Goal: Task Accomplishment & Management: Use online tool/utility

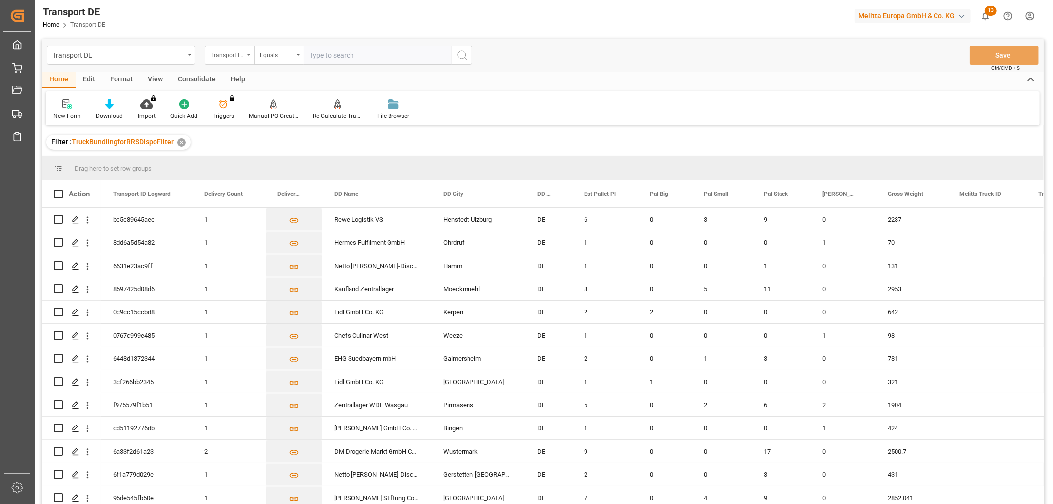
click at [223, 52] on div "Transport ID Logward" at bounding box center [227, 53] width 34 height 11
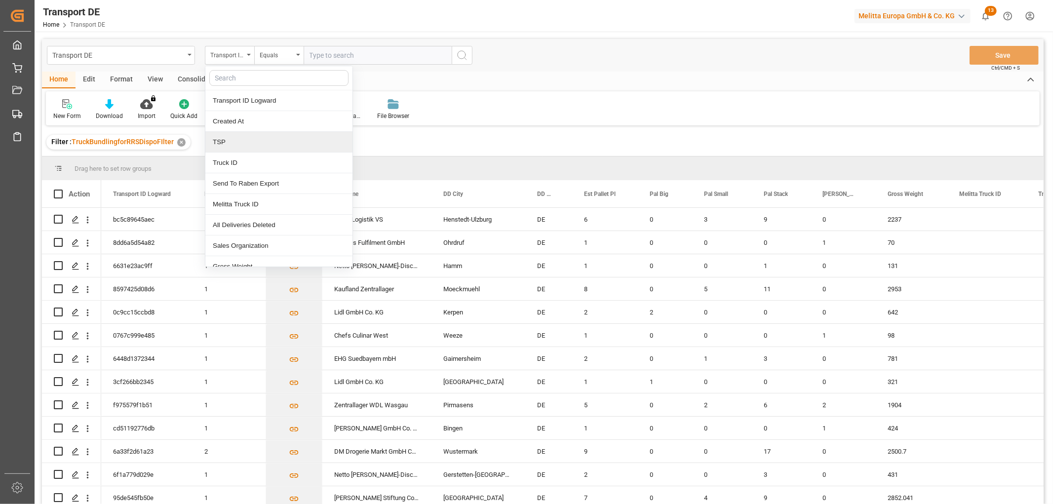
click at [243, 139] on div "TSP" at bounding box center [278, 142] width 147 height 21
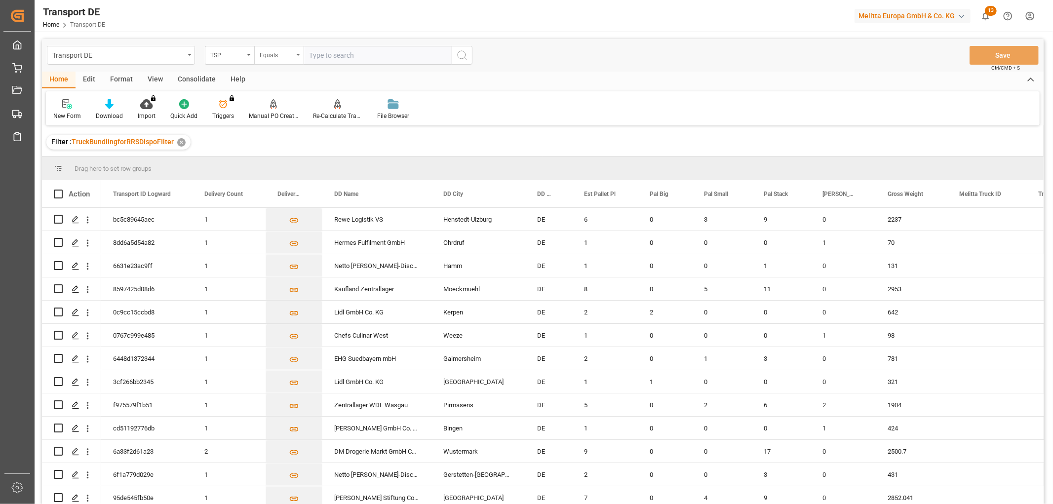
click at [273, 54] on div "Equals" at bounding box center [277, 53] width 34 height 11
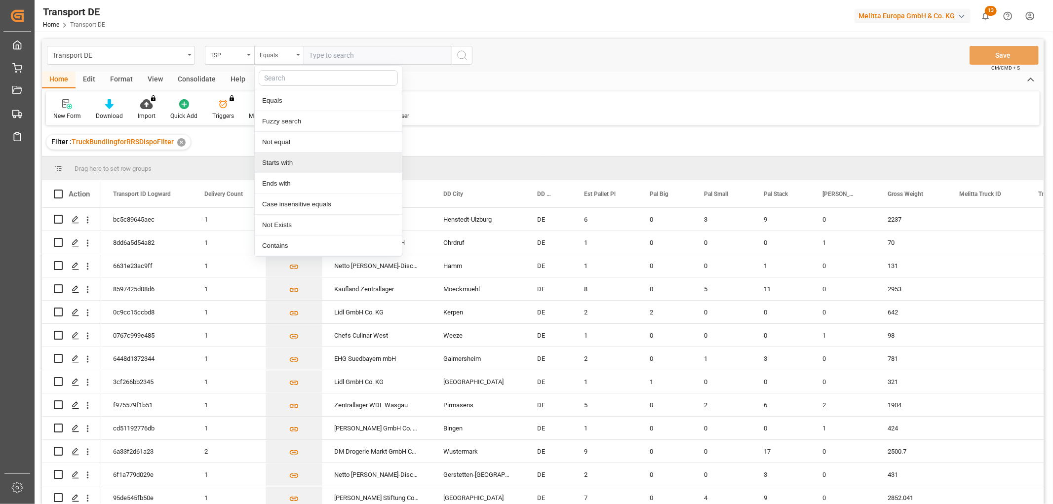
click at [293, 164] on div "Starts with" at bounding box center [328, 163] width 147 height 21
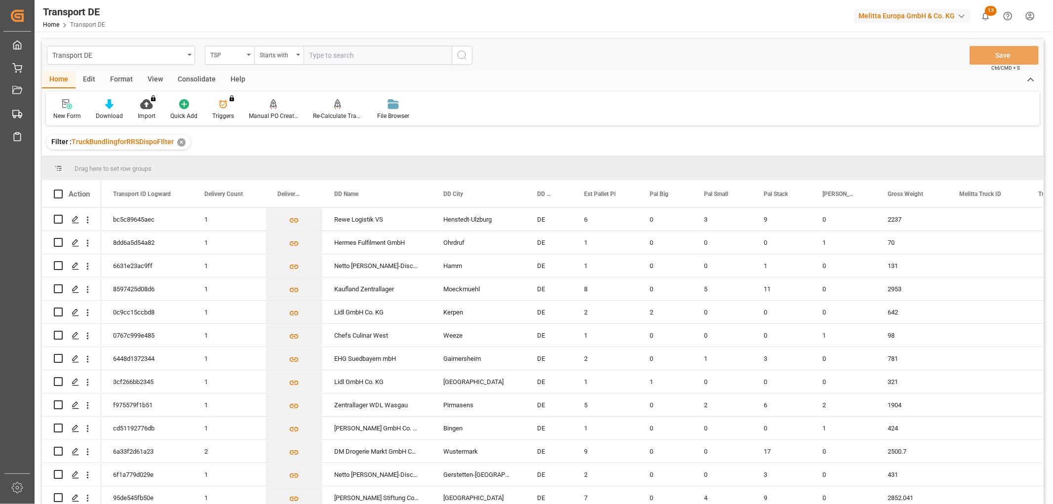
click at [326, 53] on input "text" at bounding box center [378, 55] width 148 height 19
type input "Self pickup DE"
click at [462, 55] on icon "search button" at bounding box center [462, 55] width 12 height 12
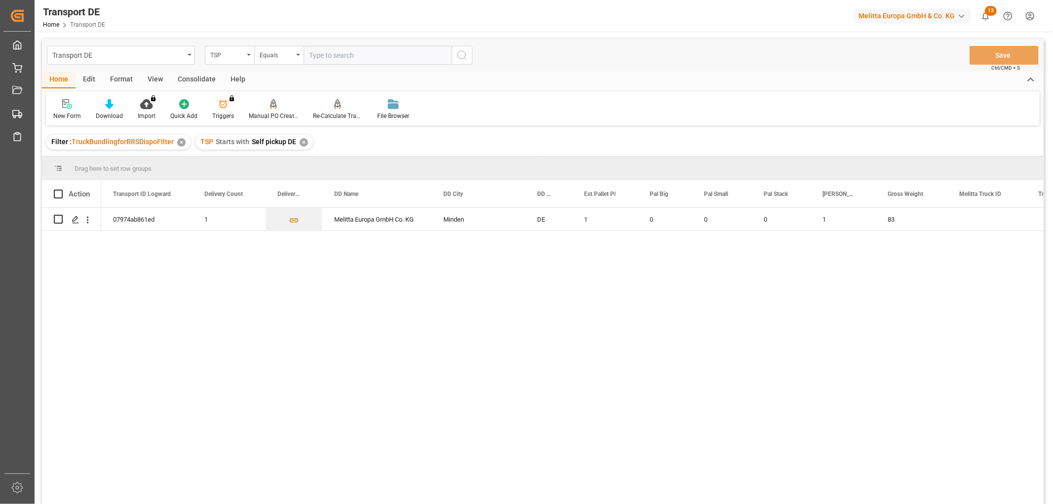
click at [301, 142] on div "✕" at bounding box center [304, 142] width 8 height 8
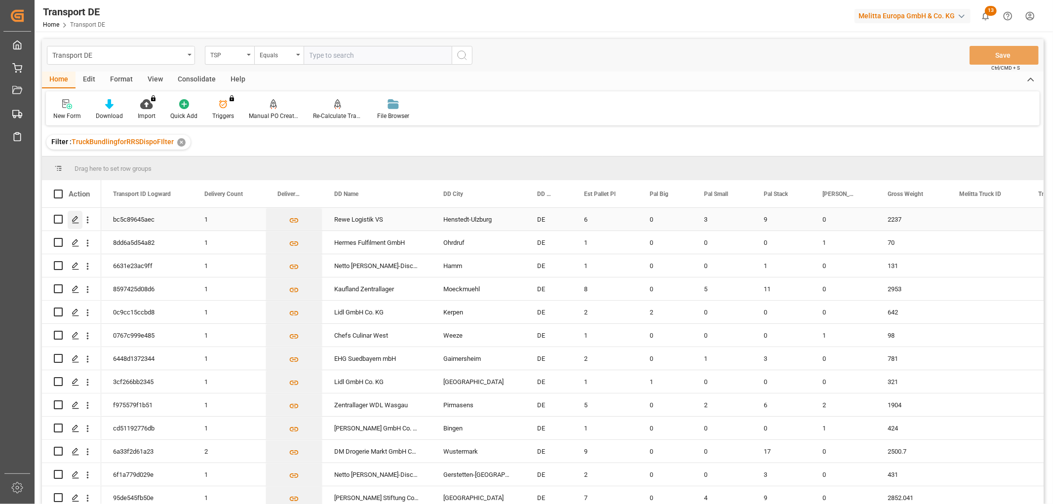
click at [76, 220] on icon "Press SPACE to select this row." at bounding box center [76, 220] width 8 height 8
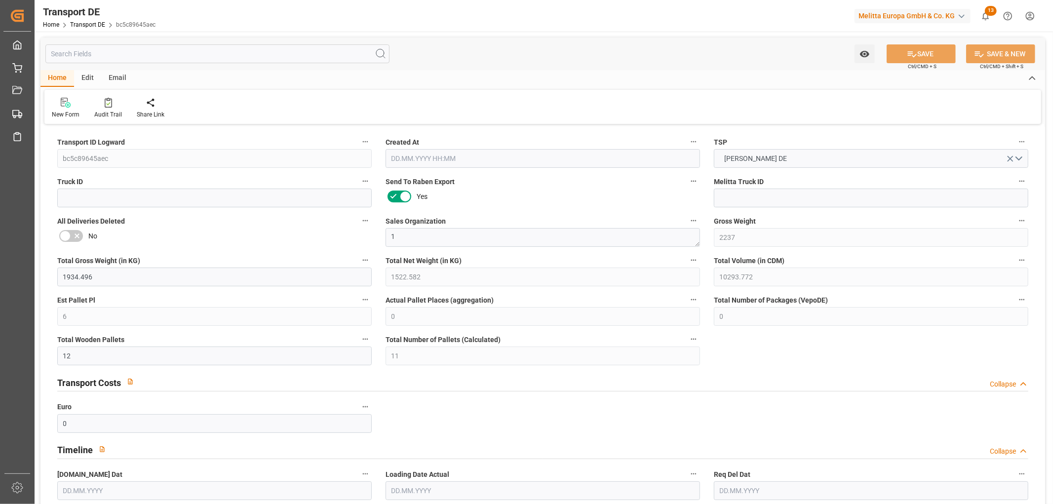
type input "2237"
type input "1934.496"
type input "1522.582"
type input "10293.772"
type input "6"
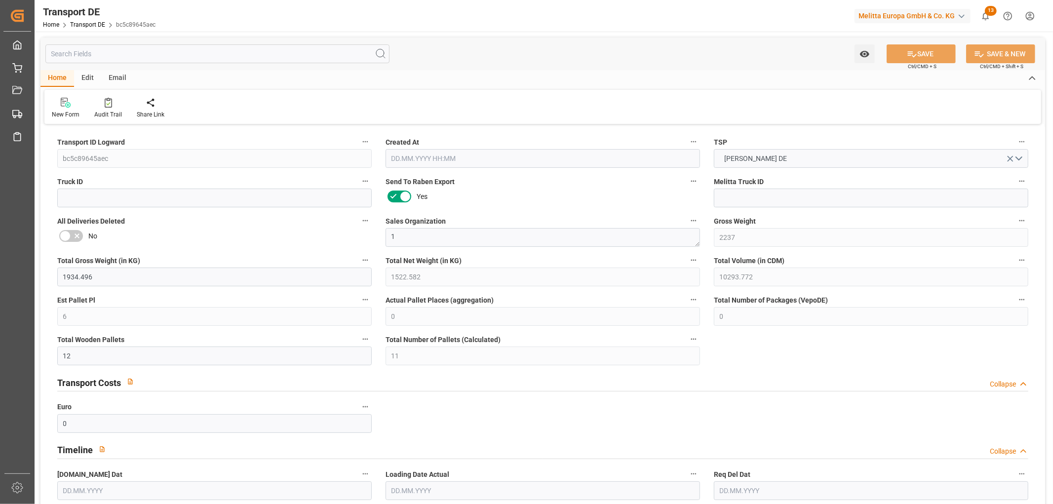
type input "0"
type input "12"
type input "11"
type input "0"
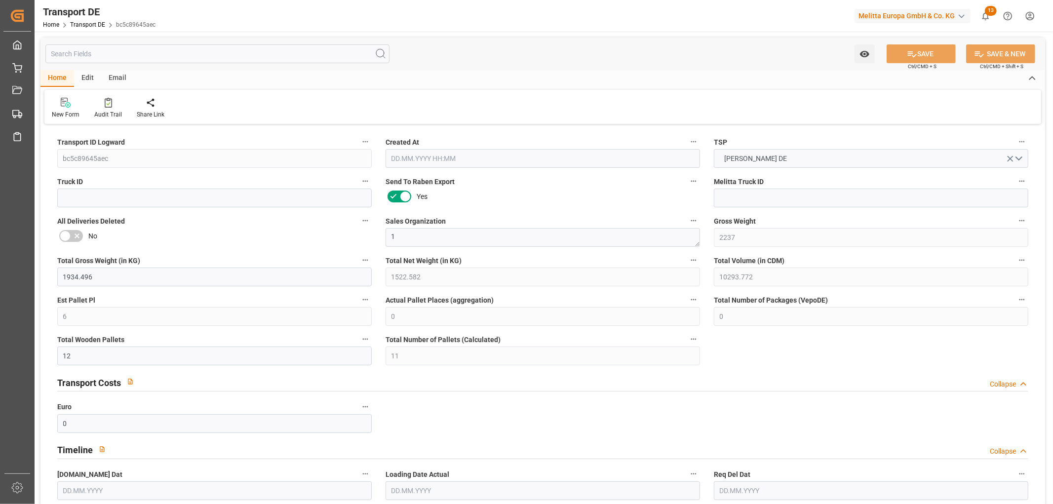
type input "24"
type input "0"
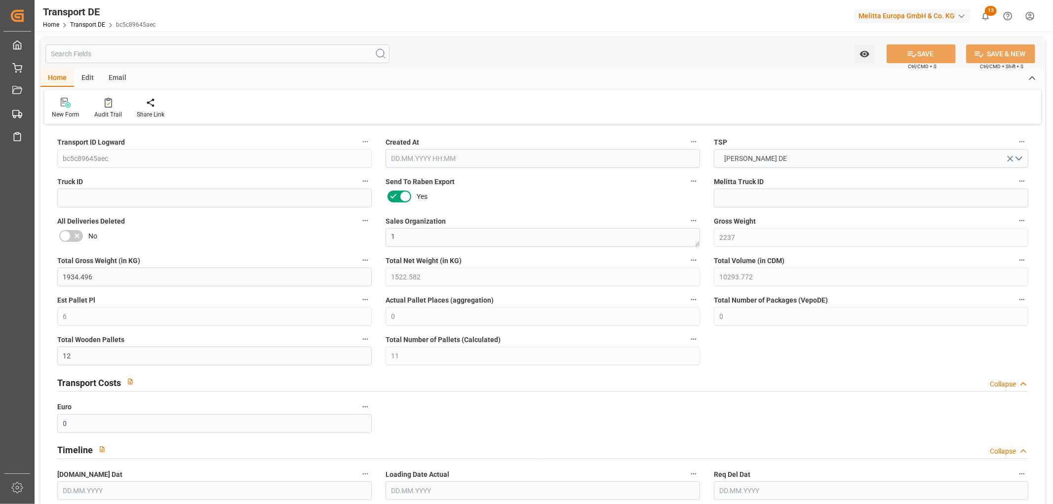
type input "0"
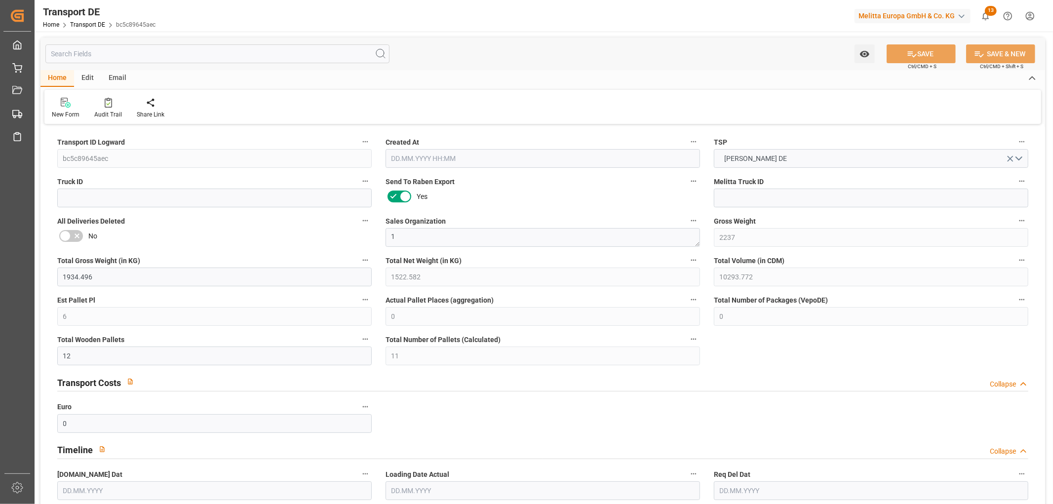
type input "0"
type input "3"
type input "9"
type input "0"
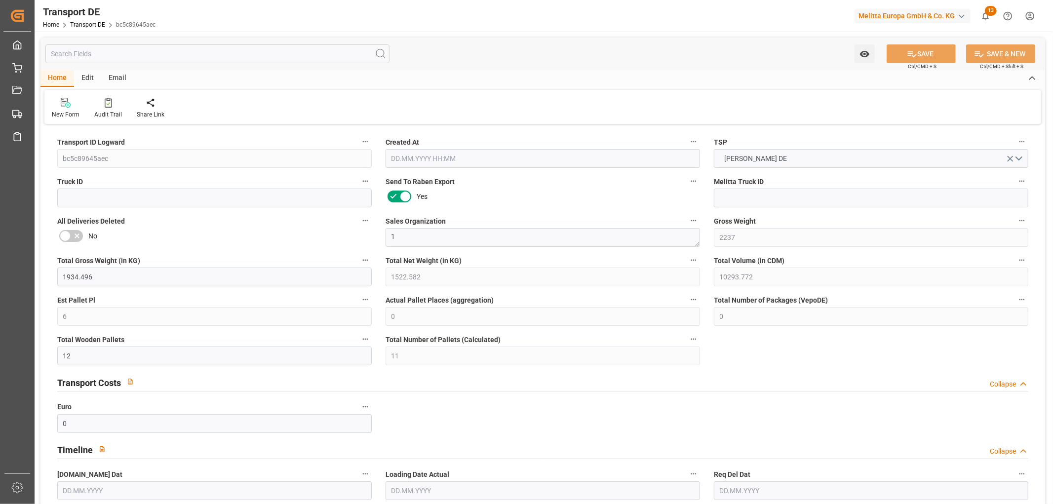
type input "0"
type input "1"
type input "0"
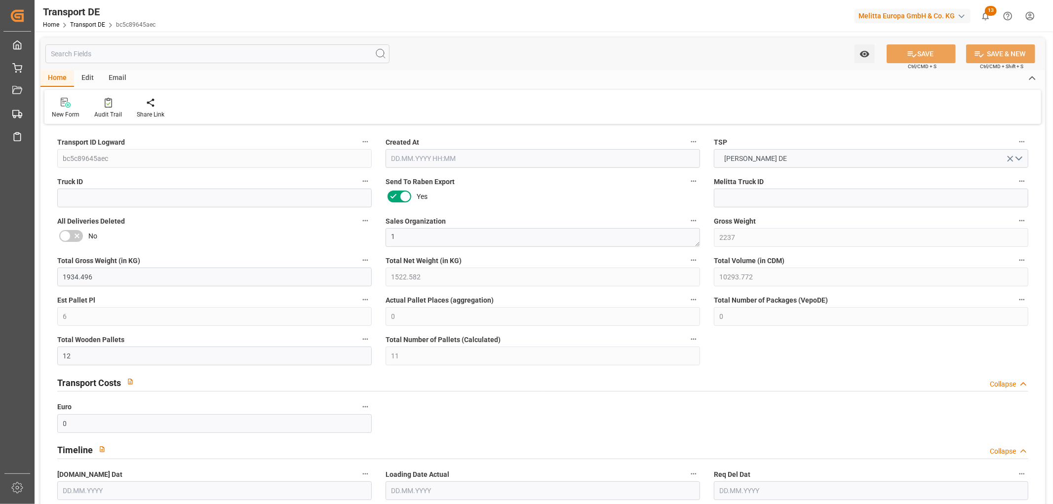
type input "837"
type input "293.452"
type input "274.54"
type input "02.09.2025 23:01"
type input "[DATE]"
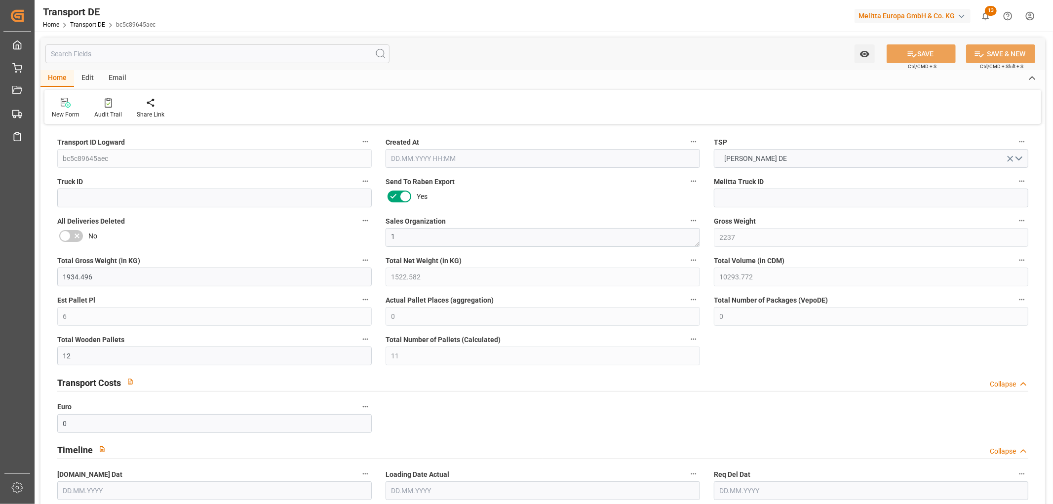
type input "[DATE]"
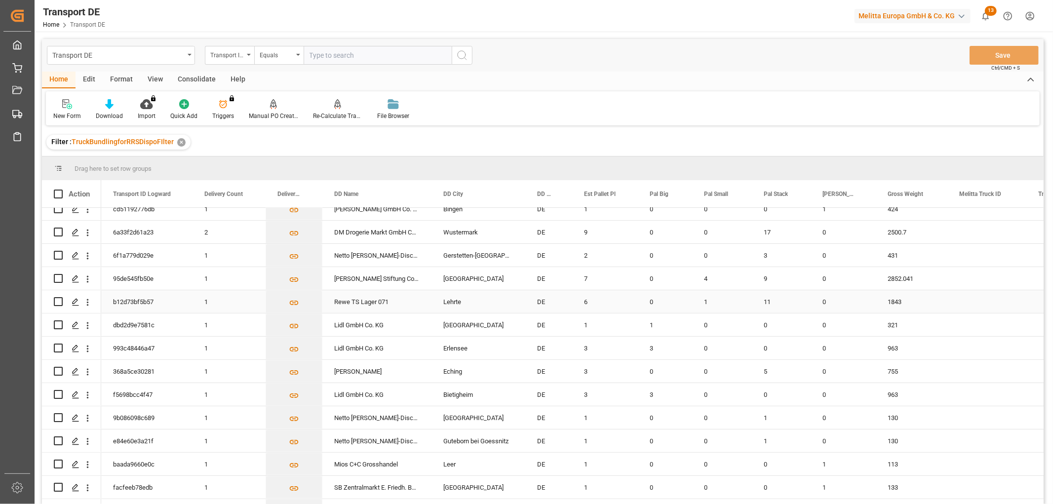
scroll to position [329, 0]
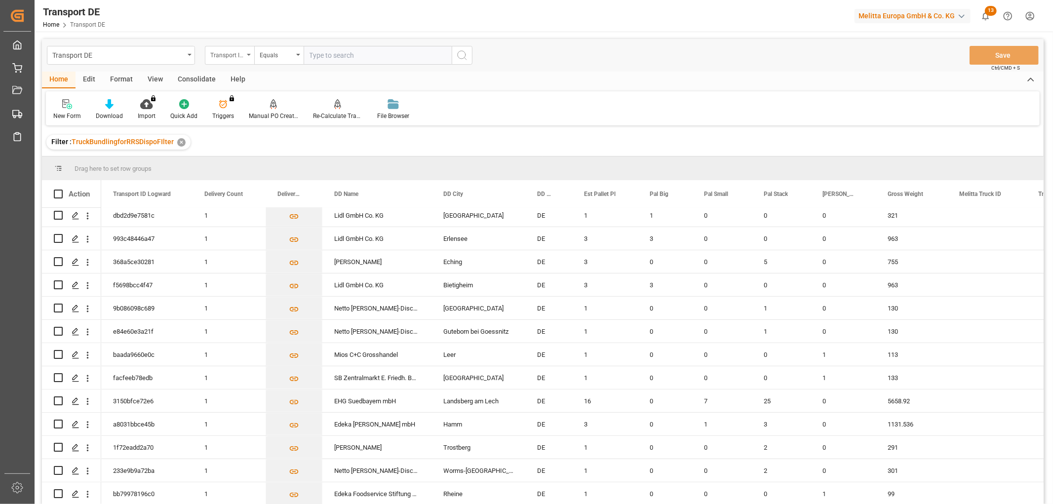
click at [219, 53] on div "Transport ID Logward" at bounding box center [227, 53] width 34 height 11
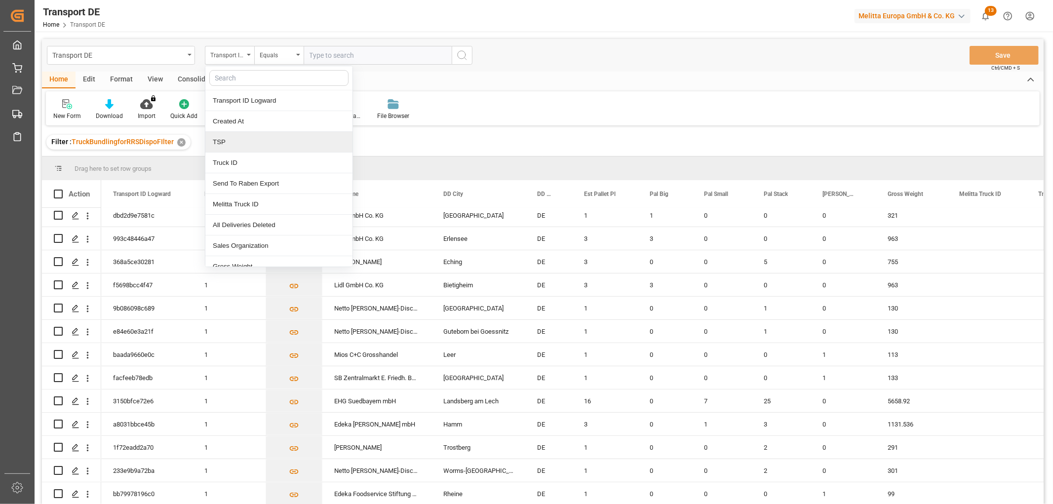
click at [231, 142] on div "TSP" at bounding box center [278, 142] width 147 height 21
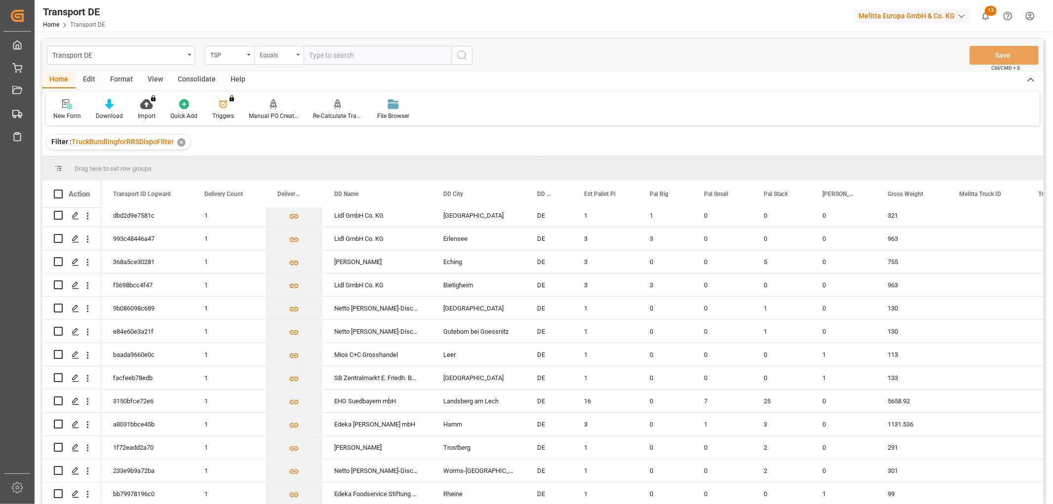
click at [274, 55] on div "Equals" at bounding box center [277, 53] width 34 height 11
click at [300, 159] on div "Starts with" at bounding box center [328, 163] width 147 height 21
click at [324, 55] on input "text" at bounding box center [378, 55] width 148 height 19
type input "LIT DE"
click at [463, 52] on icon "search button" at bounding box center [462, 55] width 12 height 12
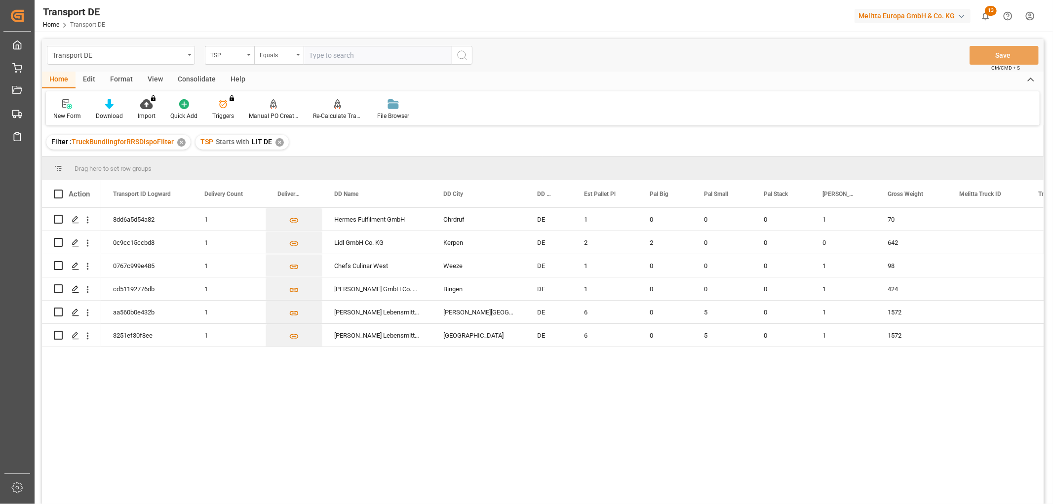
click at [277, 142] on div "✕" at bounding box center [279, 142] width 8 height 8
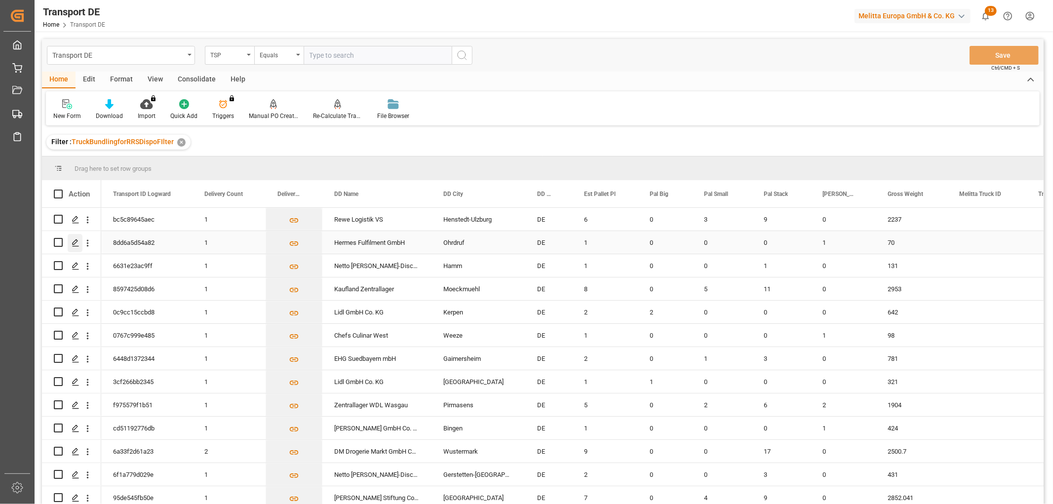
click at [75, 243] on icon "Press SPACE to select this row." at bounding box center [76, 243] width 8 height 8
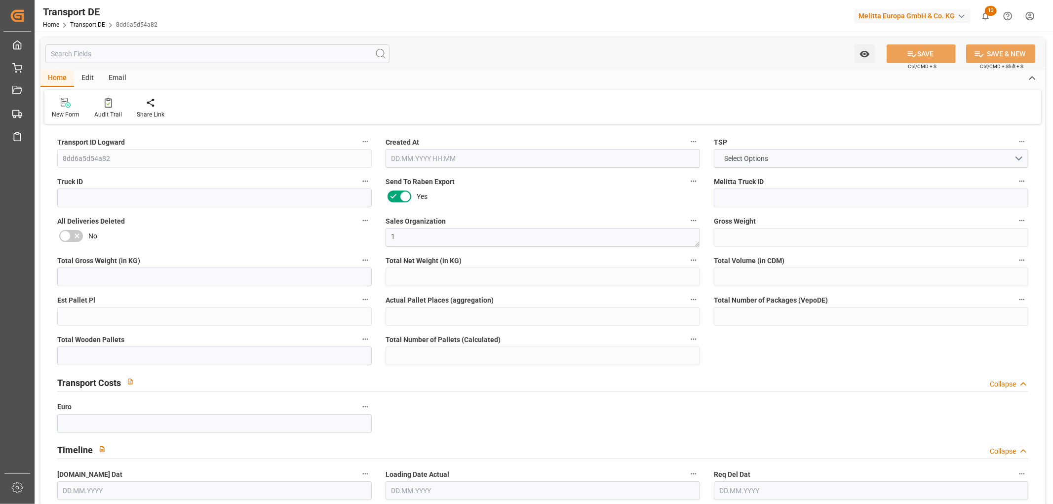
type input "70"
type input "45.916"
type input "40.44"
type input "508.64"
type input "1"
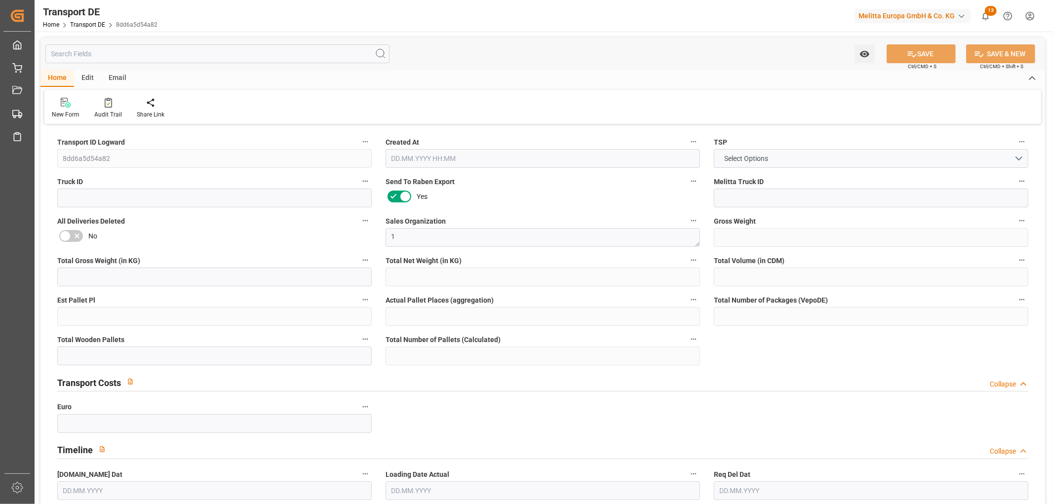
type input "0"
type input "1"
type input "0"
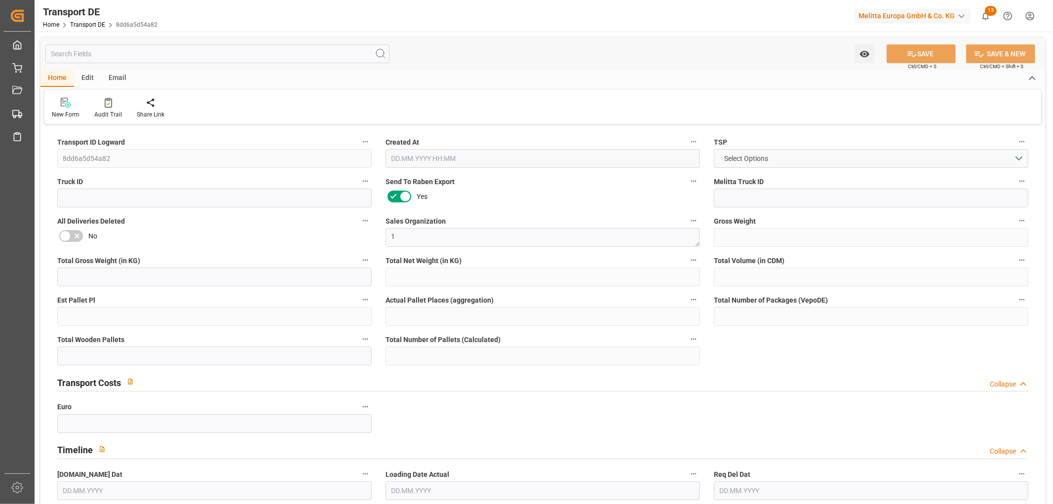
type input "99"
type input "0"
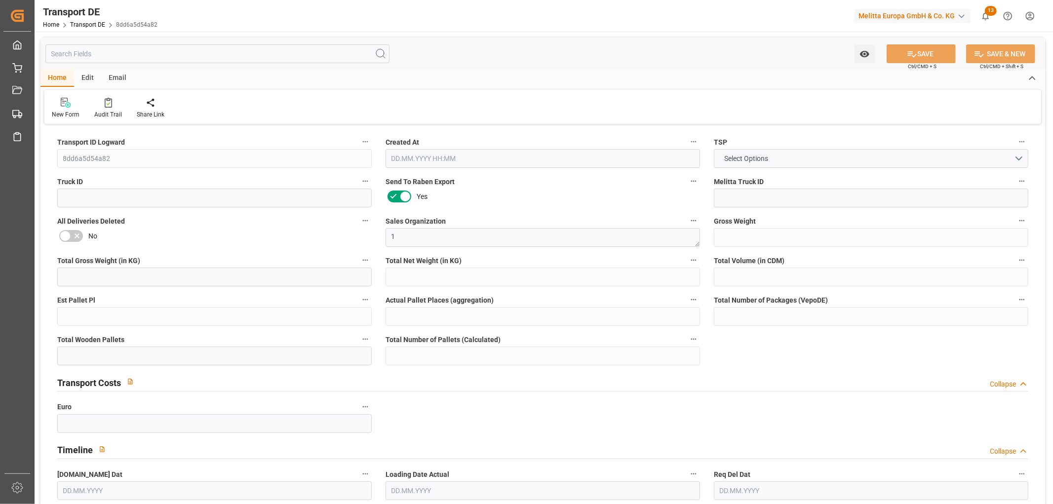
type input "0"
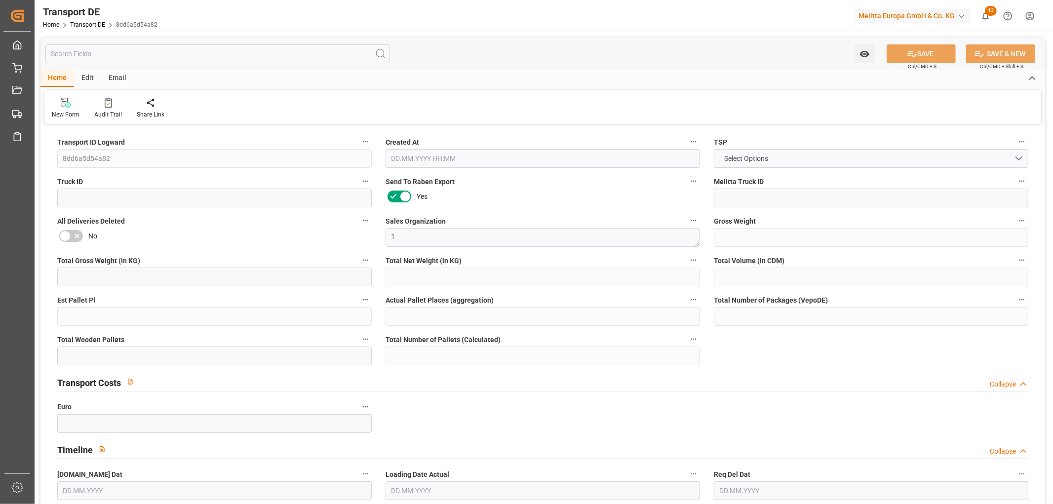
type input "0"
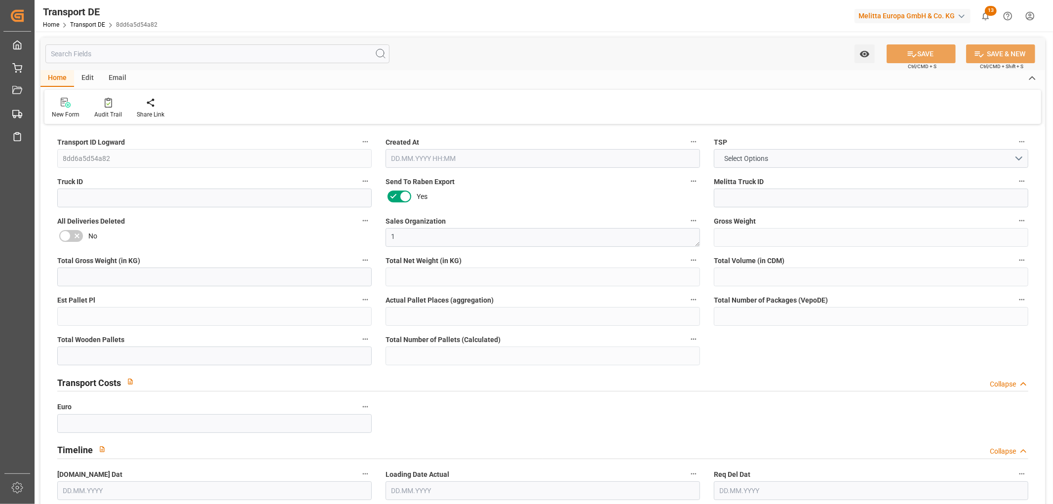
type input "0"
type input "1"
type input "0"
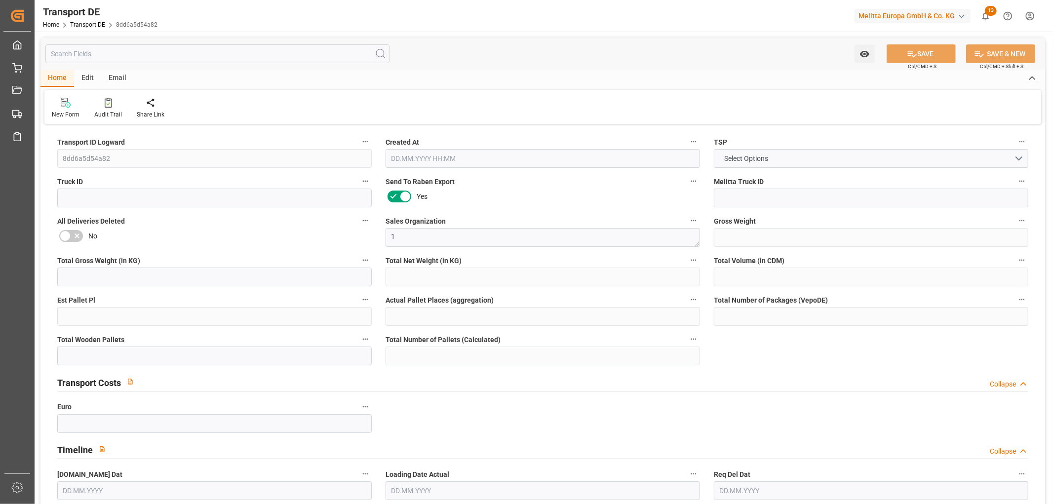
type input "4"
type input "78.12"
type input "66.1"
type input "02.09.2025 23:03"
type input "10.09.2025"
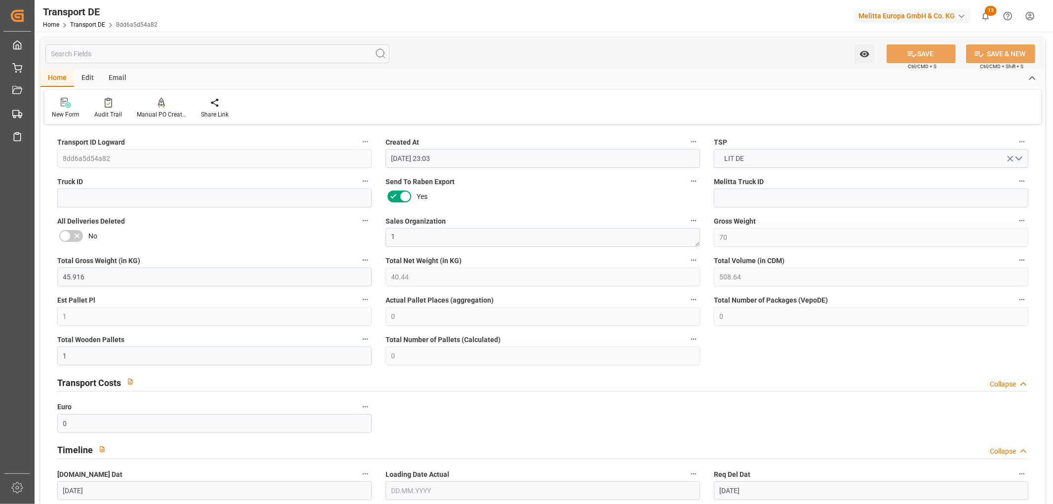
type input "12.09.2025"
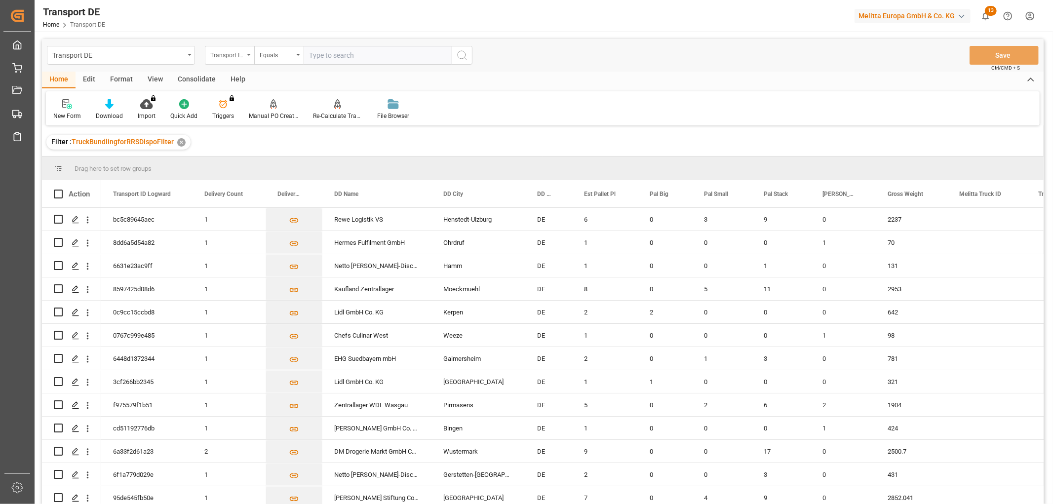
click at [234, 54] on div "Transport ID Logward" at bounding box center [227, 53] width 34 height 11
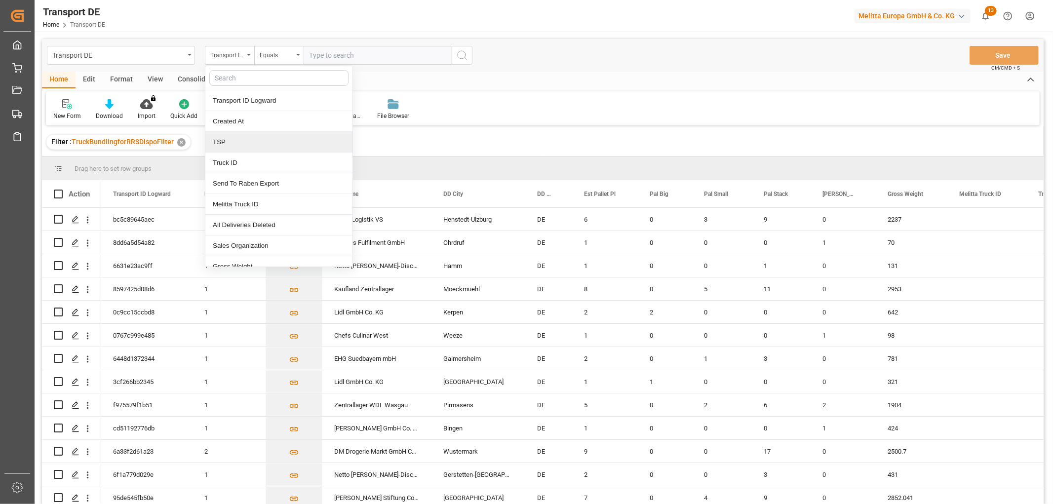
click at [249, 143] on div "TSP" at bounding box center [278, 142] width 147 height 21
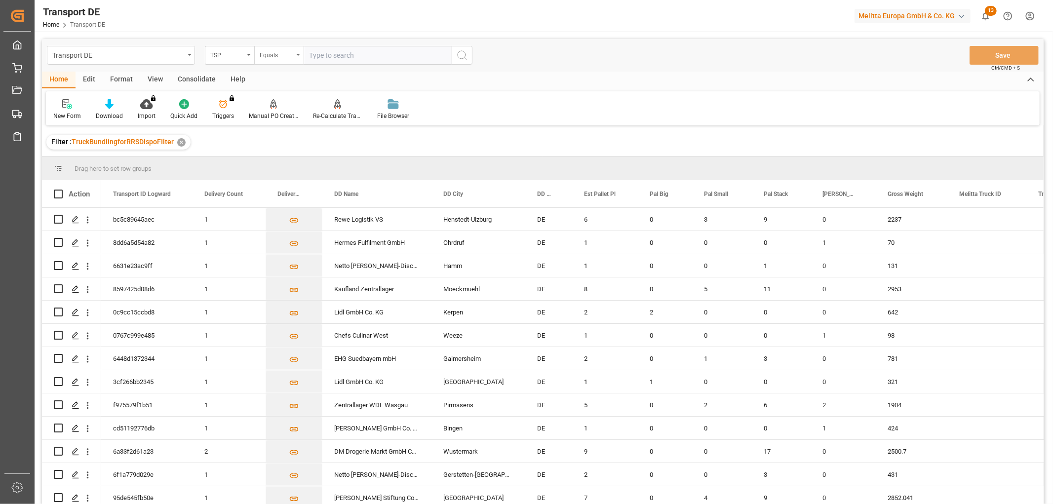
click at [281, 56] on div "Equals" at bounding box center [277, 53] width 34 height 11
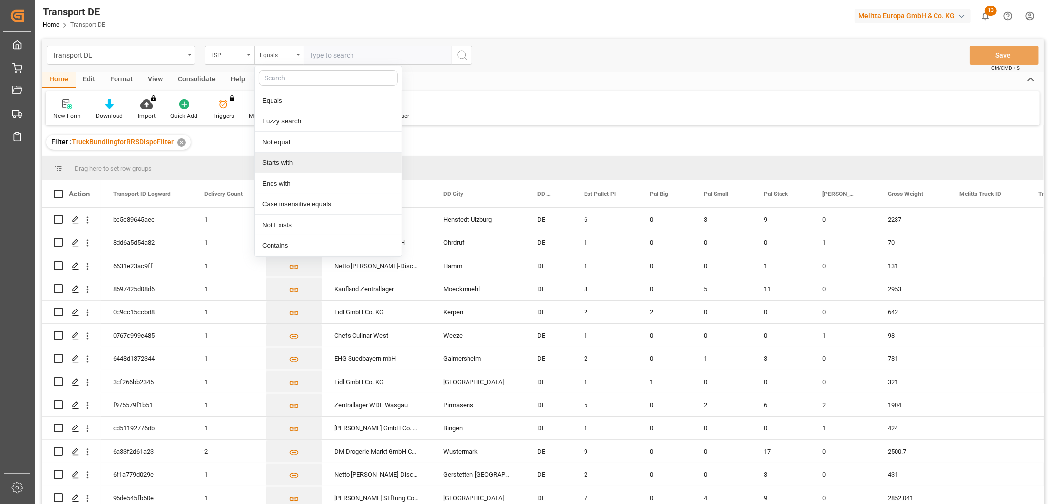
click at [304, 165] on div "Starts with" at bounding box center [328, 163] width 147 height 21
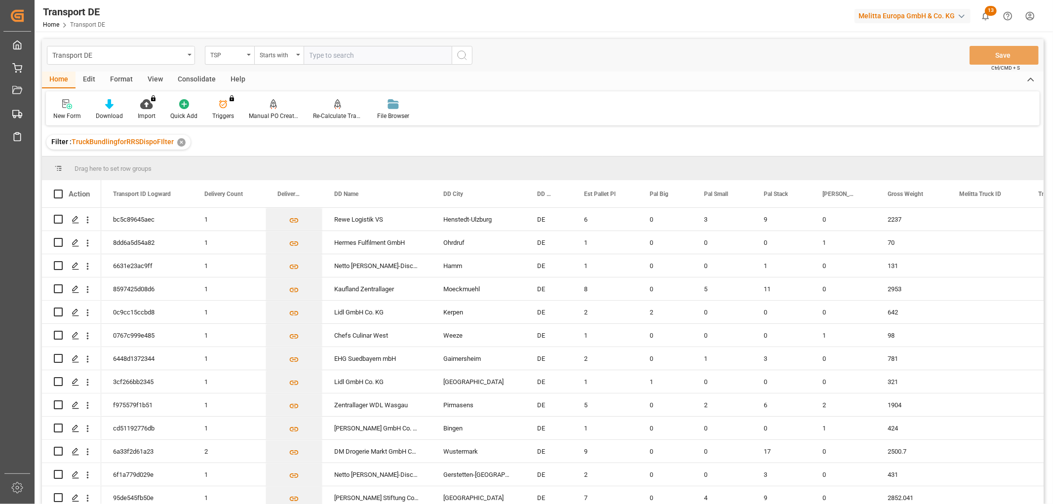
click at [329, 53] on input "text" at bounding box center [378, 55] width 148 height 19
type input "Moeller"
click at [463, 52] on icon "search button" at bounding box center [462, 55] width 12 height 12
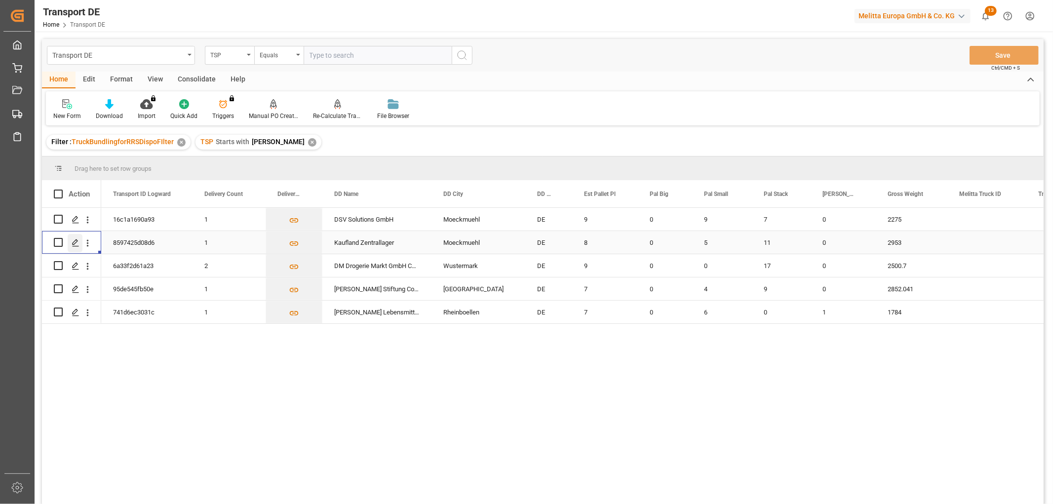
click at [74, 241] on polygon "Press SPACE to select this row." at bounding box center [75, 241] width 5 height 5
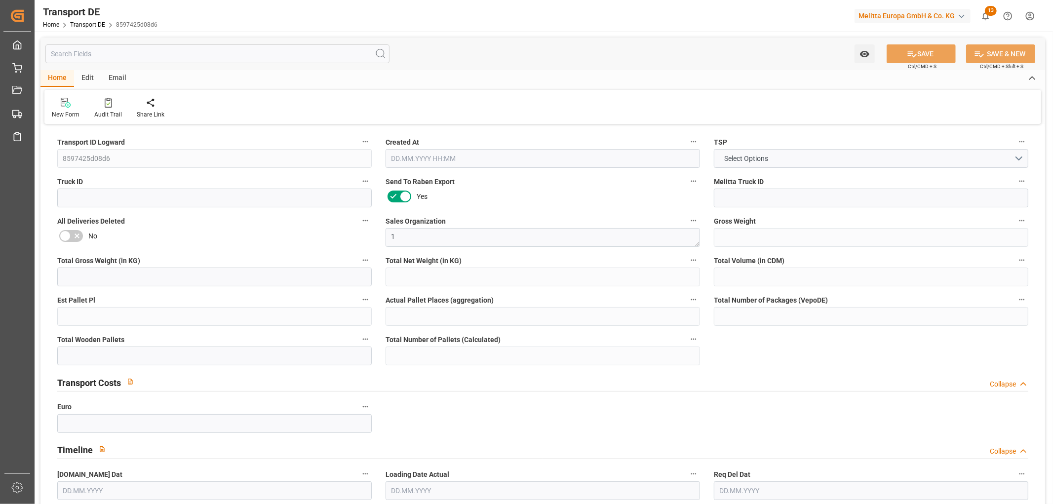
type input "2953"
type input "2549.828"
type input "1953.598"
type input "13516.628"
type input "8"
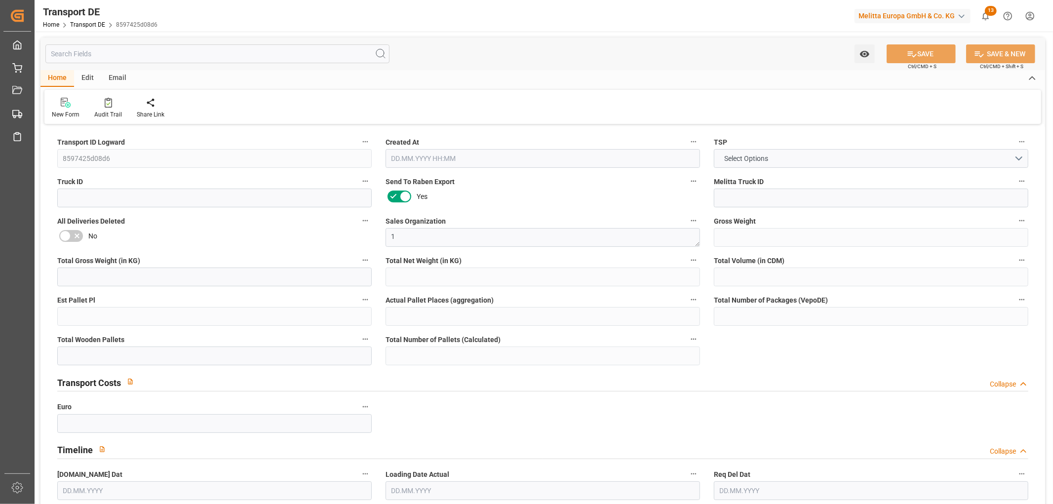
type input "0"
type input "16"
type input "14"
type input "0"
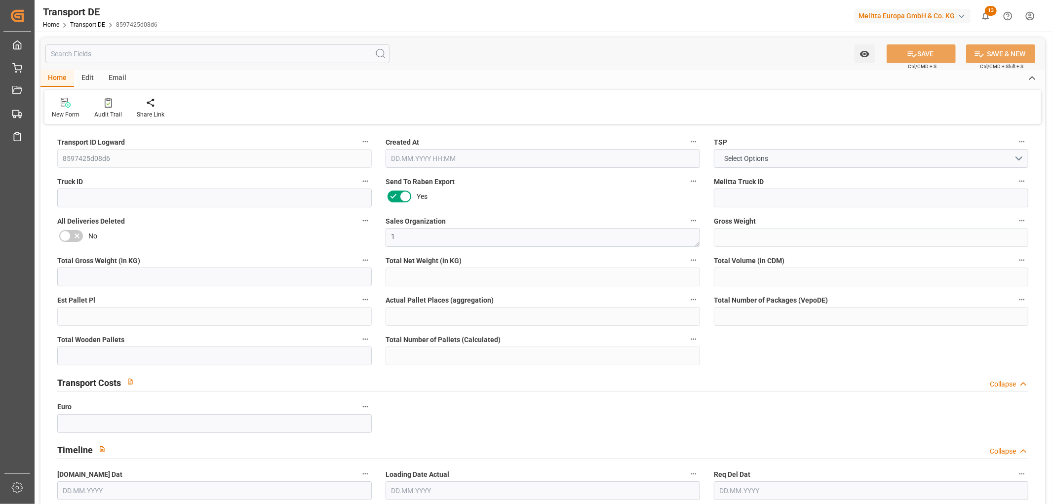
type input "74"
type input "0"
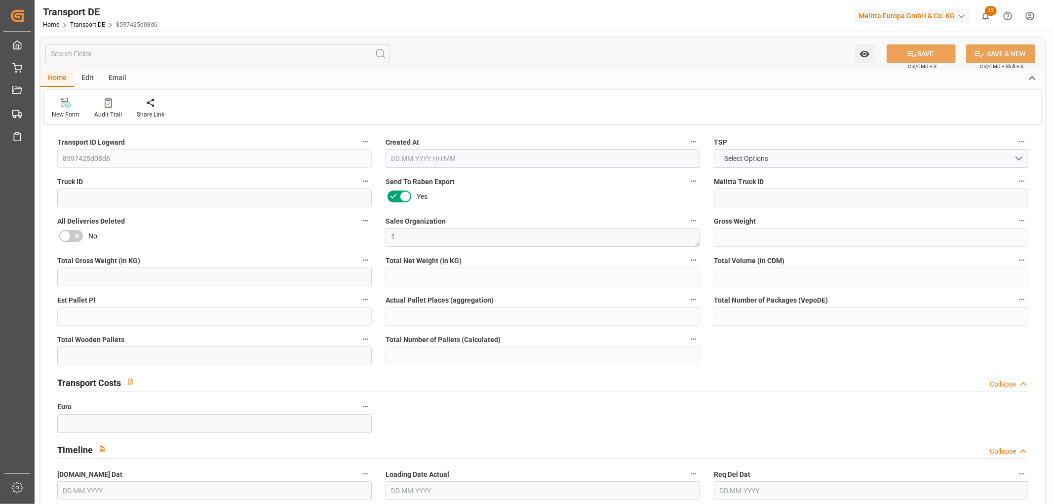
type input "0"
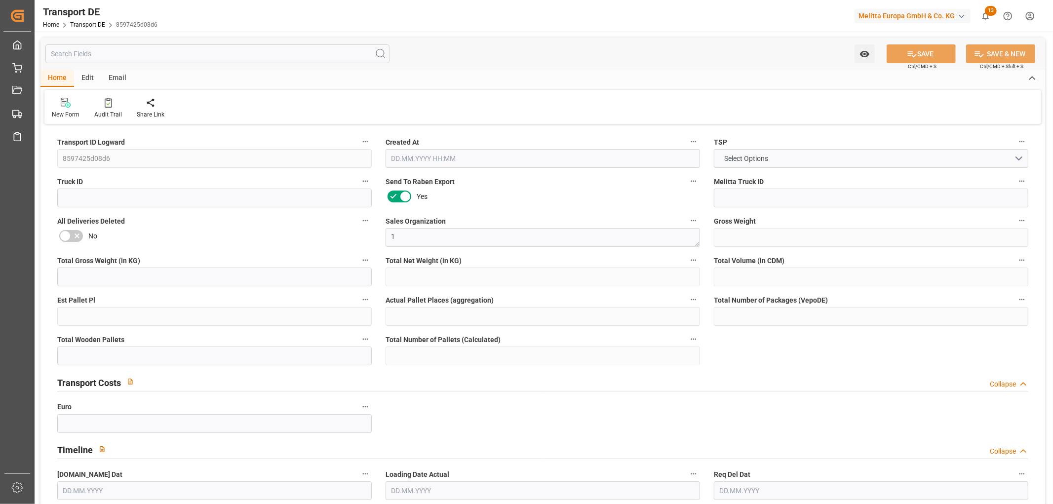
type input "0"
type input "5"
type input "11"
type input "0"
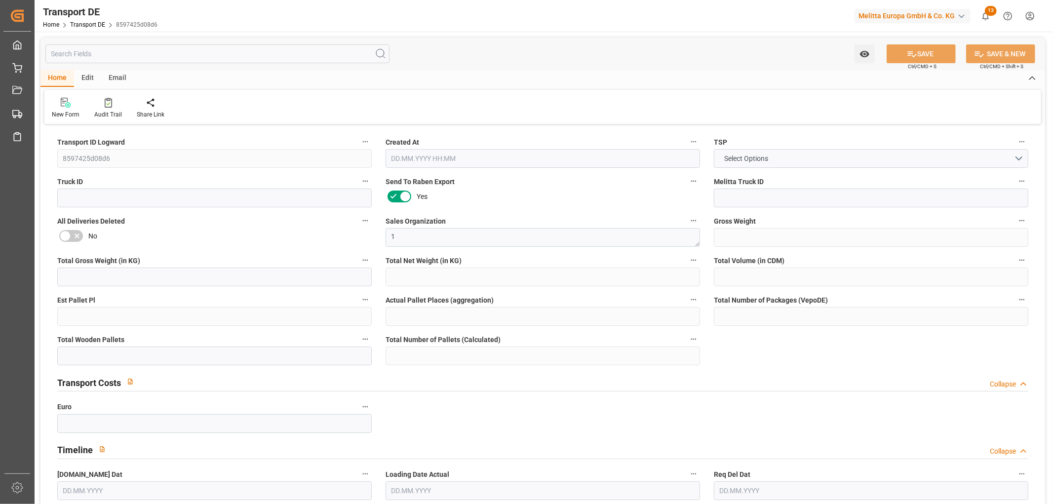
type input "0"
type input "1"
type input "0"
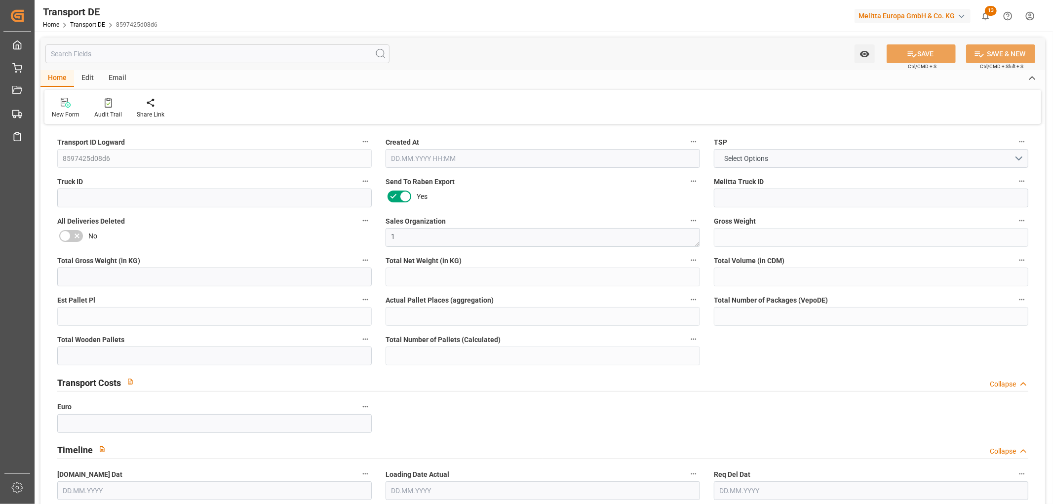
type input "981"
type input "23.241"
type input "0"
type input "02.09.2025 23:02"
type input "[DATE]"
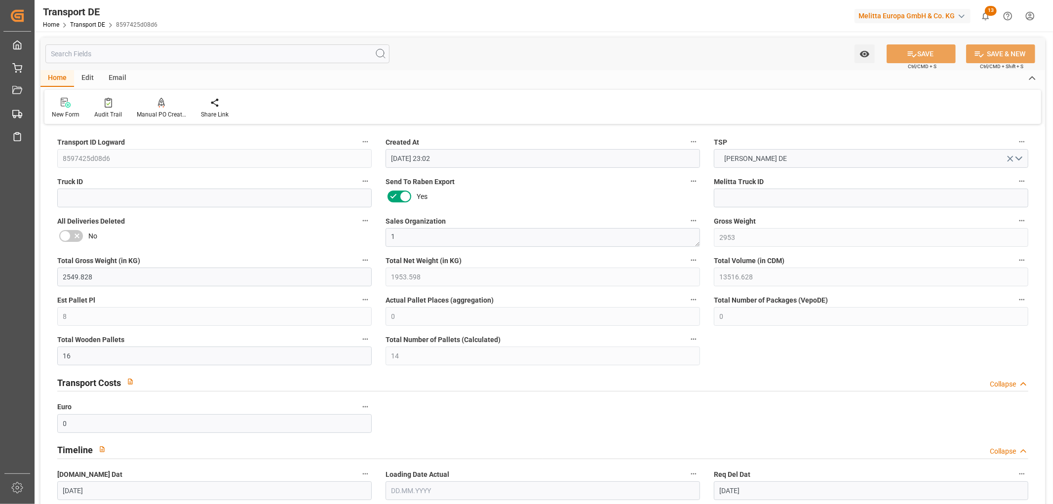
type input "[DATE]"
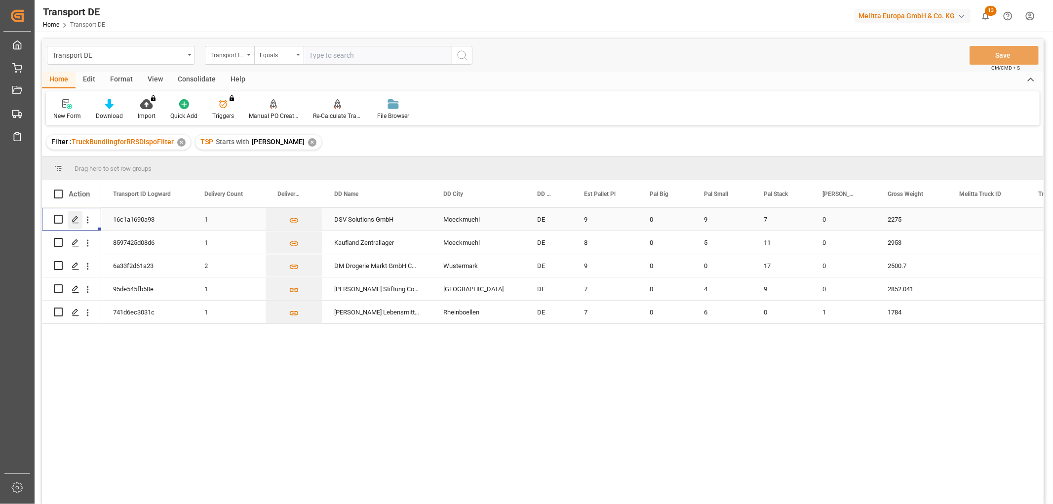
click at [75, 221] on icon "Press SPACE to select this row." at bounding box center [76, 220] width 8 height 8
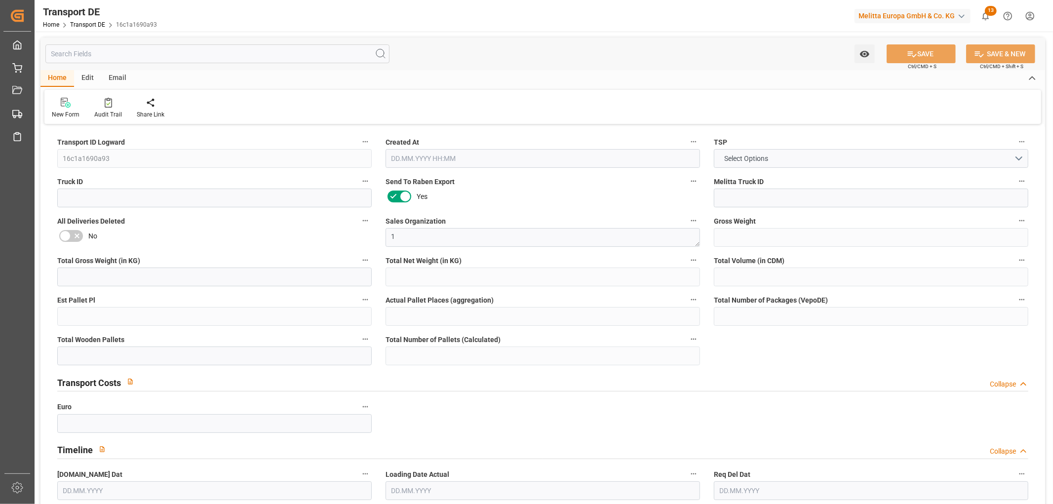
type input "2275"
type input "1863.38"
type input "1343.432"
type input "13613.912"
type input "9"
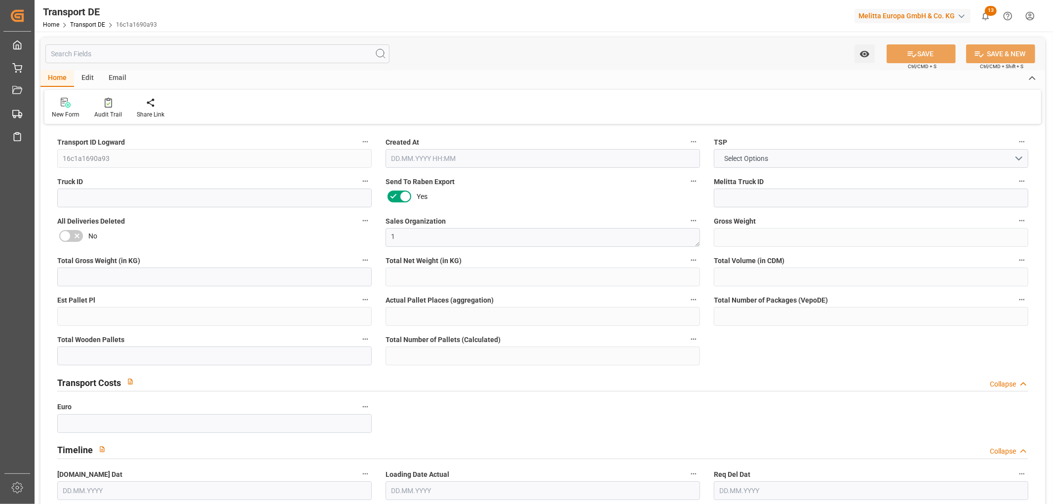
type input "0"
type input "16"
type input "15"
type input "0"
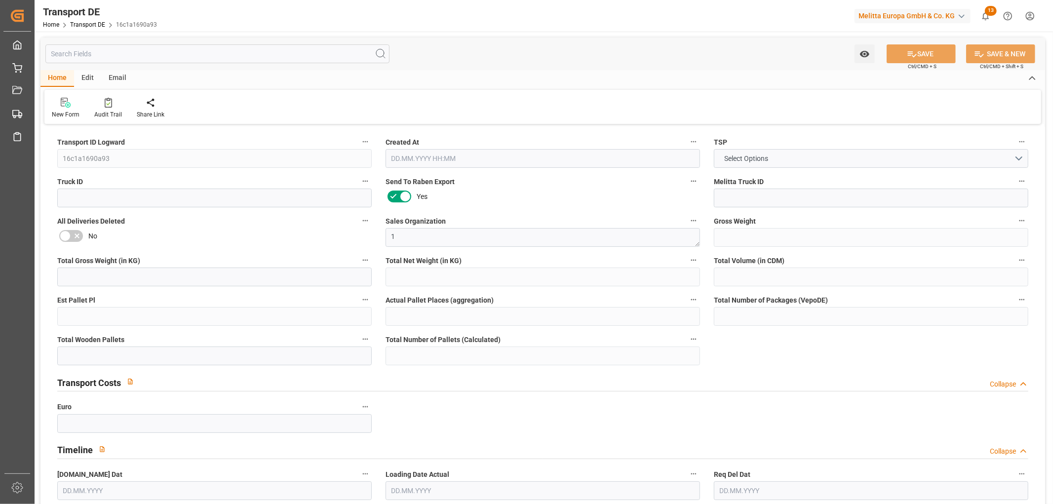
type input "74"
type input "0"
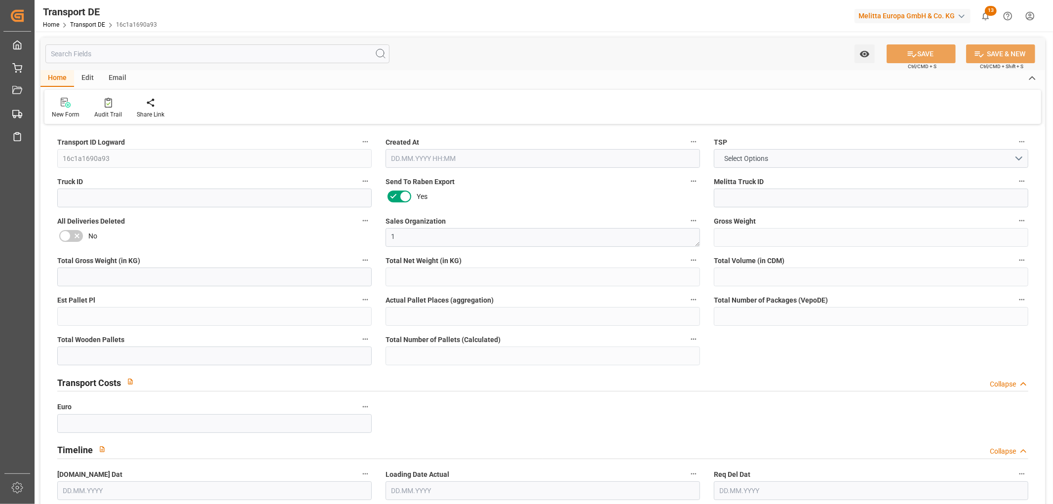
type input "0"
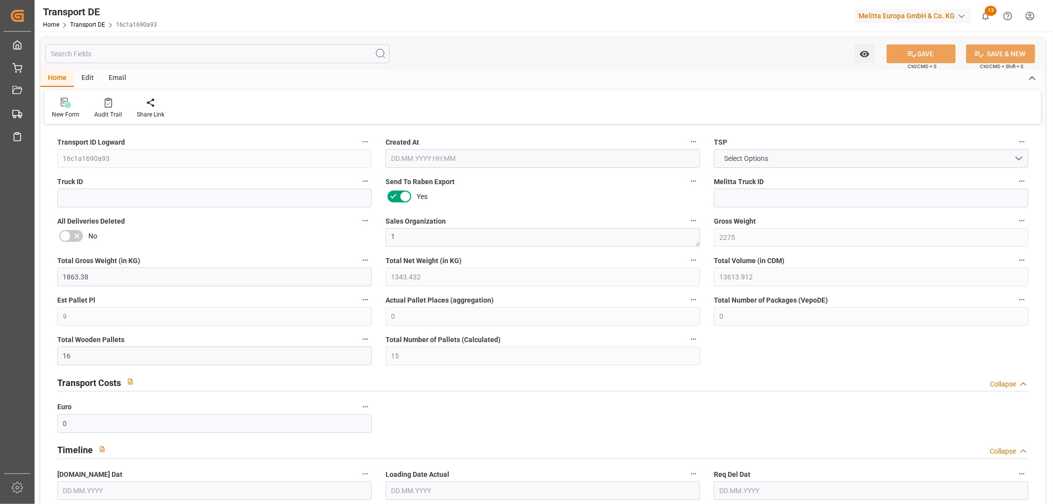
type input "0"
type input "9"
type input "7"
type input "0"
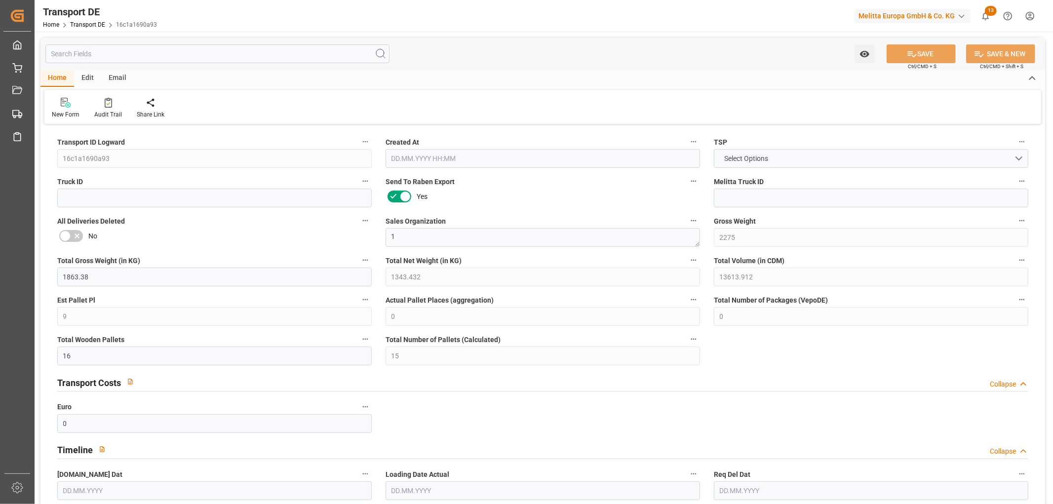
type input "0"
type input "1"
type input "0"
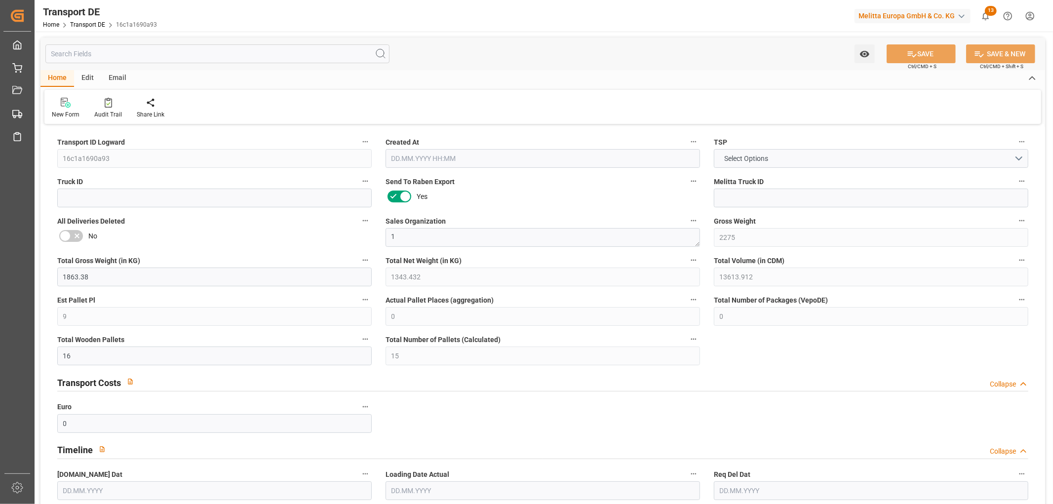
type input "956"
type input "24.684"
type input "0"
type input "03.09.2025 09:51"
type input "04.09.2025"
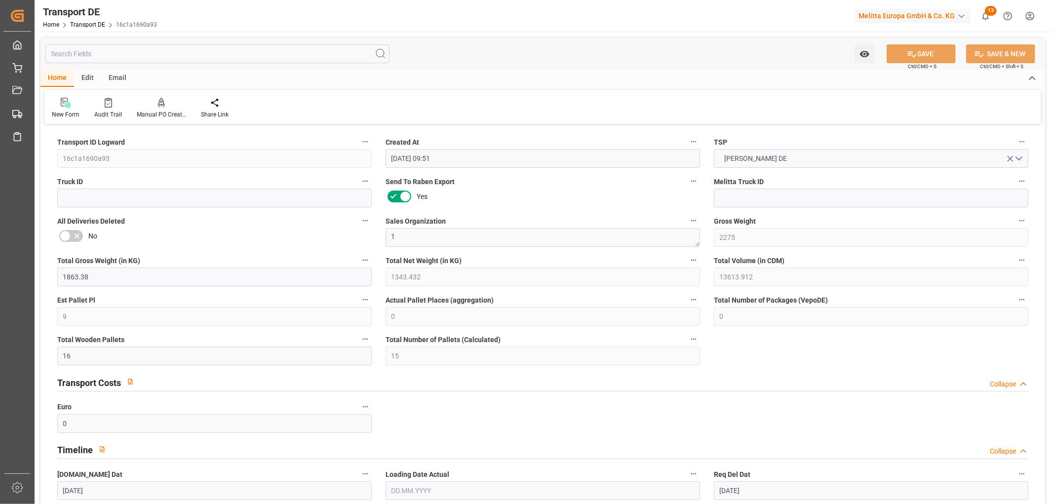
type input "[DATE]"
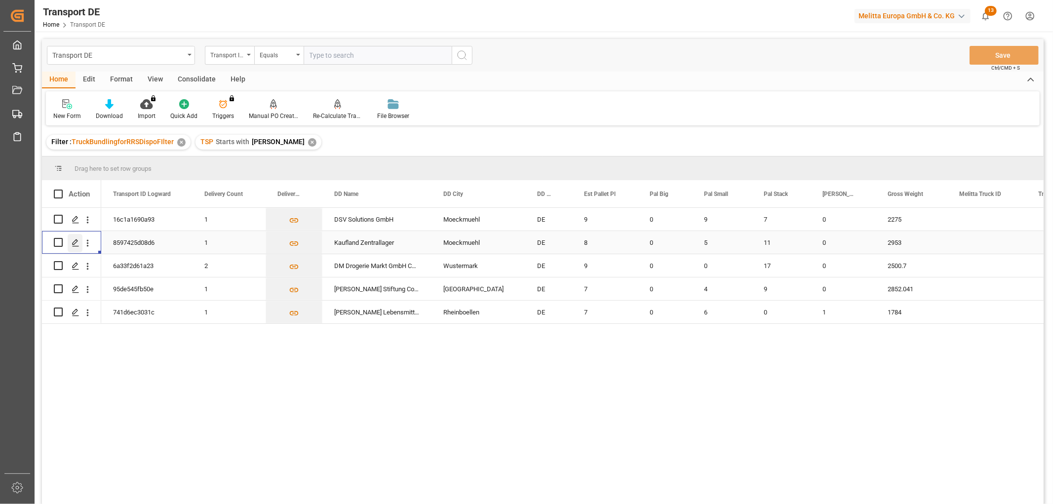
click at [74, 241] on polygon "Press SPACE to select this row." at bounding box center [75, 241] width 5 height 5
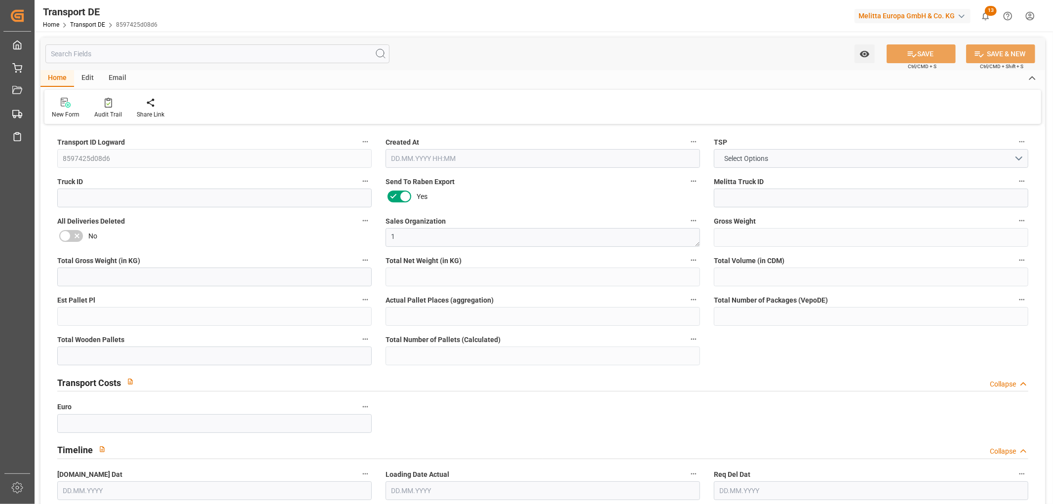
type input "2953"
type input "2549.828"
type input "1953.598"
type input "13516.628"
type input "8"
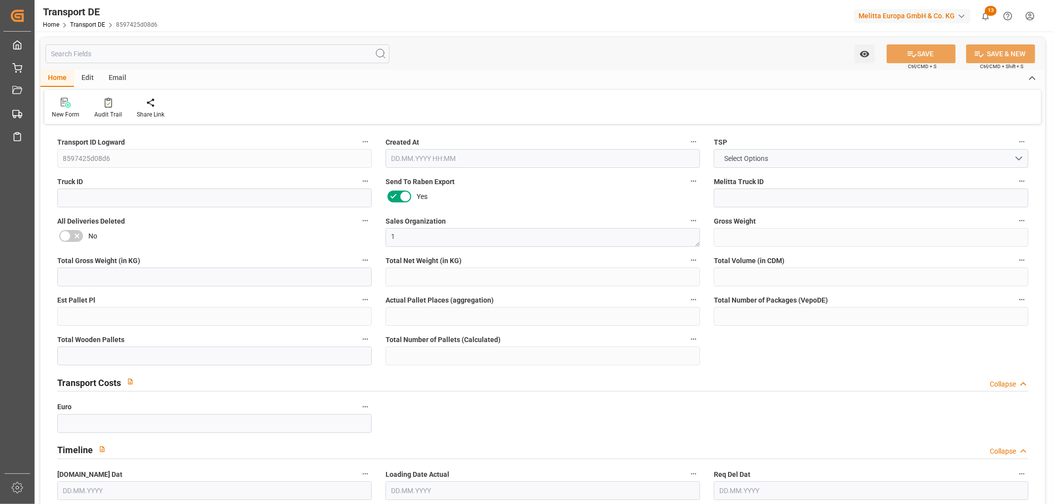
type input "0"
type input "16"
type input "14"
type input "0"
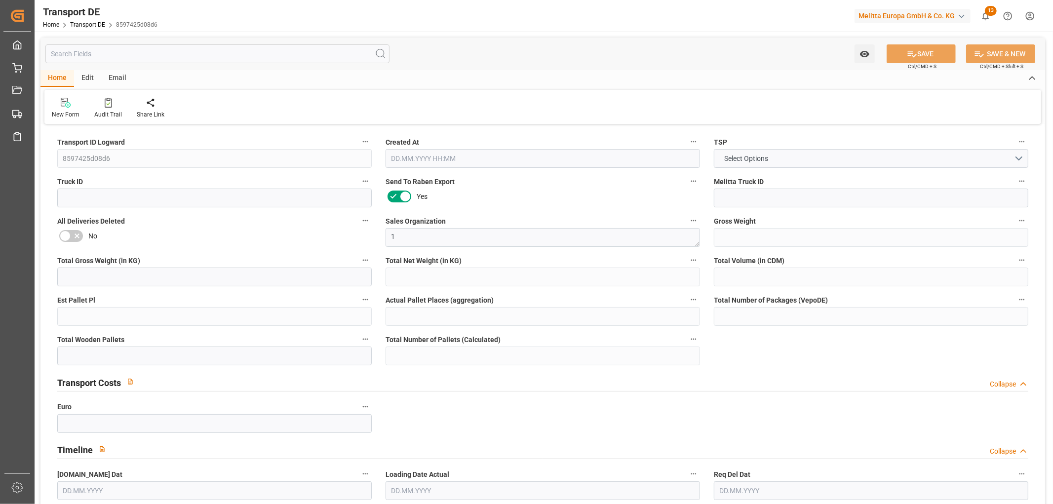
type input "74"
type input "0"
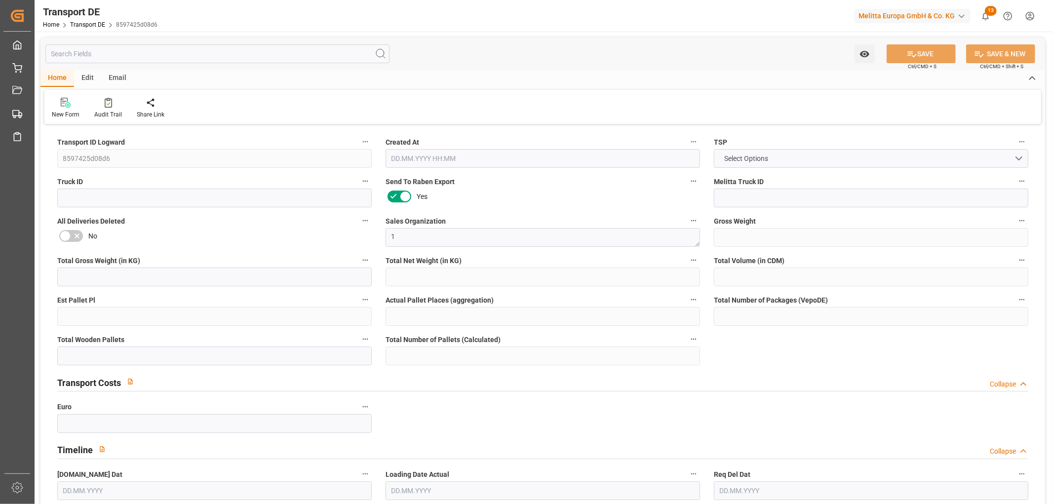
type input "0"
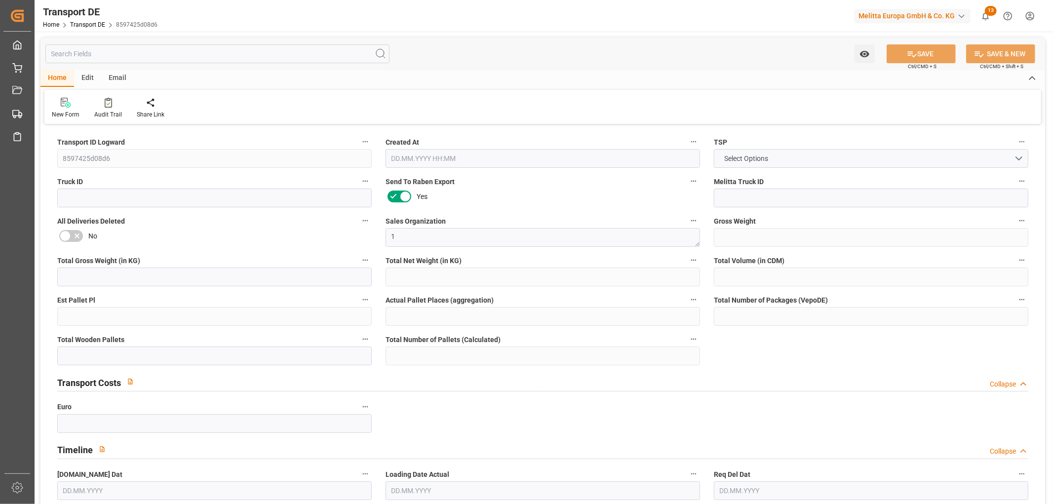
type input "0"
type input "5"
type input "11"
type input "0"
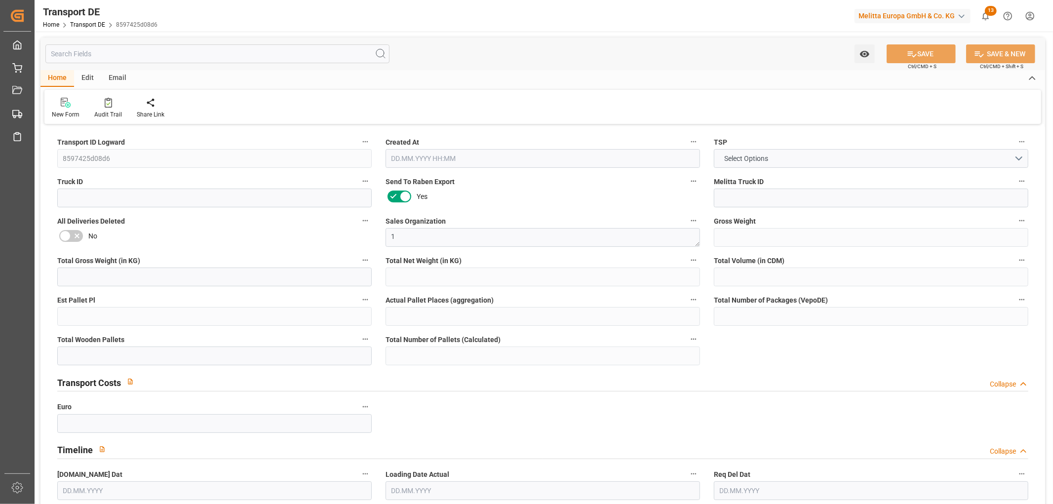
type input "0"
type input "1"
type input "0"
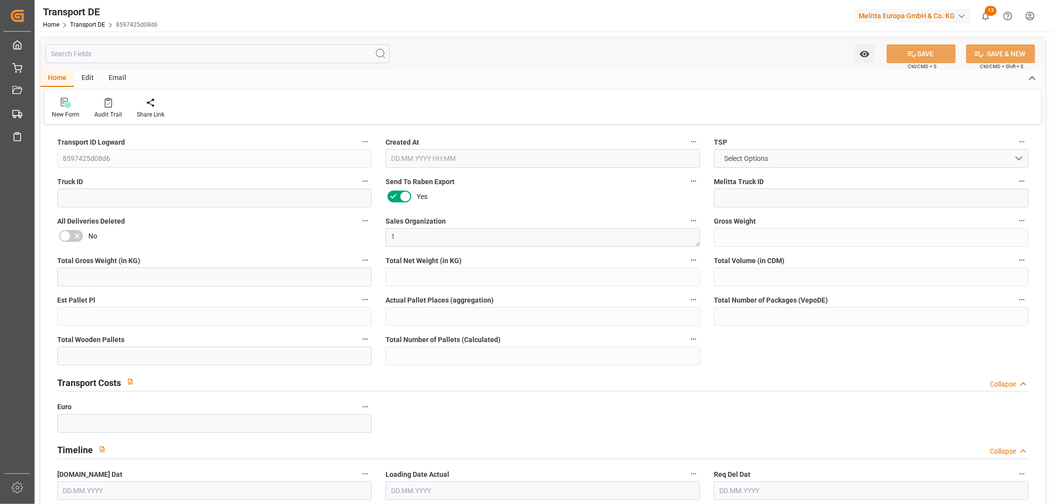
type input "981"
type input "23.241"
type input "0"
type input "02.09.2025 23:02"
type input "[DATE]"
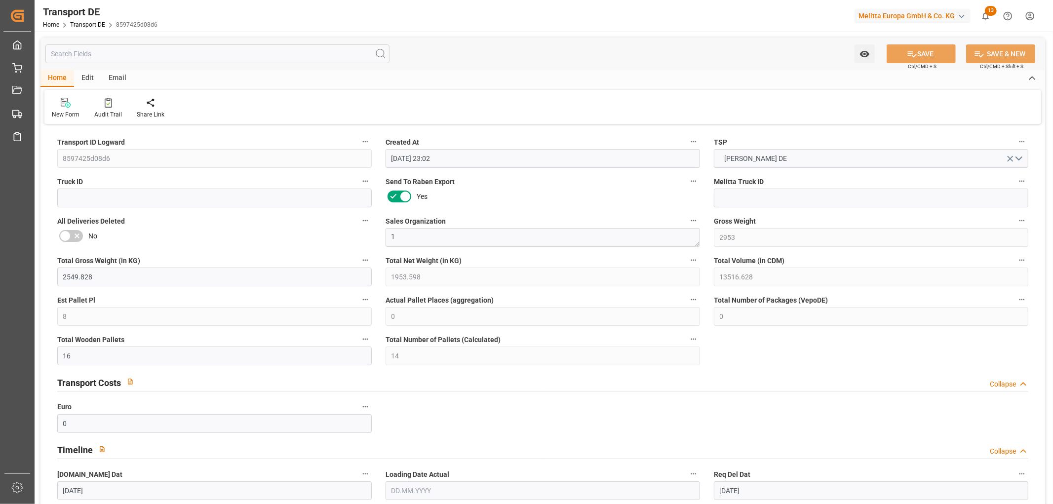
type input "[DATE]"
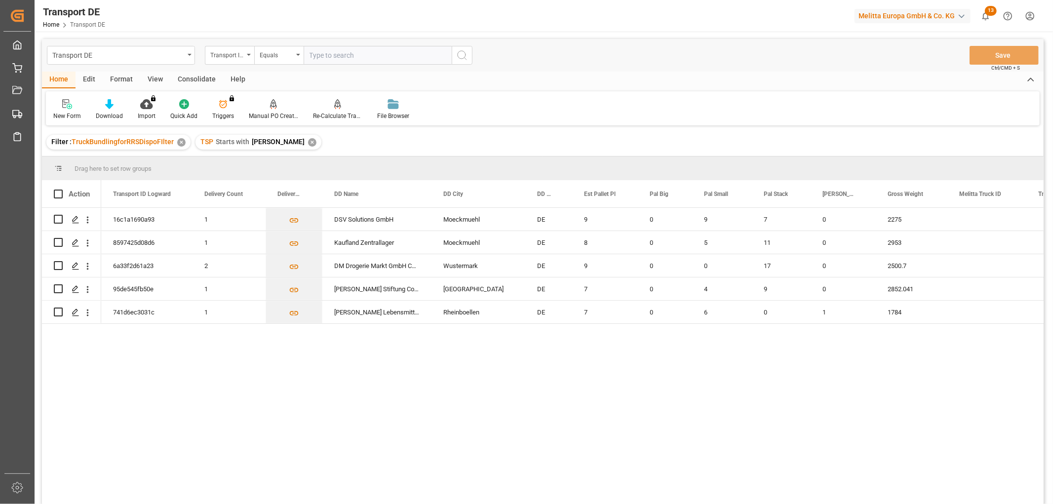
click at [200, 79] on div "Consolidate" at bounding box center [196, 80] width 53 height 17
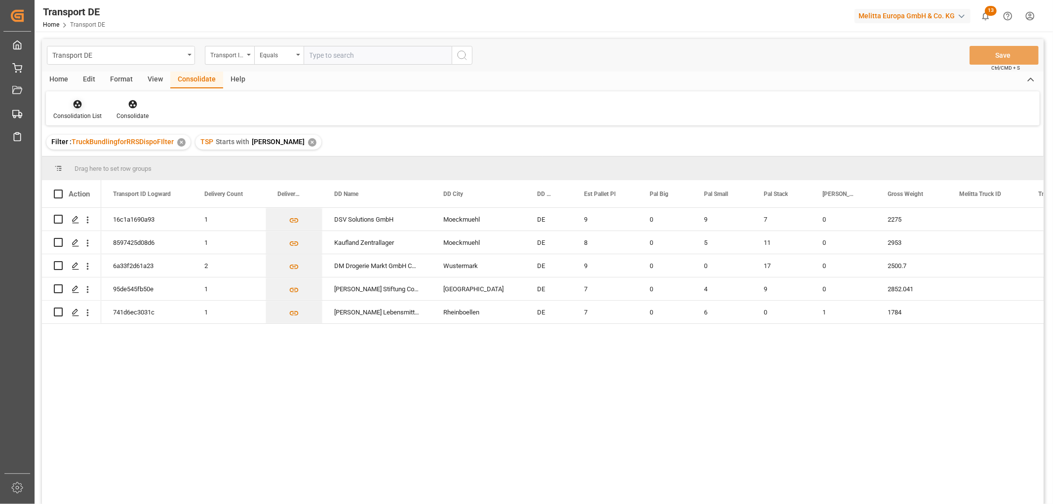
click at [73, 109] on icon at bounding box center [78, 104] width 10 height 10
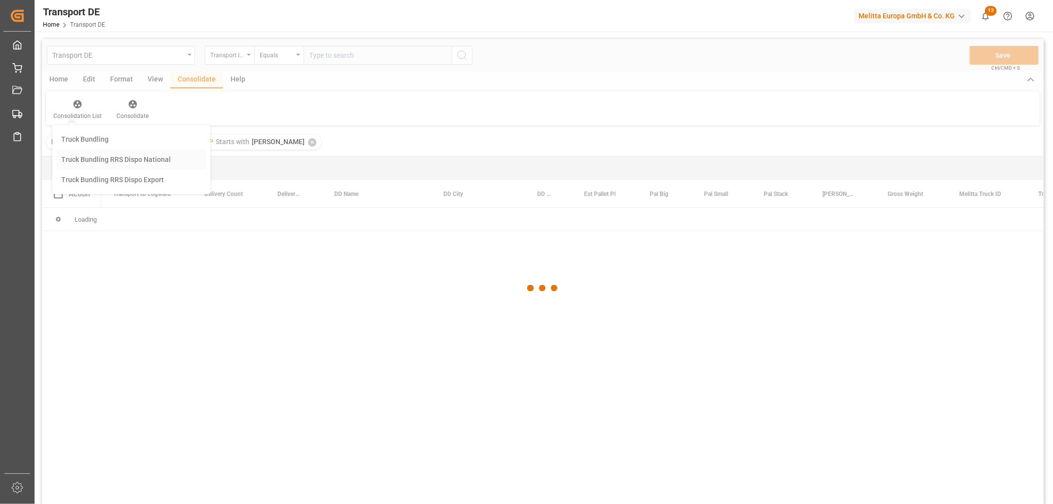
click at [102, 159] on div "Transport DE Transport ID Logward Equals Save Ctrl/CMD + S Home Edit Format Vie…" at bounding box center [543, 284] width 1002 height 491
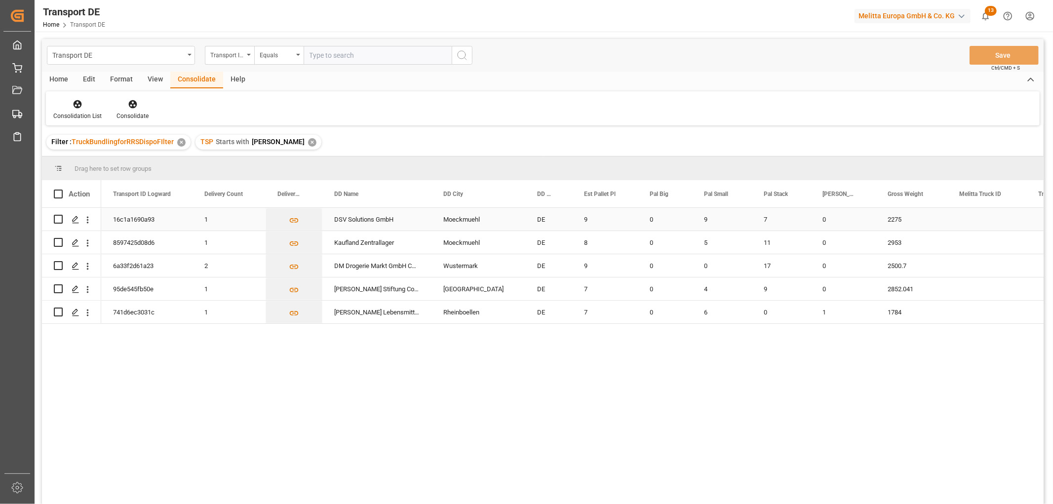
click at [58, 218] on input "Press Space to toggle row selection (unchecked)" at bounding box center [58, 219] width 9 height 9
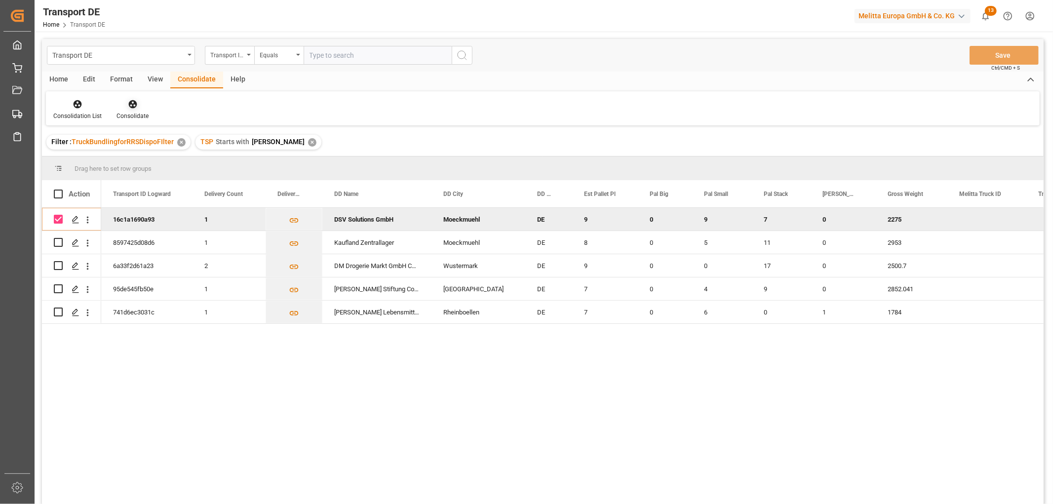
click at [132, 102] on icon at bounding box center [132, 104] width 8 height 8
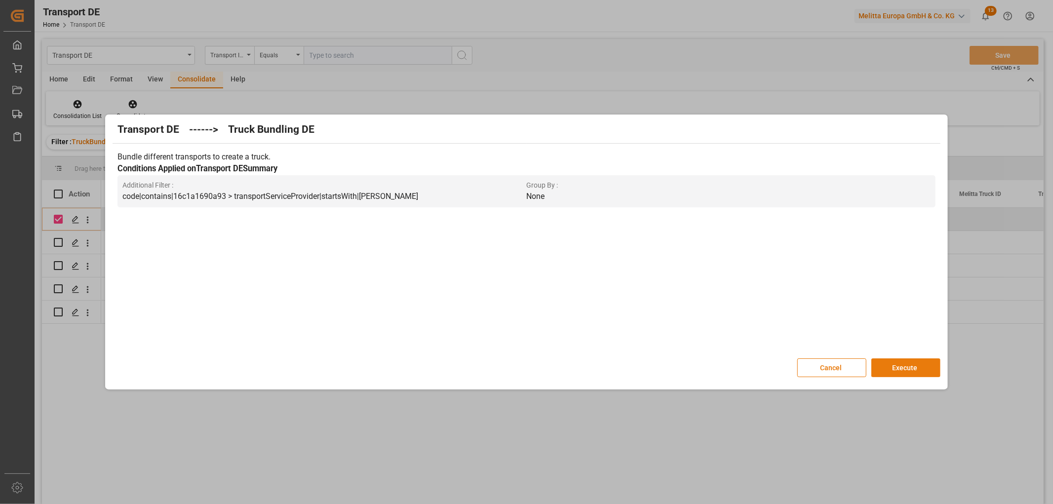
click at [912, 367] on button "Execute" at bounding box center [905, 367] width 69 height 19
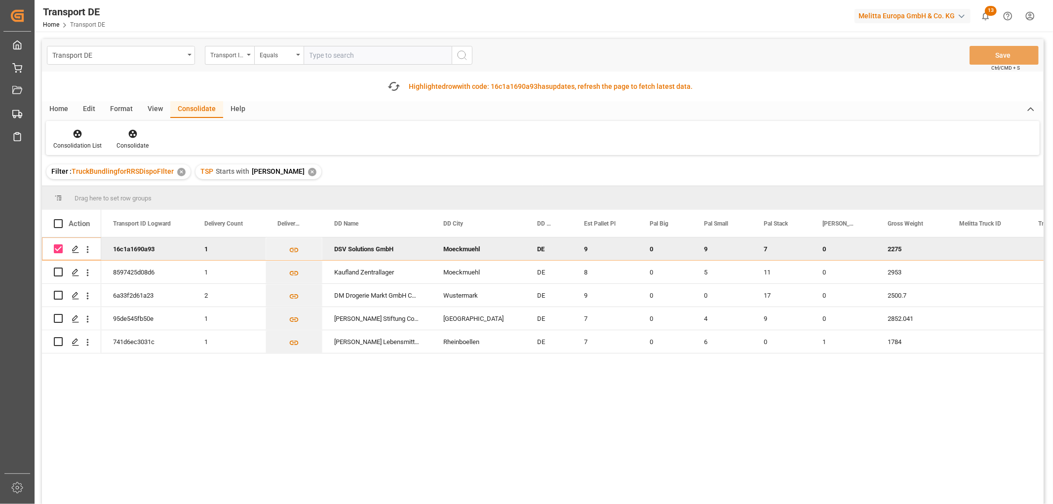
click at [58, 250] on input "Press Space to toggle row selection (checked)" at bounding box center [58, 248] width 9 height 9
checkbox input "false"
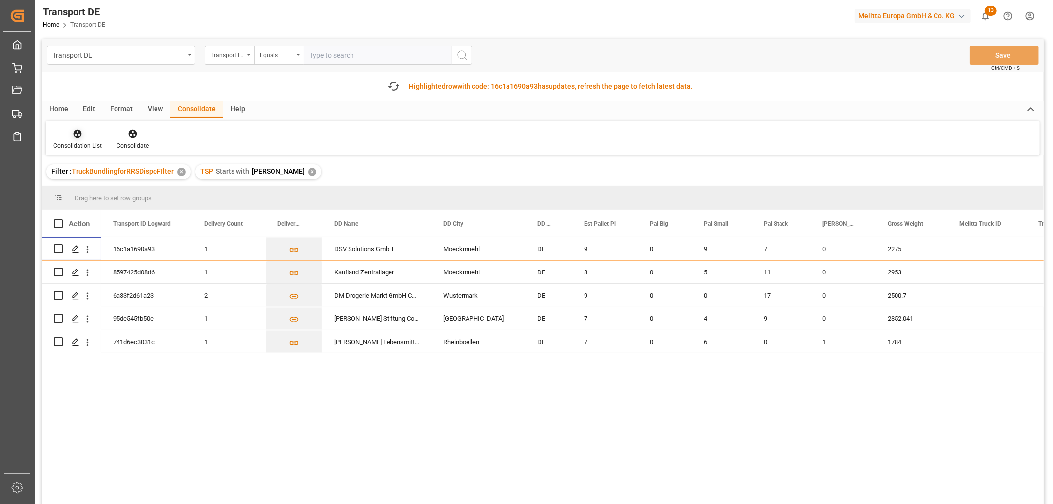
click at [75, 132] on icon at bounding box center [78, 134] width 8 height 8
click at [97, 191] on div "Transport DE Transport ID Logward Equals Save Ctrl/CMD + S Fetch latest updates…" at bounding box center [543, 299] width 1002 height 521
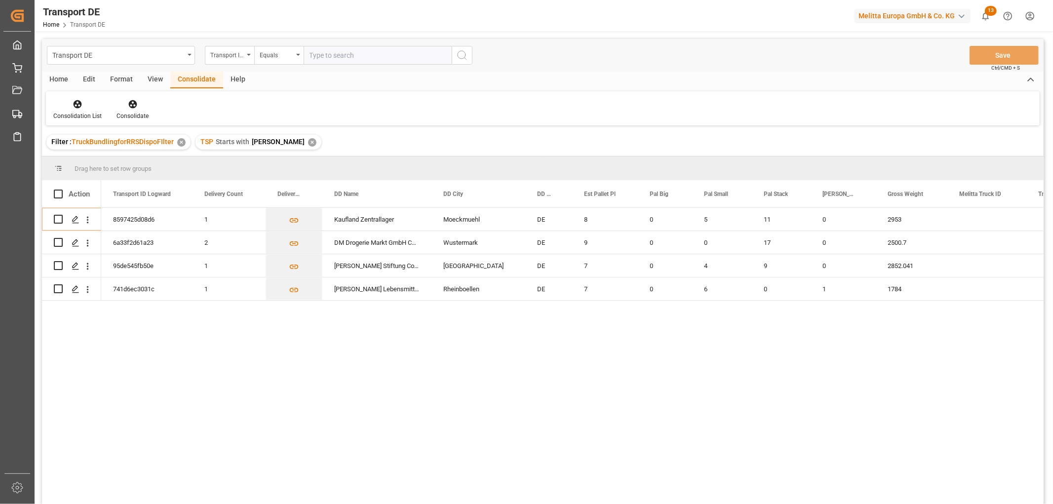
click at [308, 141] on div "✕" at bounding box center [312, 142] width 8 height 8
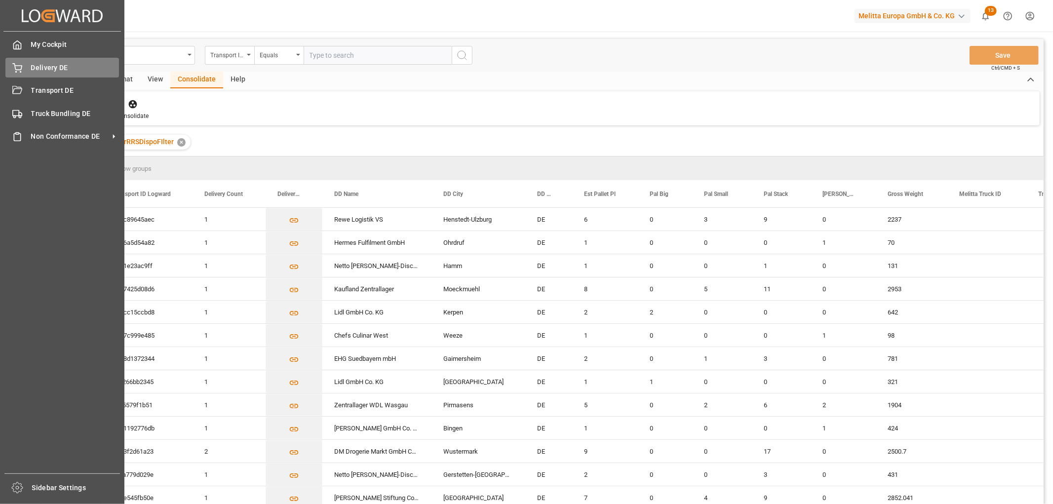
click at [63, 69] on span "Delivery DE" at bounding box center [75, 68] width 88 height 10
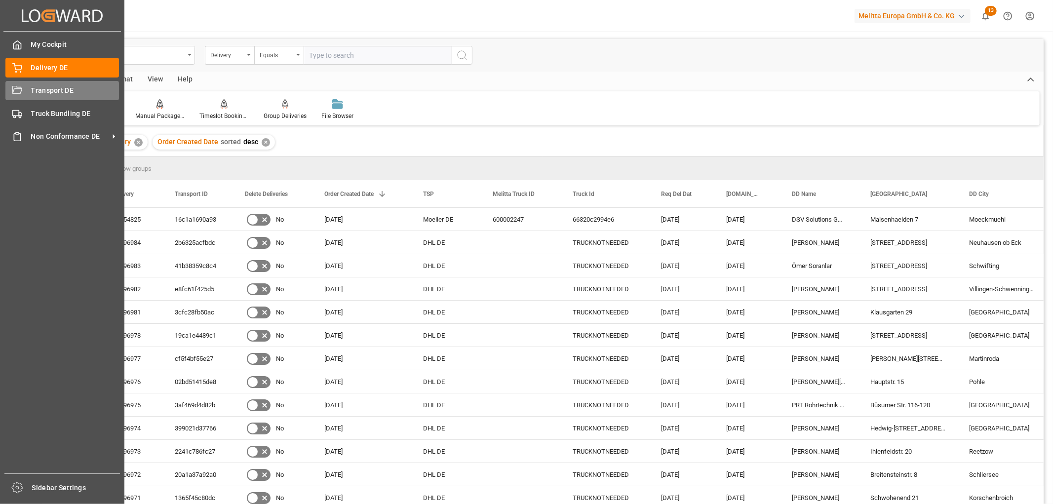
click at [61, 90] on span "Transport DE" at bounding box center [75, 90] width 88 height 10
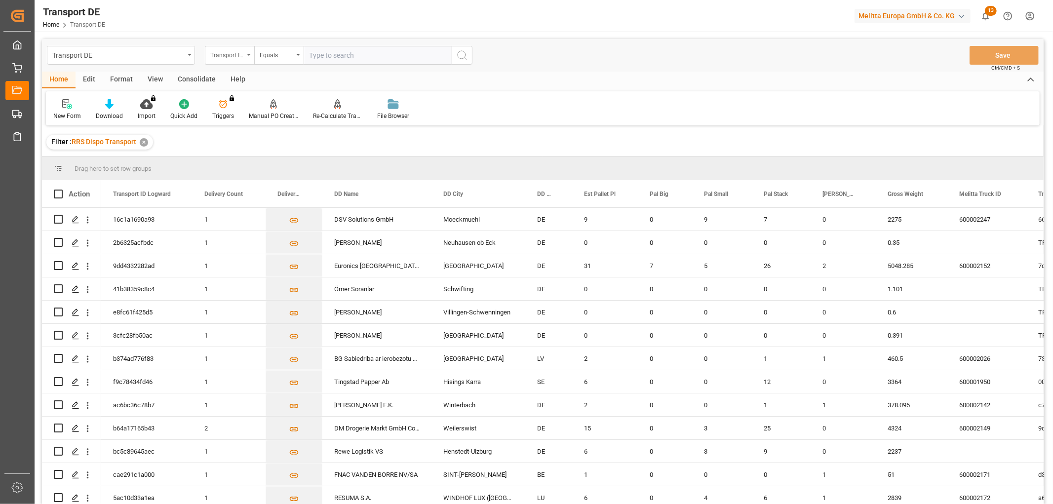
click at [226, 51] on div "Transport ID Logward" at bounding box center [227, 53] width 34 height 11
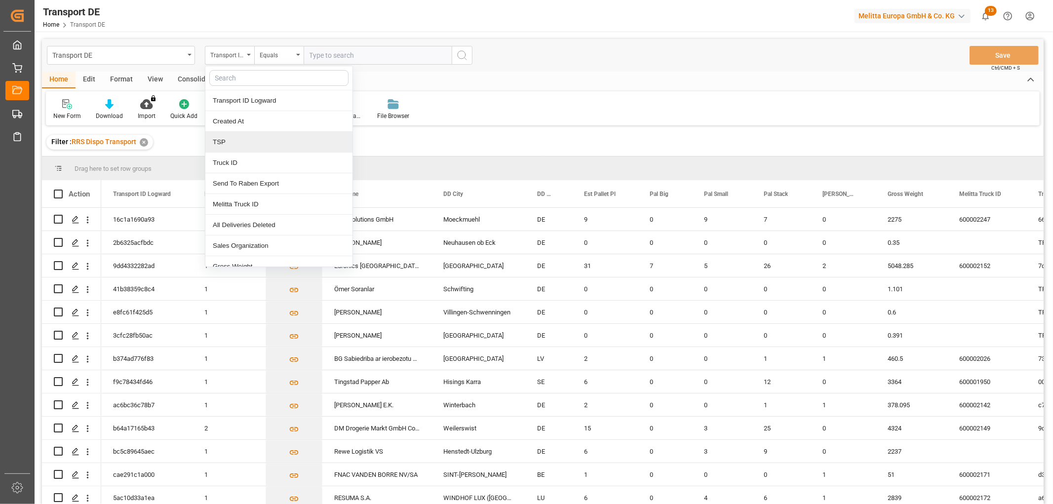
click at [238, 143] on div "TSP" at bounding box center [278, 142] width 147 height 21
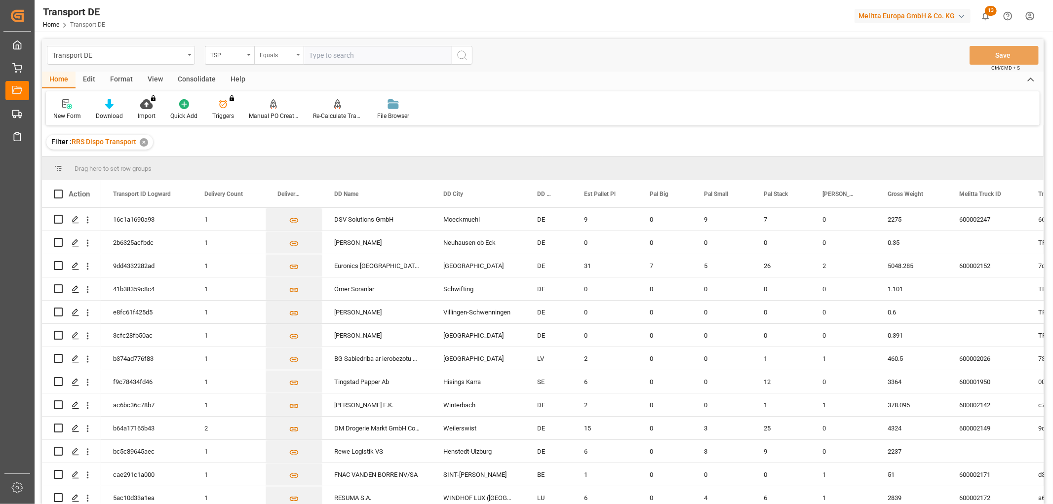
click at [280, 53] on div "Equals" at bounding box center [277, 53] width 34 height 11
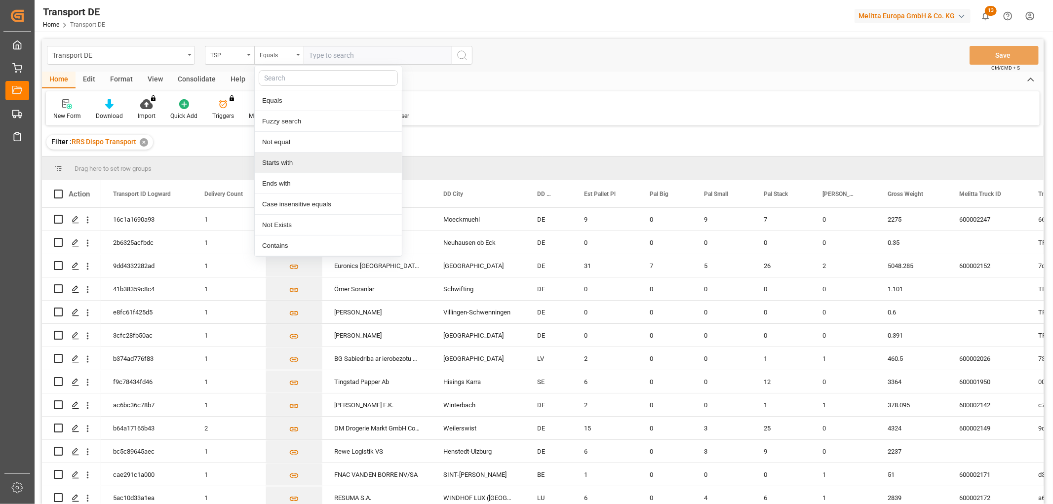
click at [284, 162] on div "Starts with" at bounding box center [328, 163] width 147 height 21
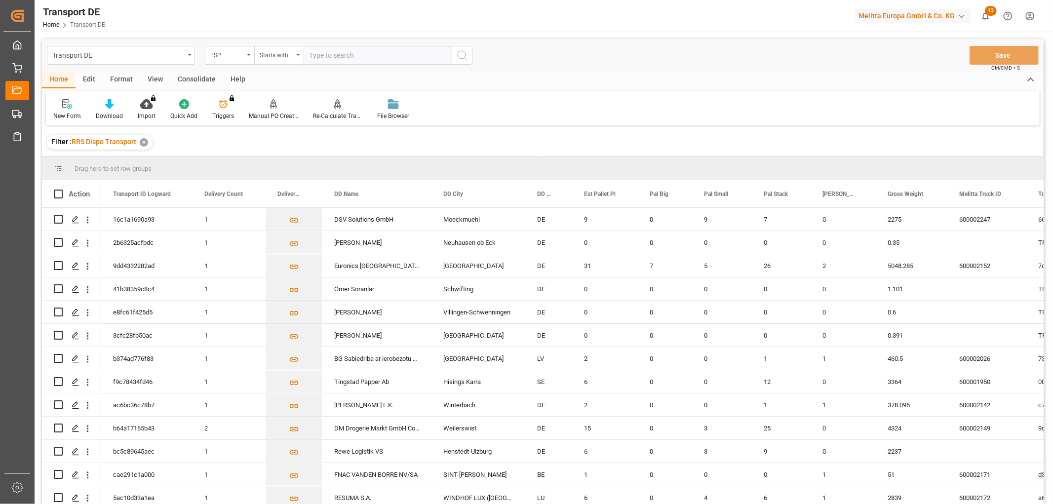
click at [329, 58] on input "text" at bounding box center [378, 55] width 148 height 19
type input "Dachser DE"
click at [459, 55] on icon "search button" at bounding box center [462, 55] width 12 height 12
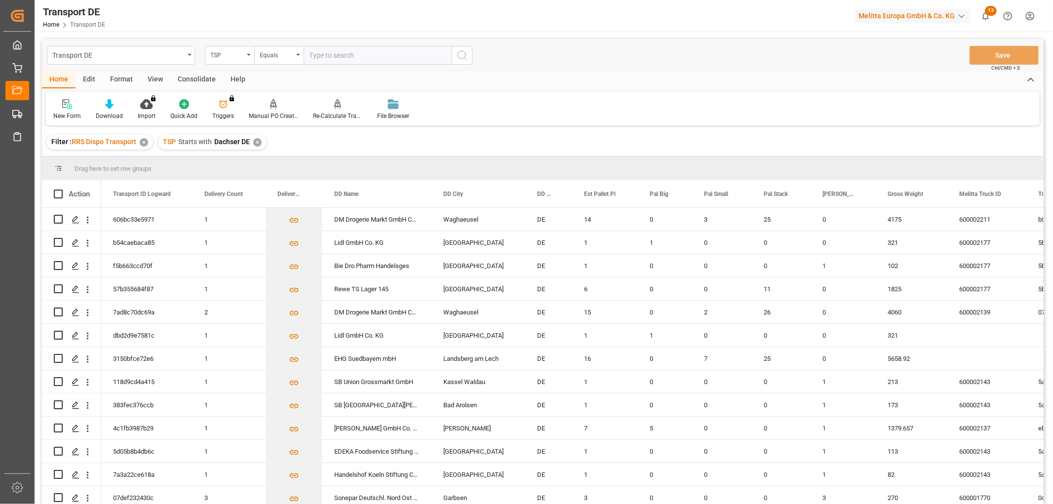
click at [203, 77] on div "Consolidate" at bounding box center [196, 80] width 53 height 17
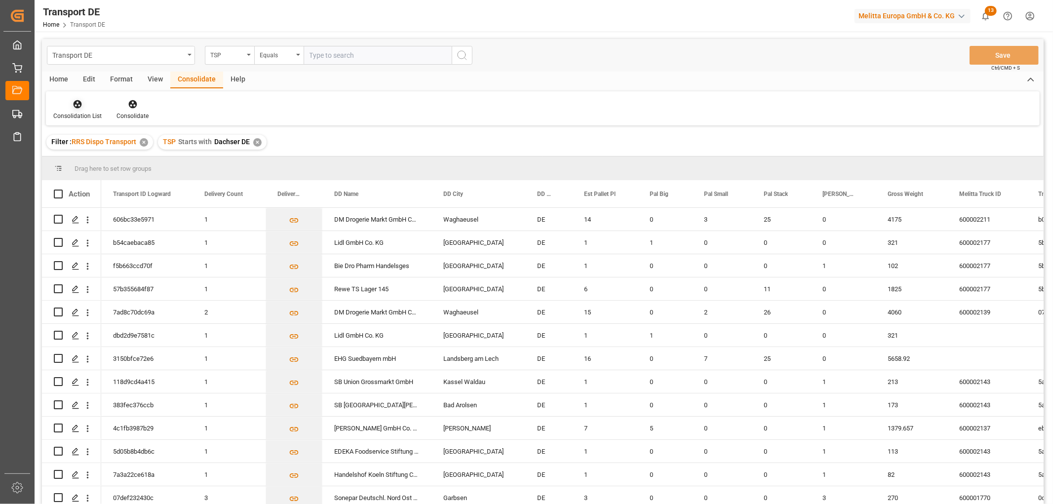
click at [77, 112] on div "Consolidation List" at bounding box center [77, 116] width 48 height 9
click at [92, 160] on div "Truck Bundling RRS Dispo National" at bounding box center [116, 160] width 110 height 10
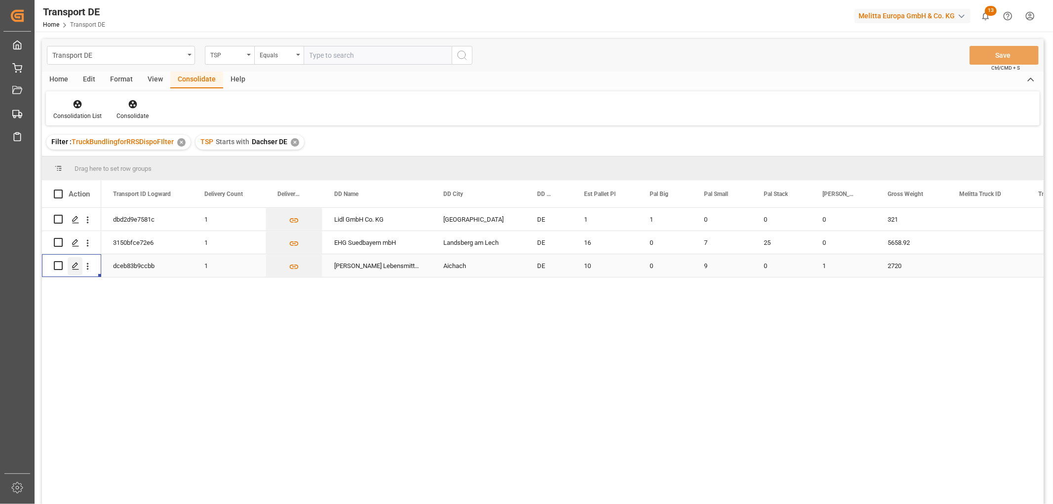
click at [77, 265] on icon "Press SPACE to select this row." at bounding box center [76, 266] width 8 height 8
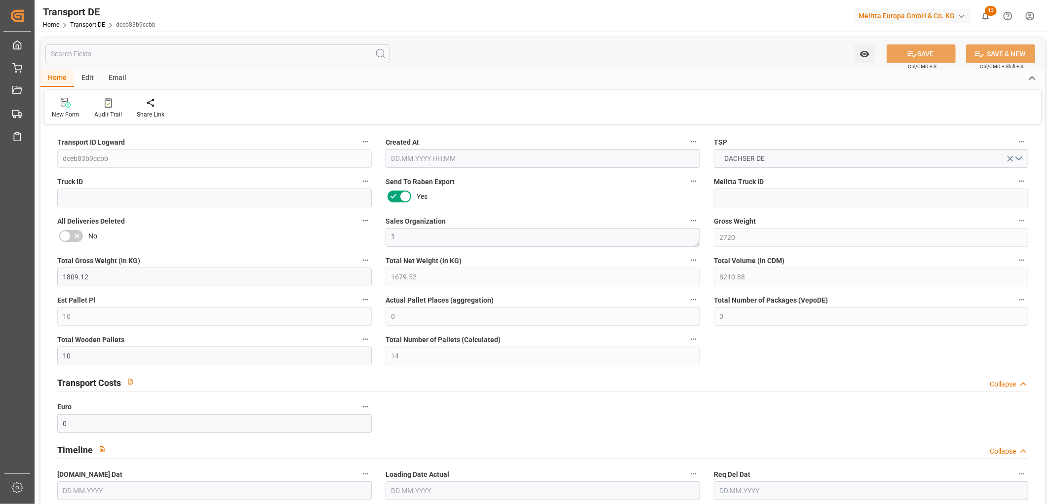
type input "2720"
type input "1809.12"
type input "1679.52"
type input "8210.88"
type input "10"
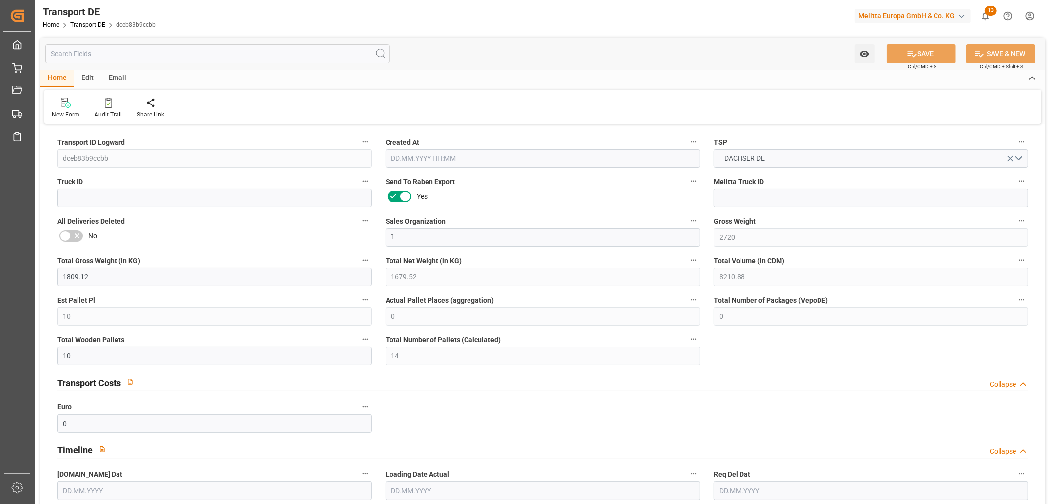
type input "0"
type input "10"
type input "14"
type input "0"
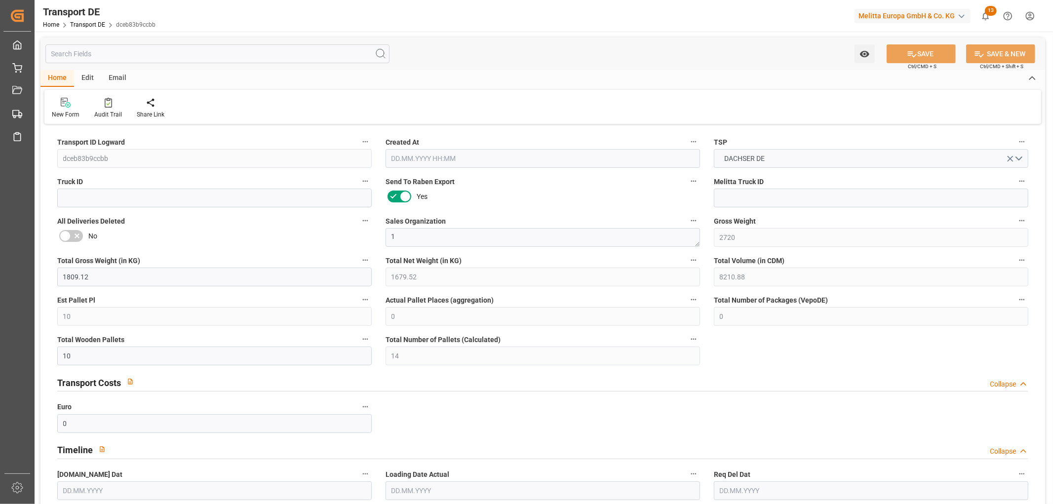
type input "86"
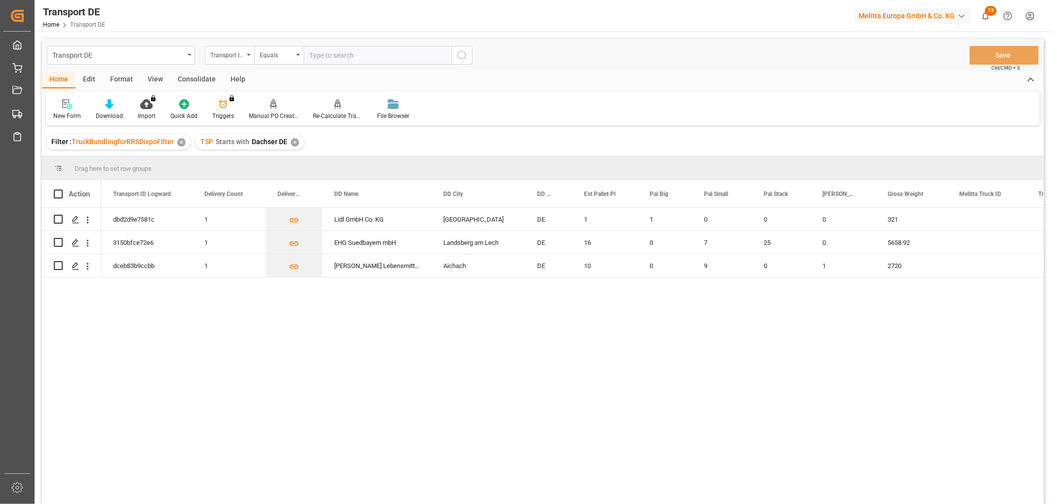
click at [294, 142] on div "✕" at bounding box center [295, 142] width 8 height 8
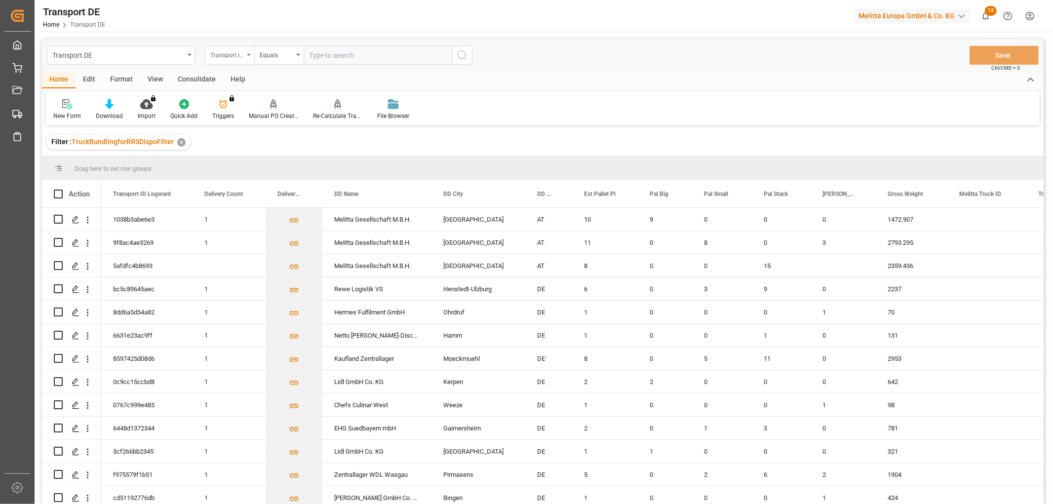
click at [229, 55] on div "Transport ID Logward" at bounding box center [227, 53] width 34 height 11
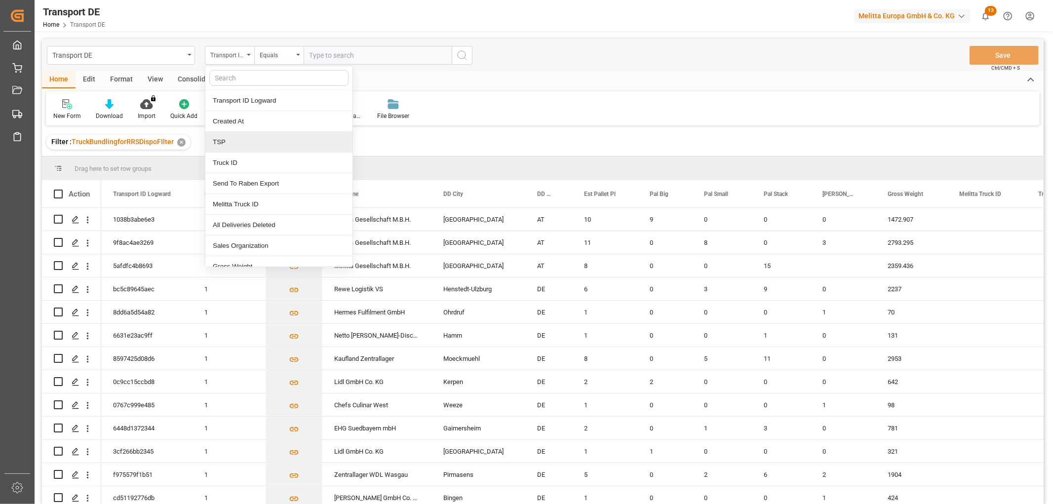
click at [235, 144] on div "TSP" at bounding box center [278, 142] width 147 height 21
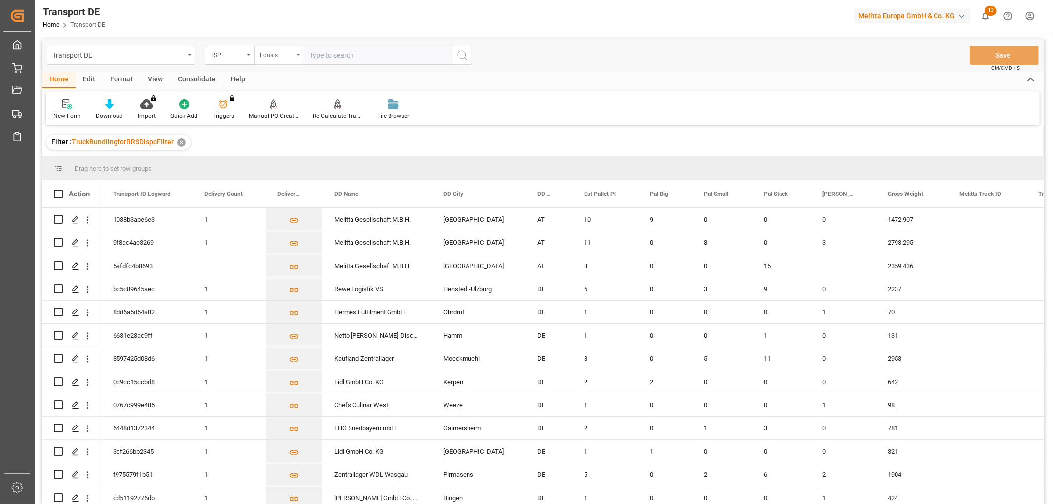
click at [282, 58] on div "Equals" at bounding box center [277, 53] width 34 height 11
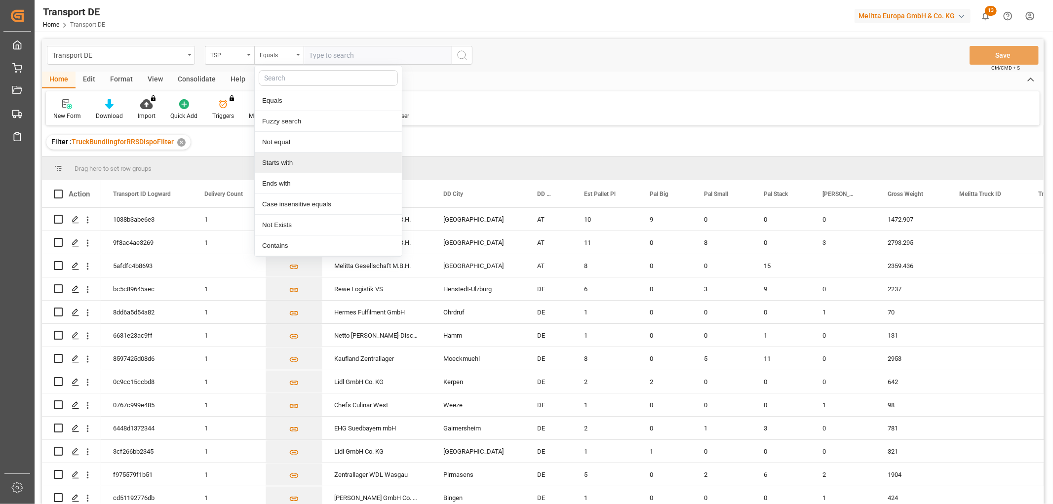
click at [278, 165] on div "Starts with" at bounding box center [328, 163] width 147 height 21
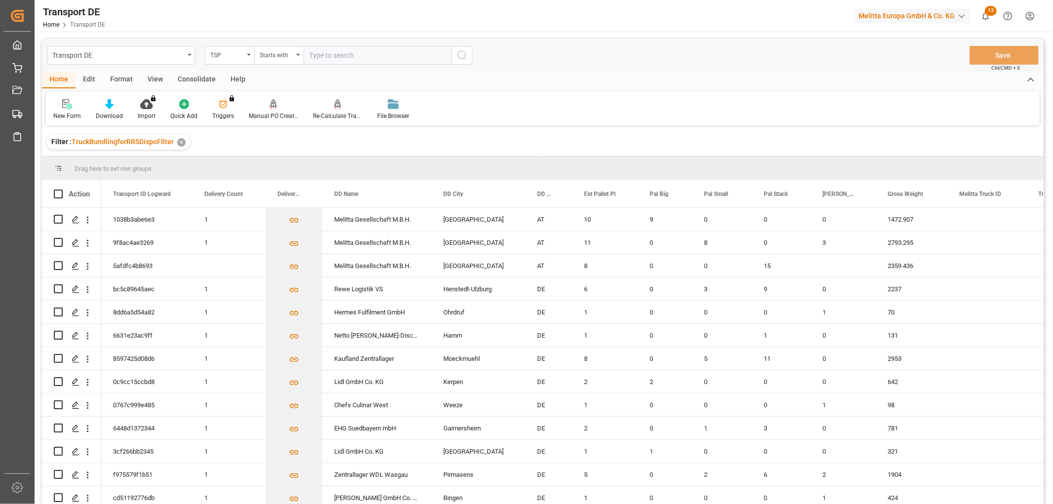
click at [332, 58] on input "text" at bounding box center [378, 55] width 148 height 19
click at [461, 57] on icon "search button" at bounding box center [462, 55] width 12 height 12
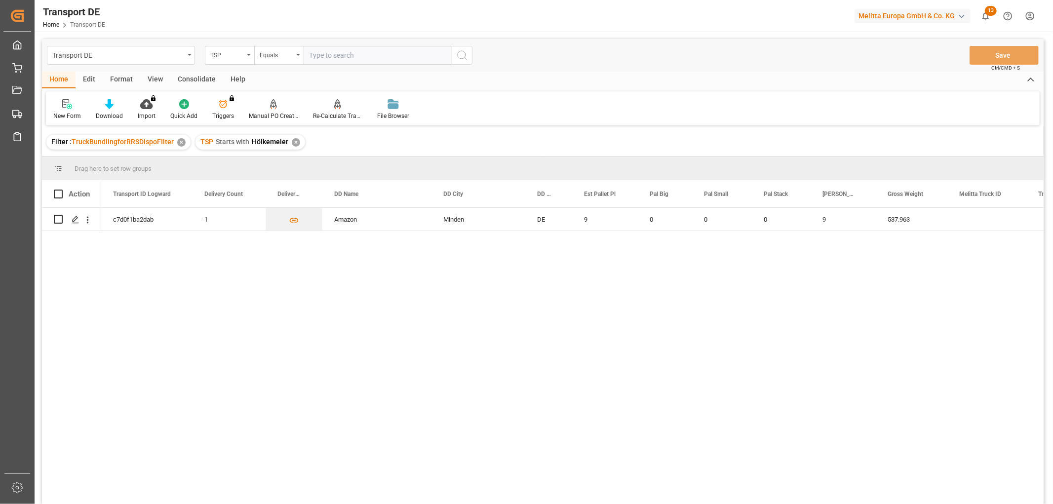
click at [194, 75] on div "Consolidate" at bounding box center [196, 80] width 53 height 17
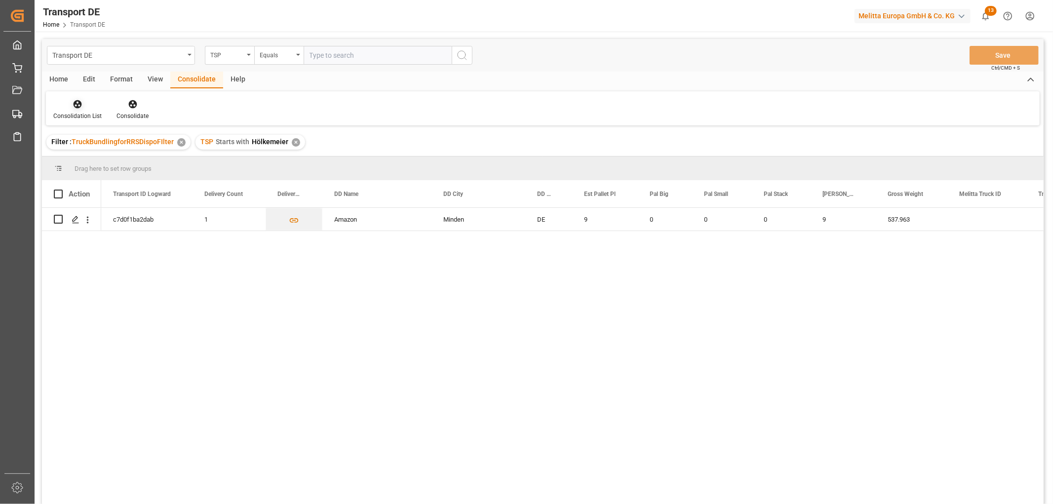
click at [74, 104] on icon at bounding box center [78, 104] width 8 height 8
click at [82, 156] on div "Transport DE TSP Equals Save Ctrl/CMD + S Home Edit Format View Consolidate Hel…" at bounding box center [543, 284] width 1002 height 491
click at [62, 218] on input "Press Space to toggle row selection (unchecked)" at bounding box center [58, 219] width 9 height 9
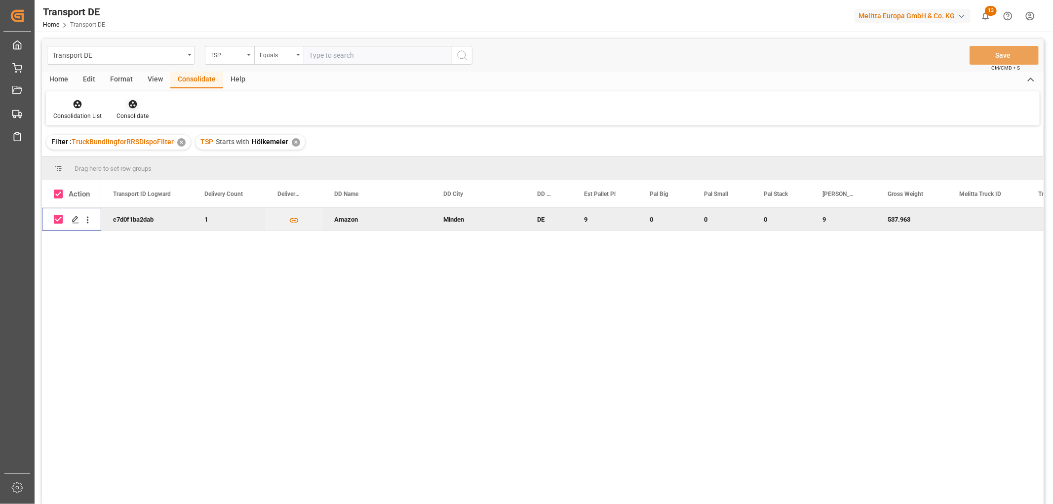
click at [130, 104] on icon at bounding box center [132, 104] width 8 height 8
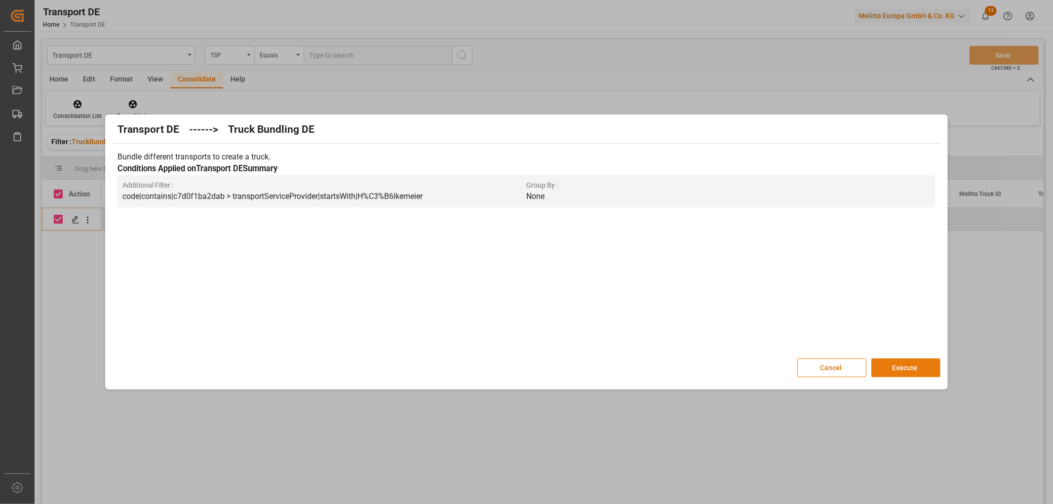
click at [909, 366] on button "Execute" at bounding box center [905, 367] width 69 height 19
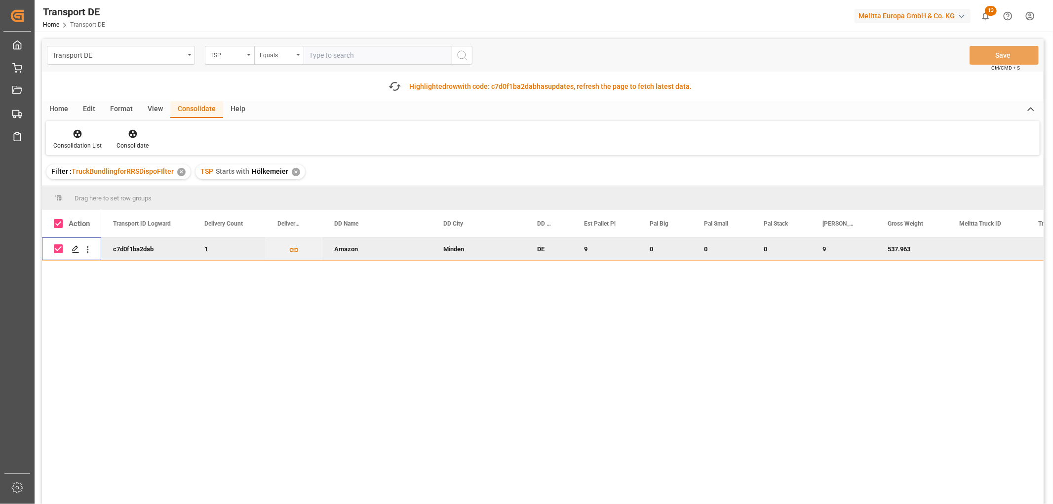
click at [61, 248] on input "Press Space to toggle row selection (checked)" at bounding box center [58, 248] width 9 height 9
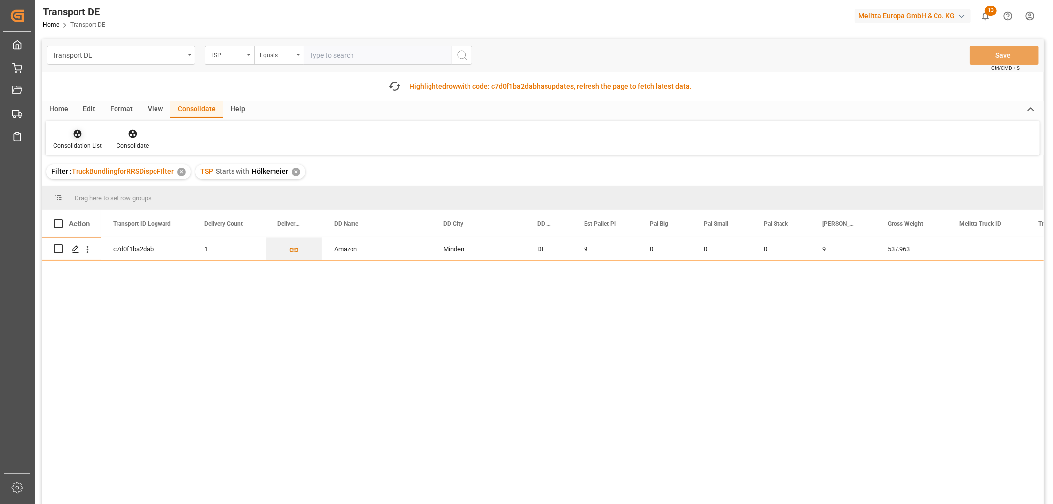
click at [74, 134] on icon at bounding box center [78, 134] width 8 height 8
click at [87, 189] on div "Transport DE TSP Equals Save Ctrl/CMD + S Fetch latest updates Highlighted row …" at bounding box center [543, 299] width 1002 height 521
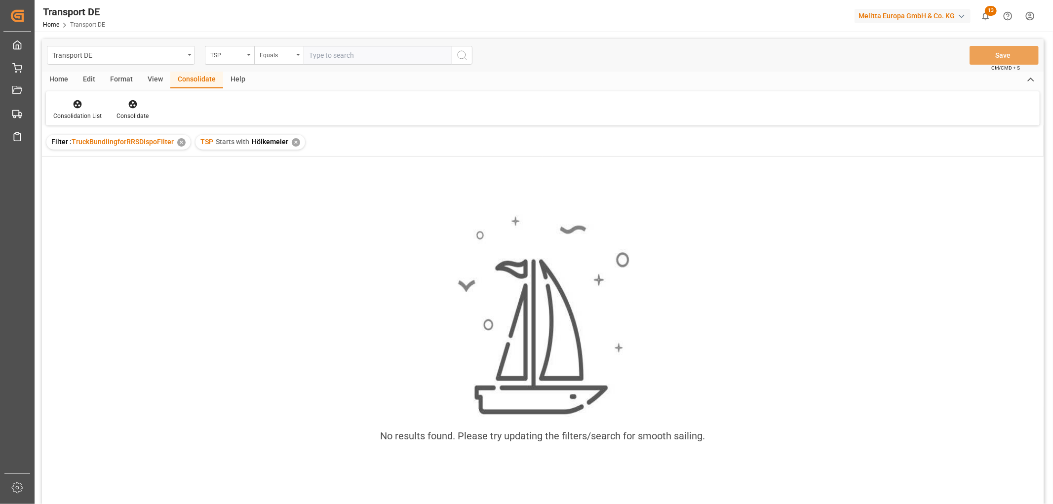
click at [292, 141] on div "✕" at bounding box center [296, 142] width 8 height 8
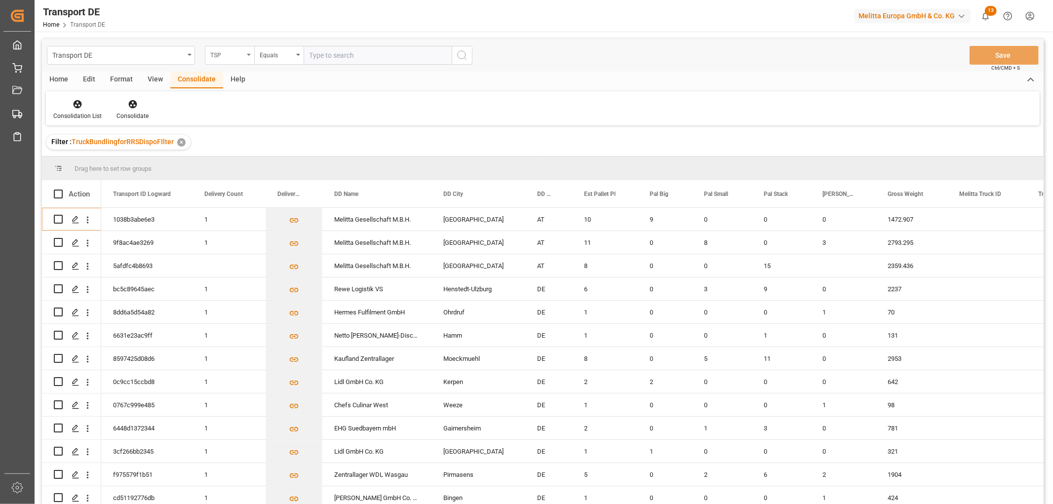
click at [219, 49] on div "TSP" at bounding box center [227, 53] width 34 height 11
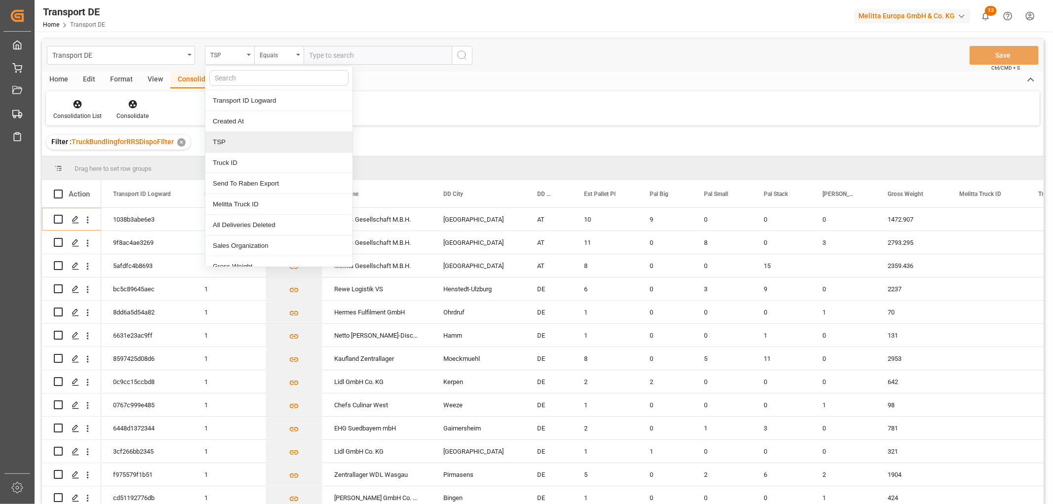
click at [237, 142] on div "TSP" at bounding box center [278, 142] width 147 height 21
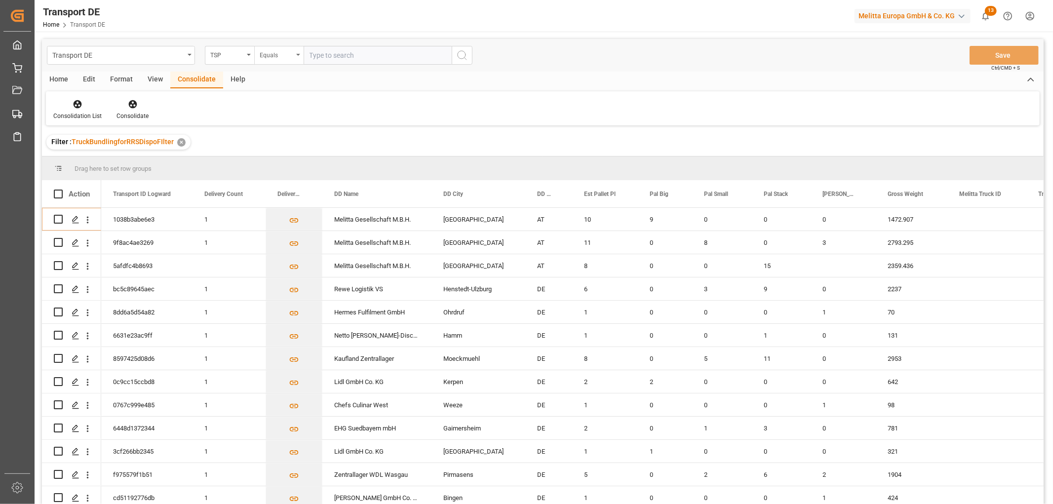
click at [269, 51] on div "Equals" at bounding box center [277, 53] width 34 height 11
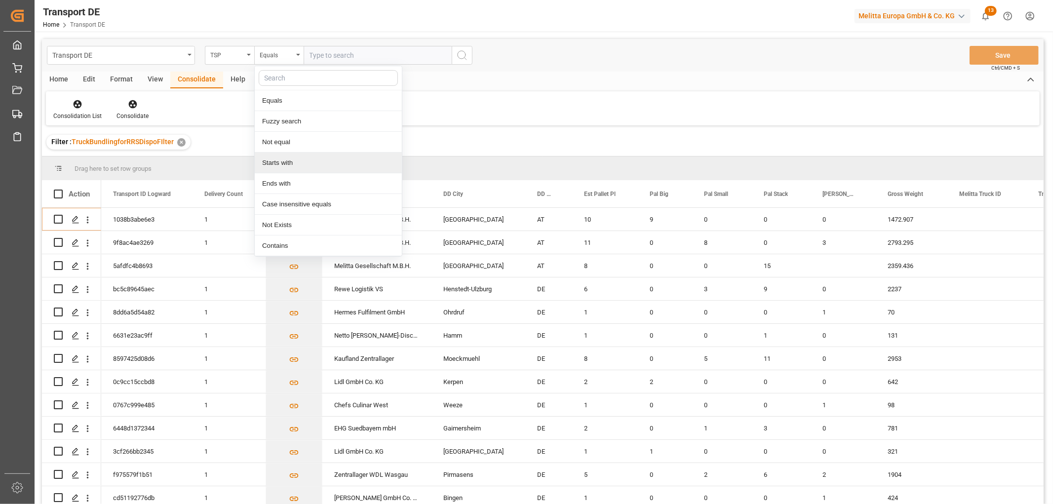
click at [281, 168] on div "Starts with" at bounding box center [328, 163] width 147 height 21
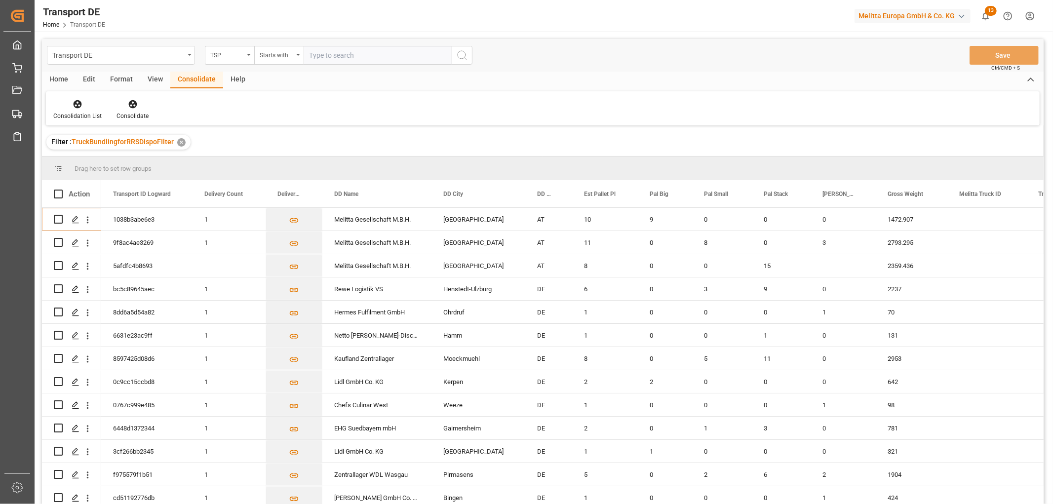
click at [351, 53] on input "text" at bounding box center [378, 55] width 148 height 19
click at [461, 57] on icon "search button" at bounding box center [462, 55] width 12 height 12
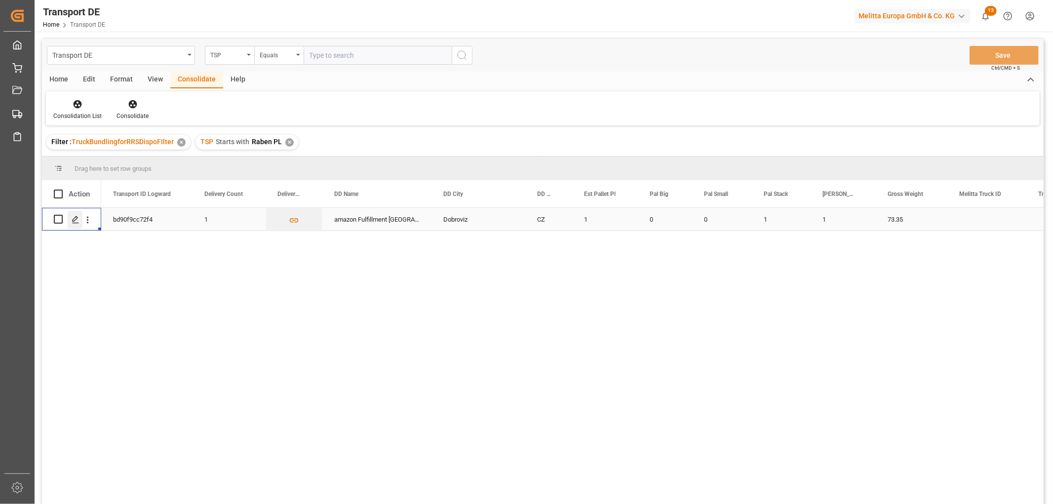
click at [75, 220] on icon "Press SPACE to select this row." at bounding box center [76, 220] width 8 height 8
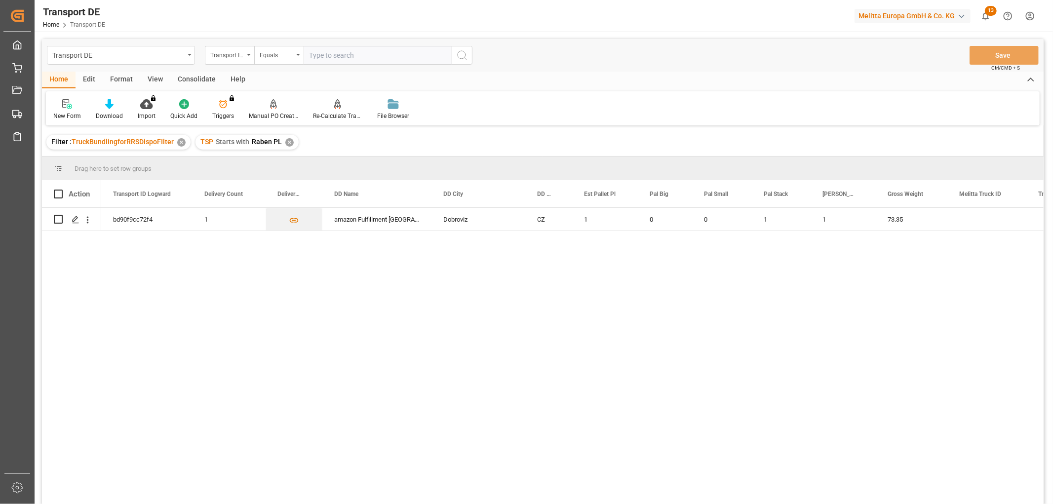
click at [288, 139] on div "✕" at bounding box center [289, 142] width 8 height 8
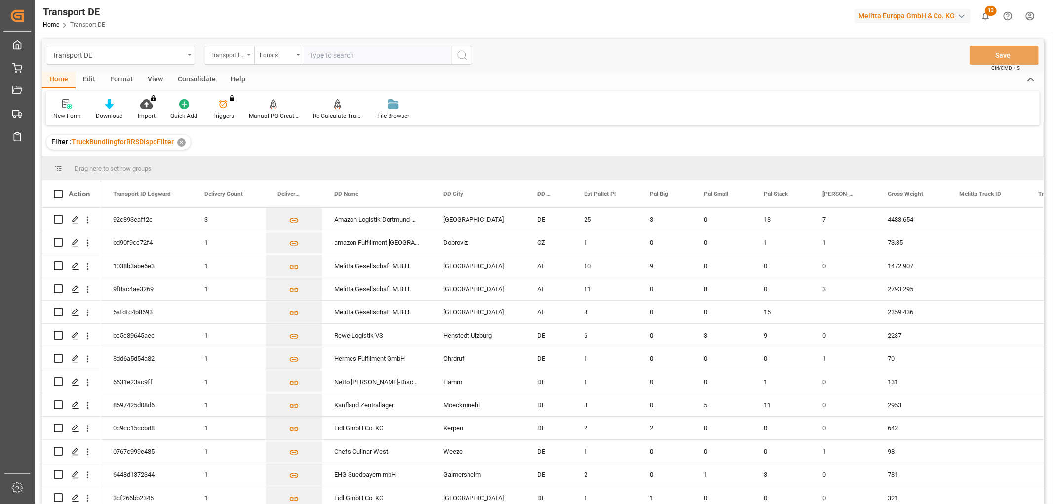
click at [249, 54] on icon "open menu" at bounding box center [249, 55] width 4 height 2
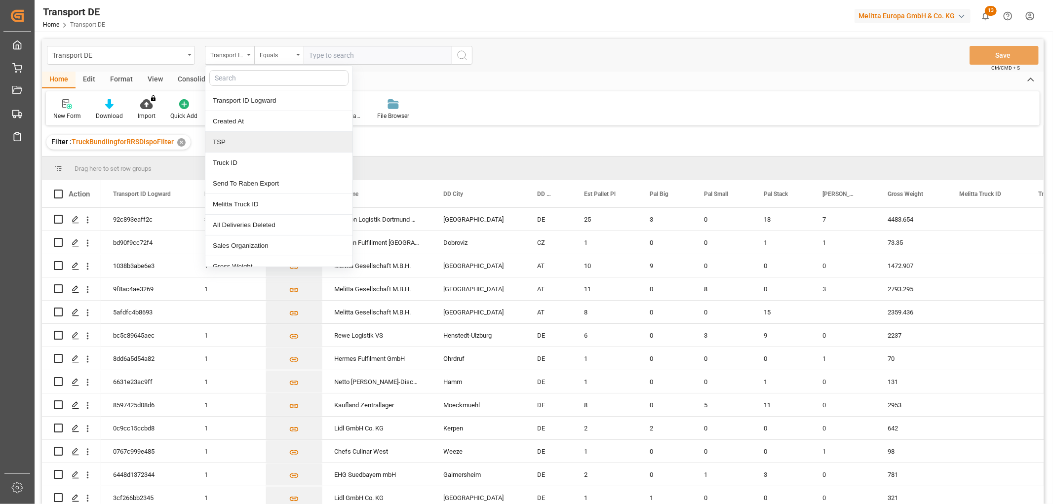
click at [229, 144] on div "TSP" at bounding box center [278, 142] width 147 height 21
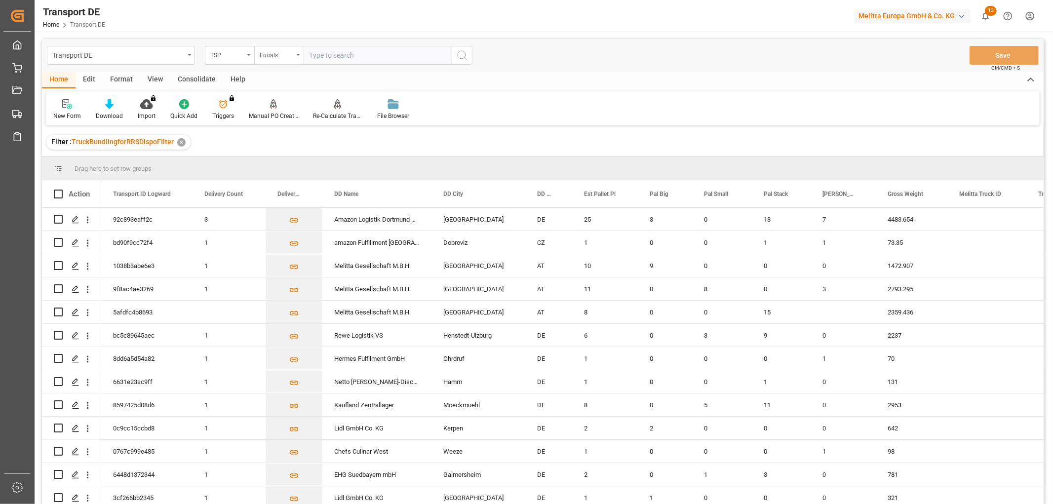
click at [288, 53] on div "Equals" at bounding box center [277, 53] width 34 height 11
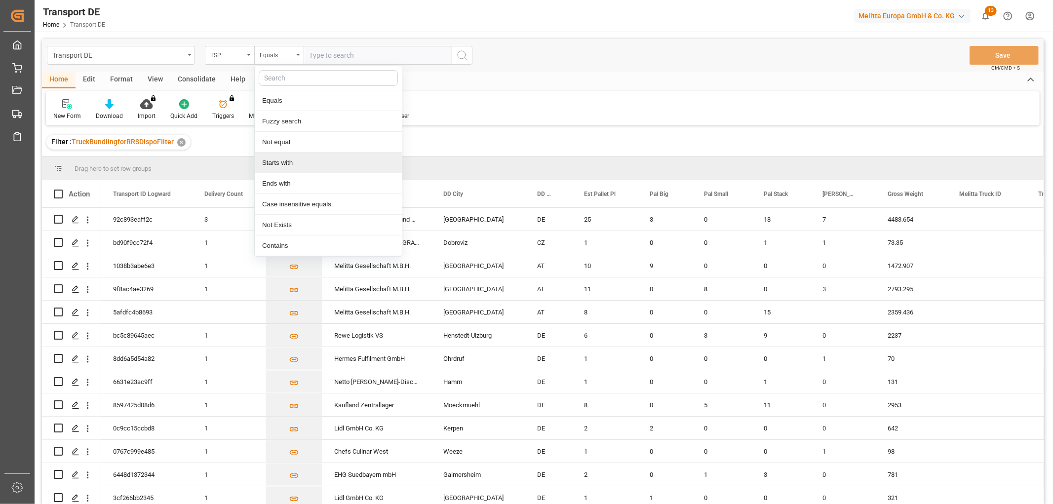
drag, startPoint x: 294, startPoint y: 165, endPoint x: 291, endPoint y: 158, distance: 6.9
click at [292, 164] on div "Starts with" at bounding box center [328, 163] width 147 height 21
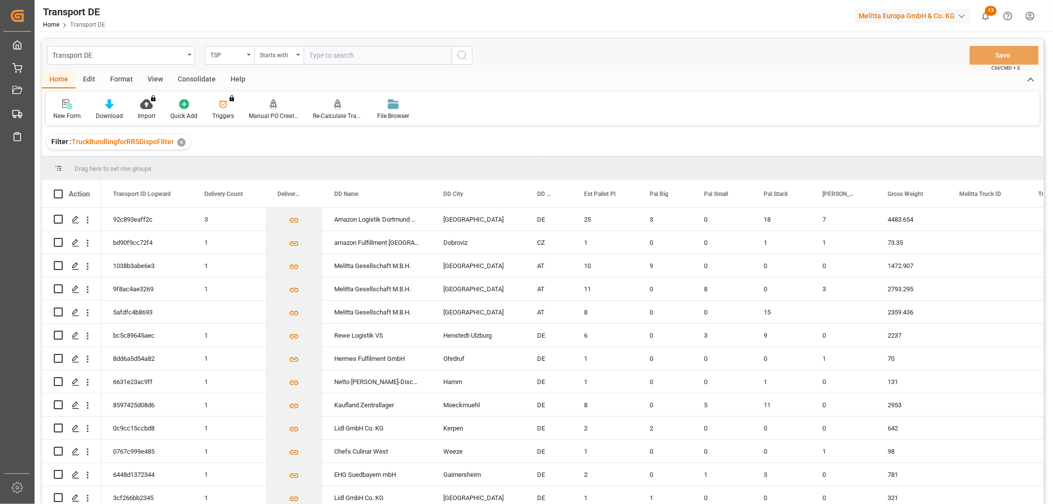
click at [313, 57] on input "text" at bounding box center [378, 55] width 148 height 19
click at [463, 53] on icon "search button" at bounding box center [462, 55] width 12 height 12
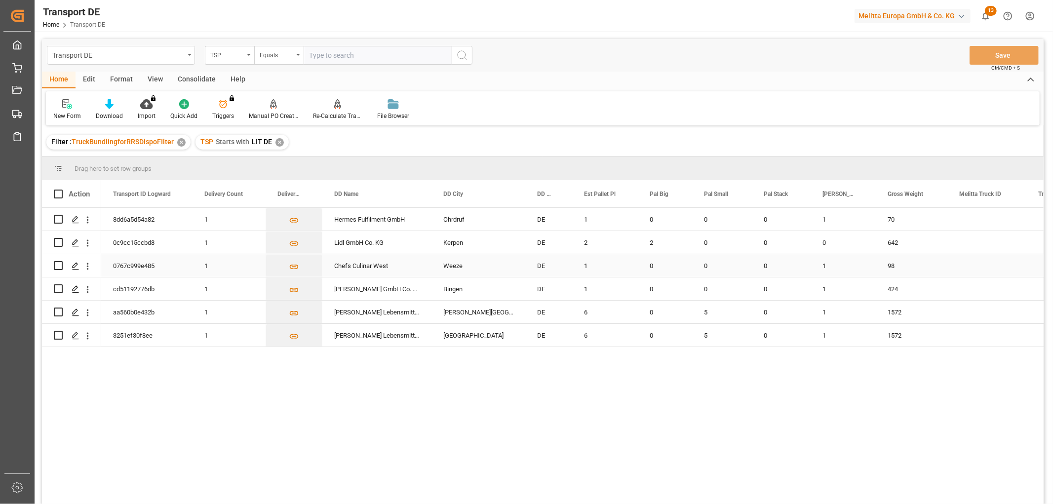
click at [59, 265] on input "Press Space to toggle row selection (unchecked)" at bounding box center [58, 265] width 9 height 9
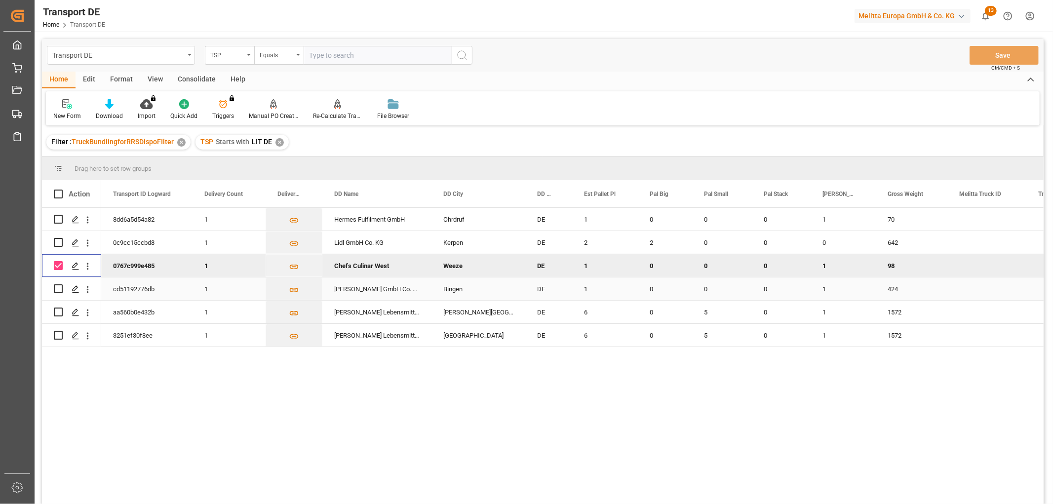
click at [55, 290] on input "Press Space to toggle row selection (unchecked)" at bounding box center [58, 288] width 9 height 9
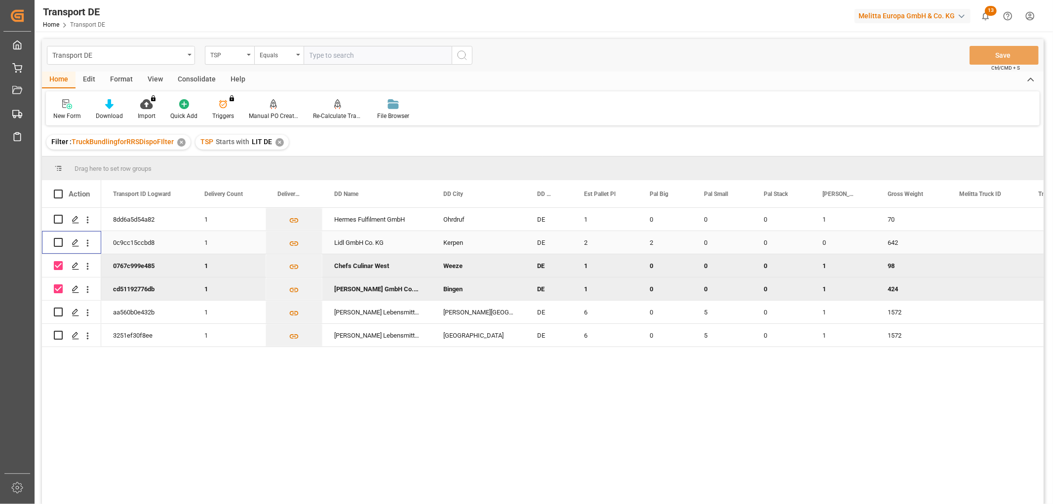
click at [58, 241] on input "Press Space to toggle row selection (unchecked)" at bounding box center [58, 242] width 9 height 9
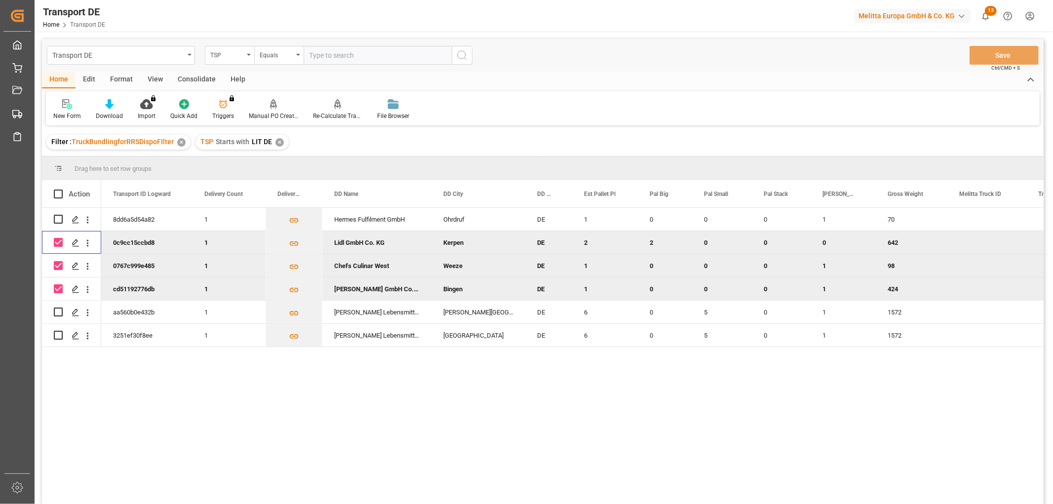
click at [57, 243] on input "Press Space to toggle row selection (checked)" at bounding box center [58, 242] width 9 height 9
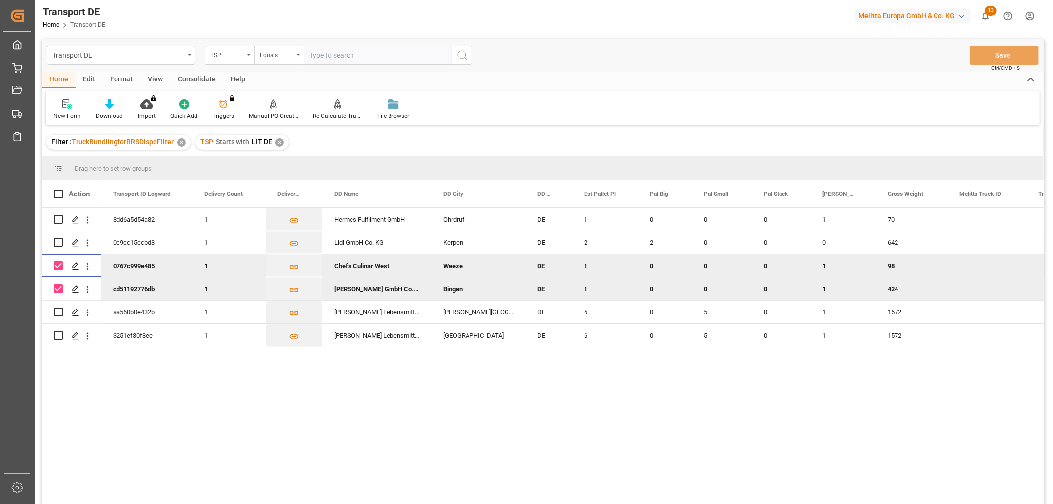
click at [59, 264] on input "Press Space to toggle row selection (checked)" at bounding box center [58, 265] width 9 height 9
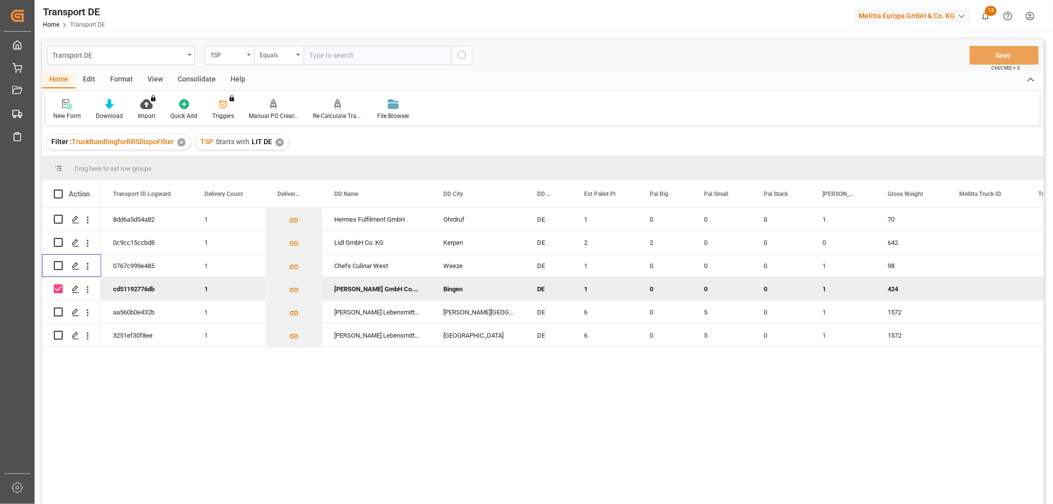
click at [58, 289] on input "Press Space to toggle row selection (checked)" at bounding box center [58, 288] width 9 height 9
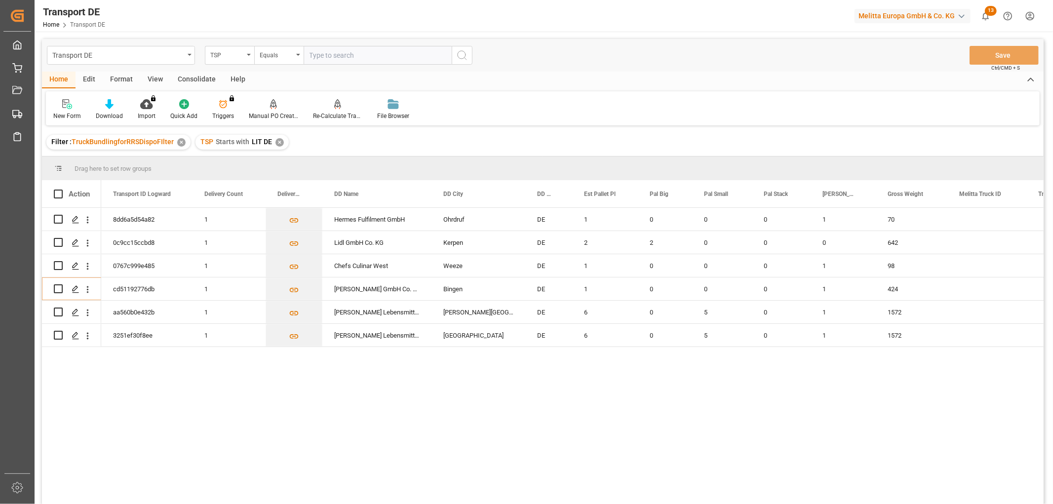
click at [194, 77] on div "Consolidate" at bounding box center [196, 80] width 53 height 17
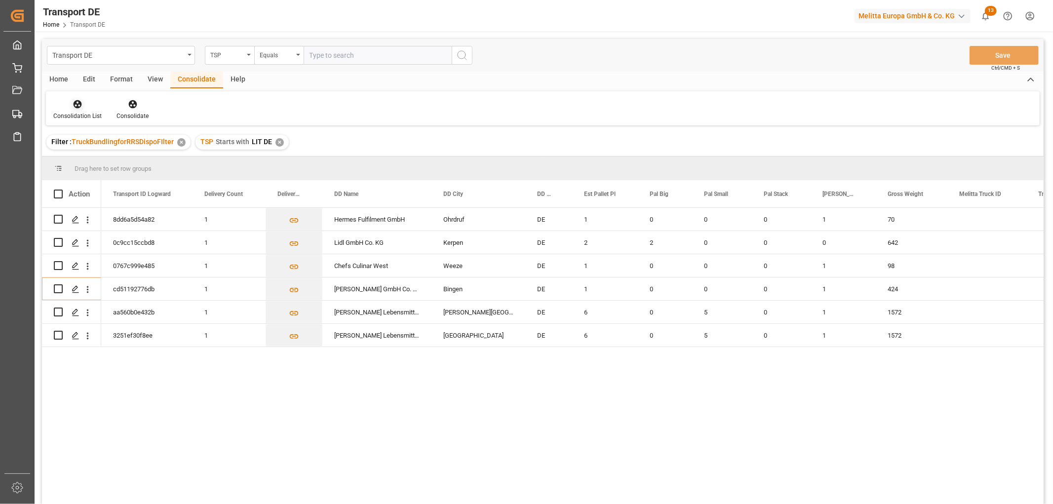
click at [77, 104] on icon at bounding box center [78, 104] width 8 height 8
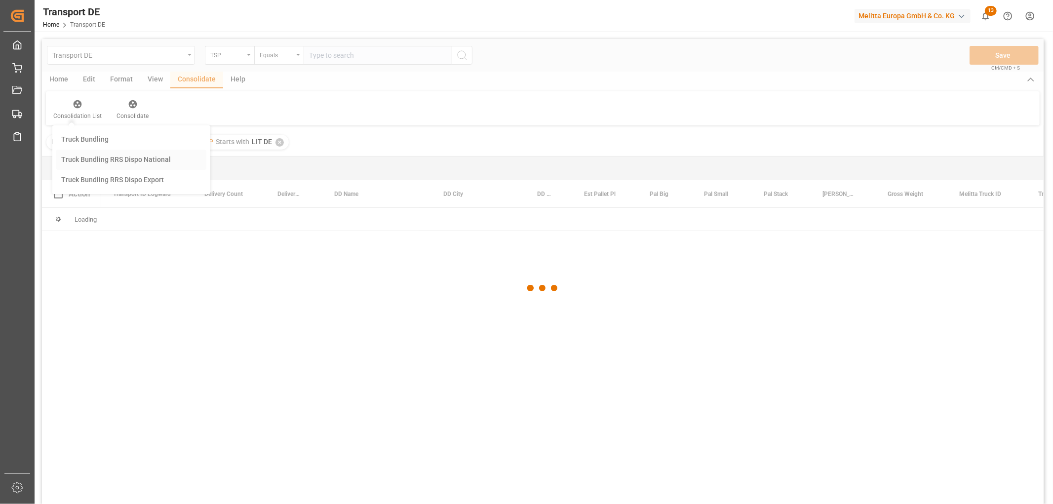
click at [87, 159] on div "Transport DE TSP Equals Save Ctrl/CMD + S Home Edit Format View Consolidate Hel…" at bounding box center [543, 284] width 1002 height 491
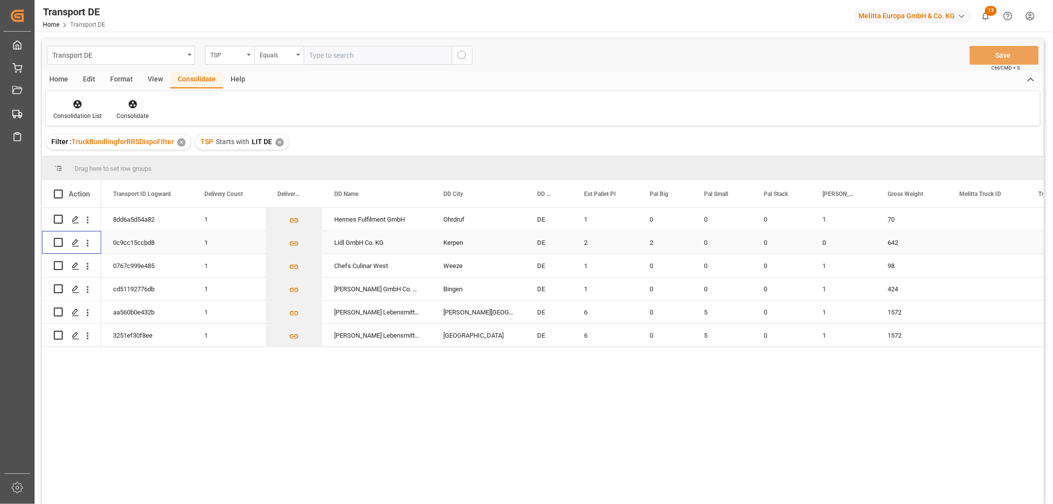
click at [57, 244] on input "Press Space to toggle row selection (unchecked)" at bounding box center [58, 242] width 9 height 9
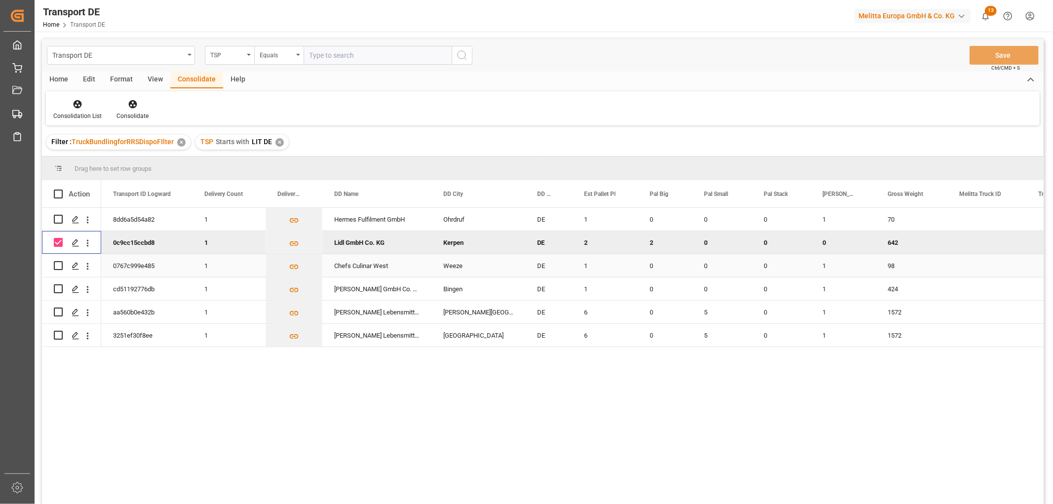
click at [61, 265] on input "Press Space to toggle row selection (unchecked)" at bounding box center [58, 265] width 9 height 9
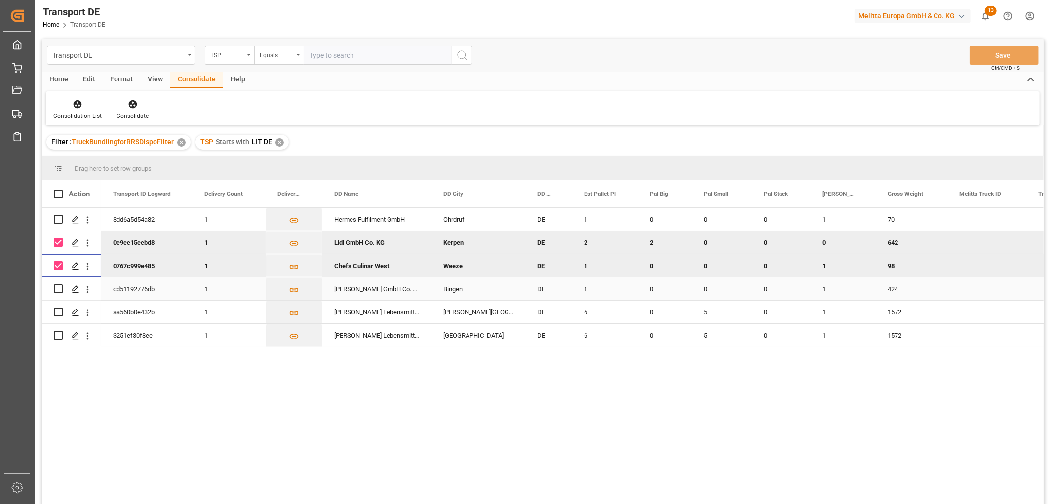
click at [57, 289] on input "Press Space to toggle row selection (unchecked)" at bounding box center [58, 288] width 9 height 9
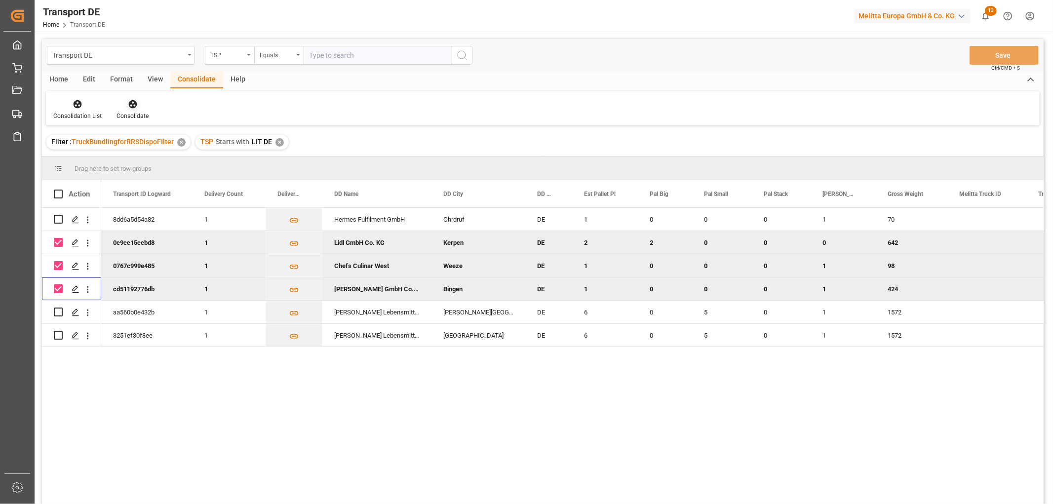
click at [131, 104] on icon at bounding box center [133, 104] width 10 height 10
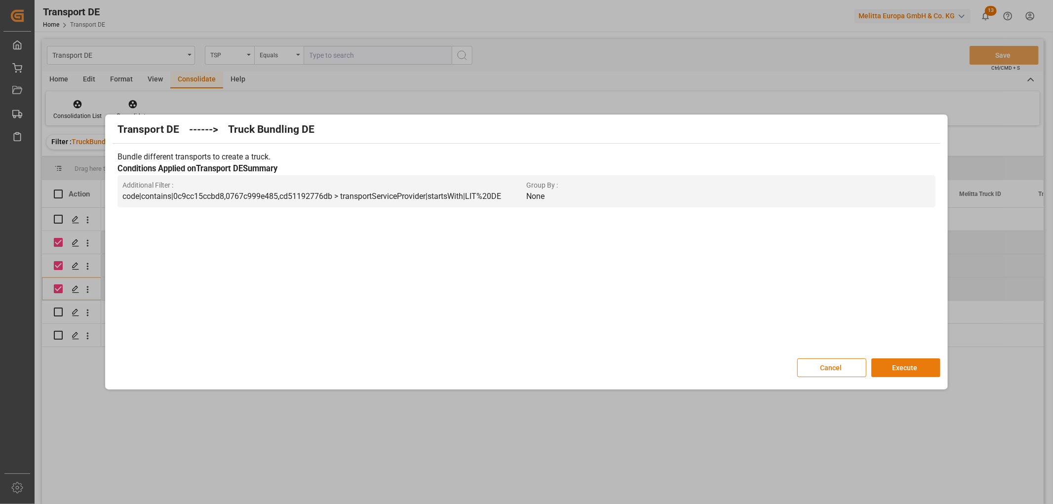
click at [904, 366] on button "Execute" at bounding box center [905, 367] width 69 height 19
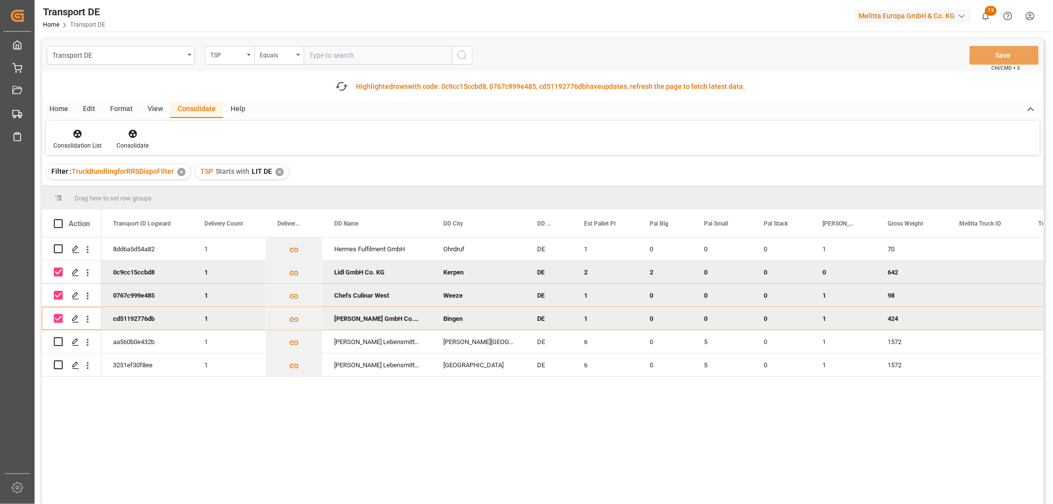
click at [55, 272] on input "Press Space to toggle row selection (checked)" at bounding box center [58, 272] width 9 height 9
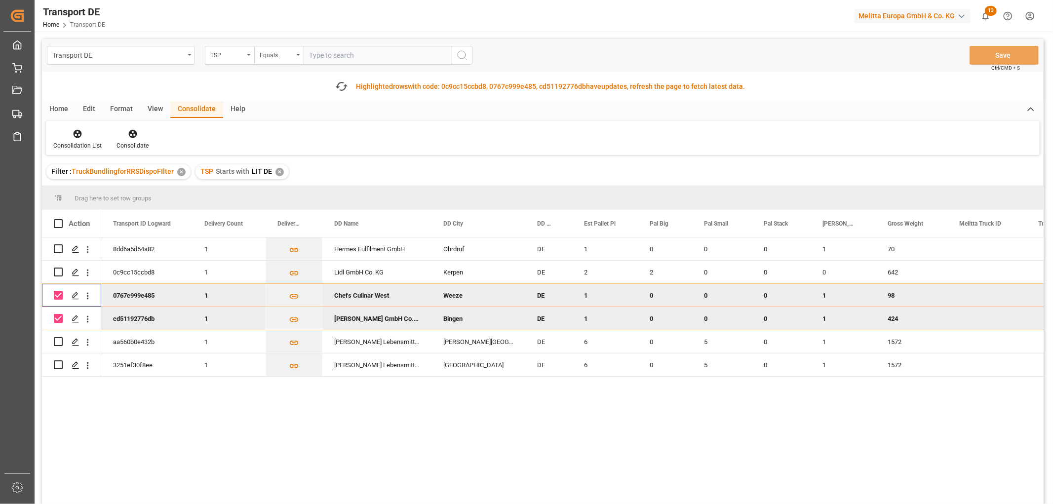
click at [59, 292] on input "Press Space to toggle row selection (checked)" at bounding box center [58, 295] width 9 height 9
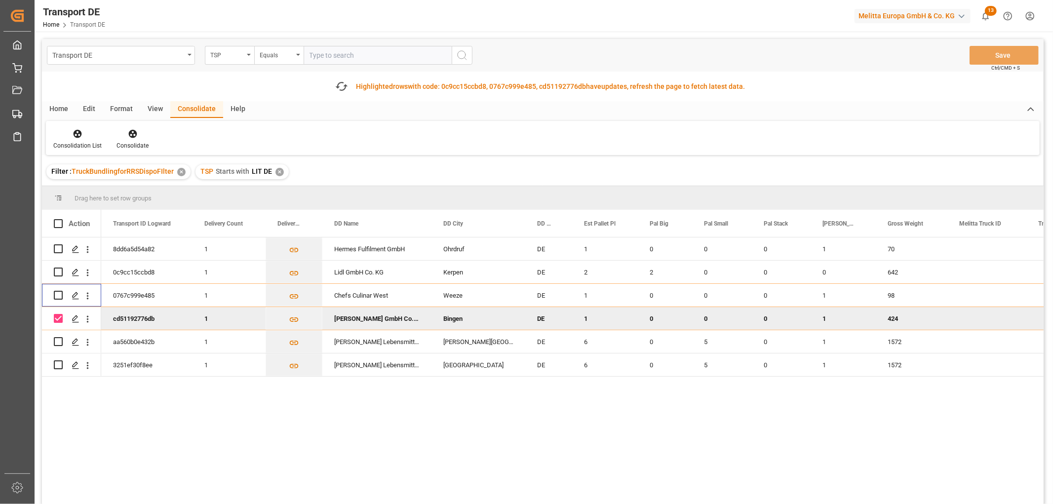
click at [59, 317] on input "Press Space to toggle row selection (checked)" at bounding box center [58, 318] width 9 height 9
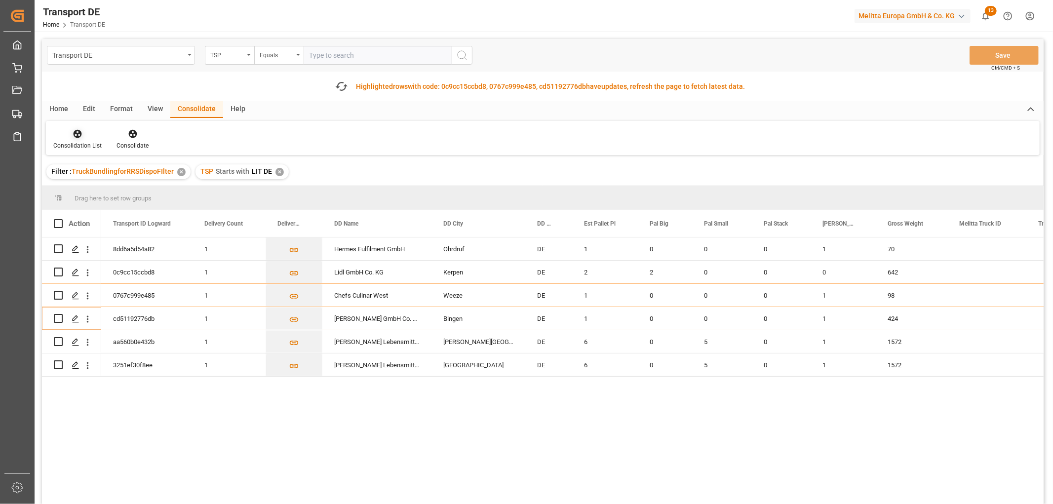
click at [73, 132] on icon at bounding box center [78, 134] width 10 height 10
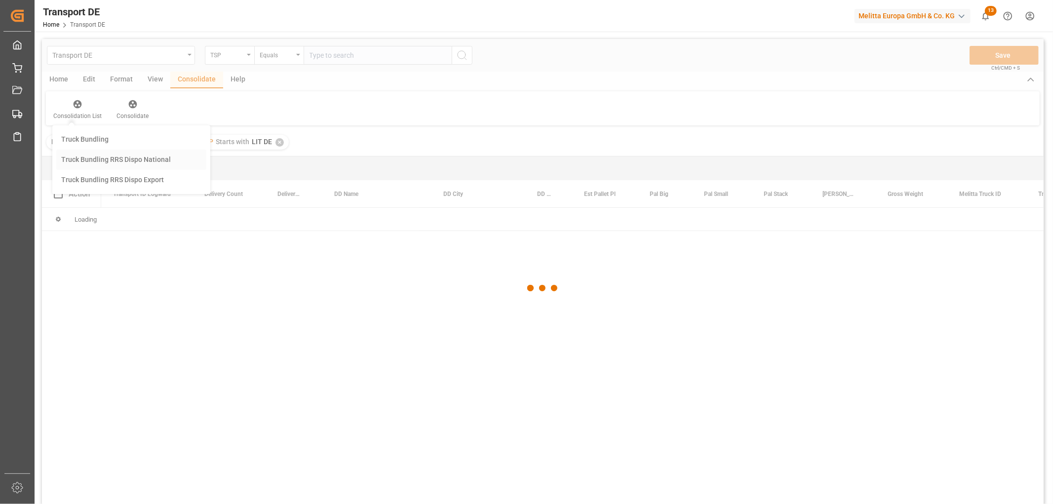
click at [101, 188] on div "Transport DE TSP Equals Save Ctrl/CMD + S Home Edit Format View Consolidate Hel…" at bounding box center [543, 284] width 1002 height 491
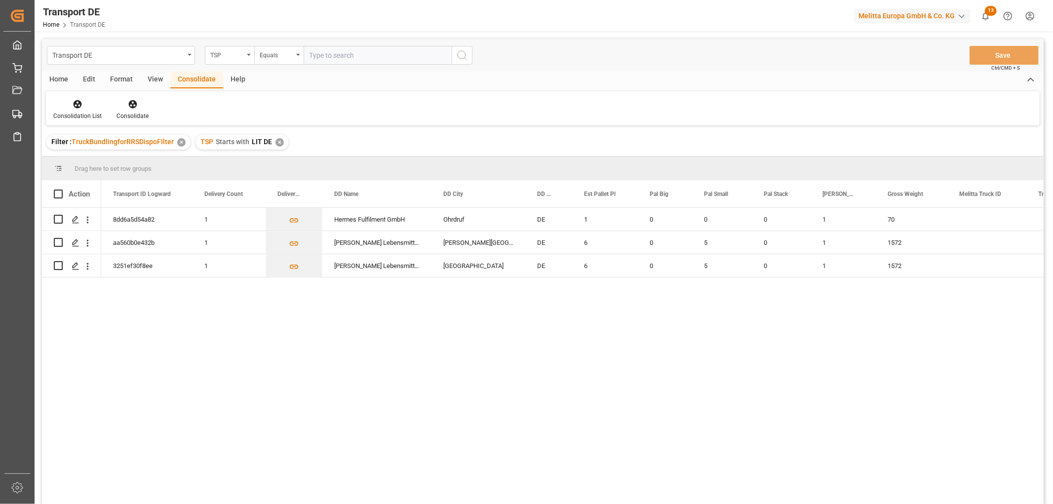
click at [277, 141] on div "✕" at bounding box center [279, 142] width 8 height 8
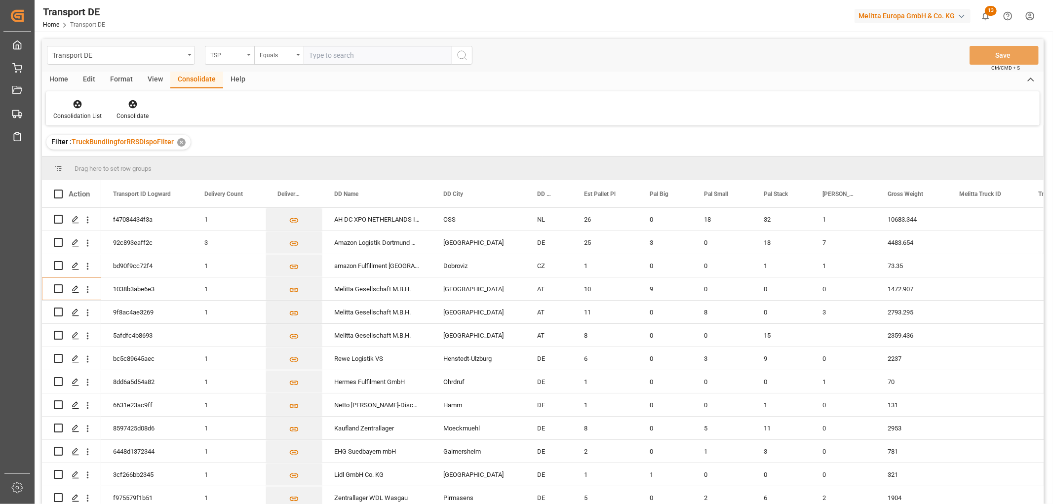
click at [234, 58] on div "TSP" at bounding box center [227, 53] width 34 height 11
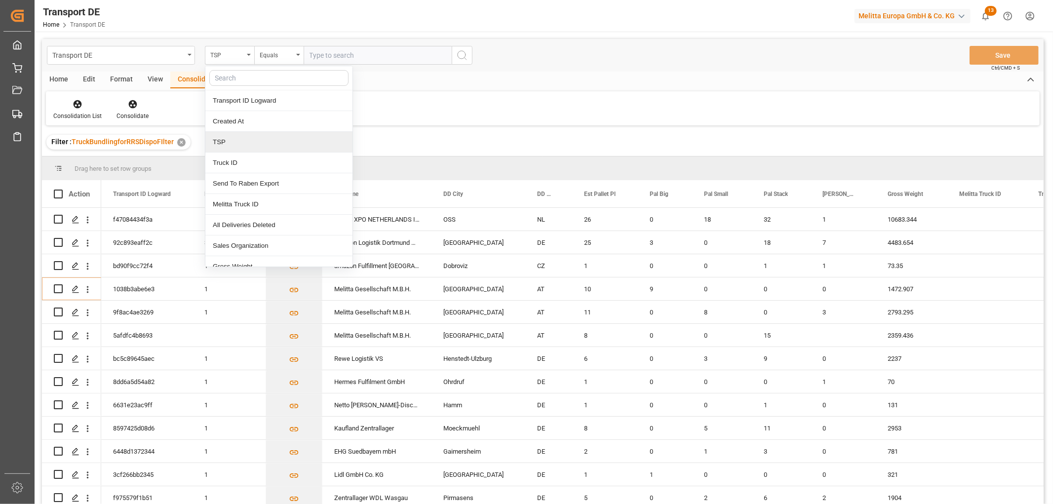
click at [234, 140] on div "TSP" at bounding box center [278, 142] width 147 height 21
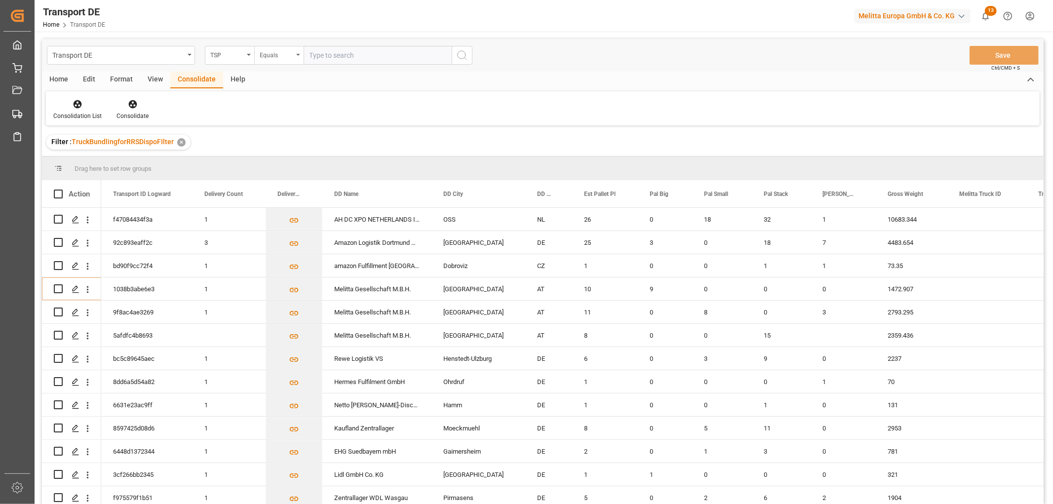
click at [271, 52] on div "Equals" at bounding box center [277, 53] width 34 height 11
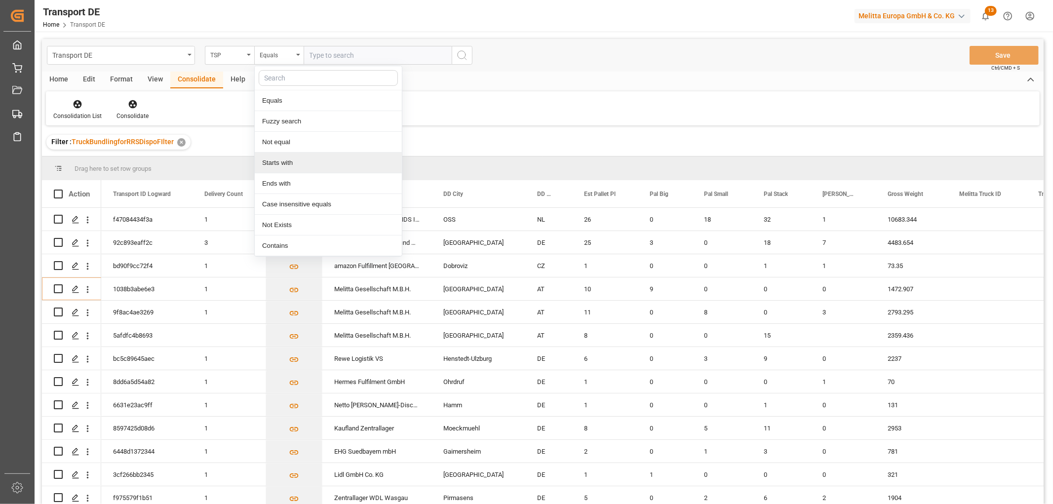
drag, startPoint x: 269, startPoint y: 163, endPoint x: 283, endPoint y: 119, distance: 45.9
click at [269, 161] on div "Starts with" at bounding box center [328, 163] width 147 height 21
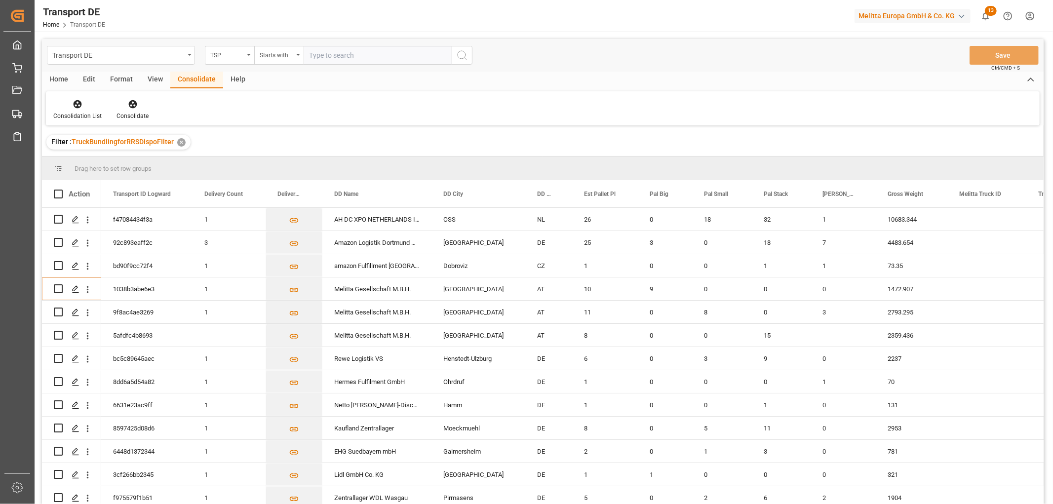
click at [323, 52] on input "text" at bounding box center [378, 55] width 148 height 19
click at [465, 55] on icon "search button" at bounding box center [462, 55] width 12 height 12
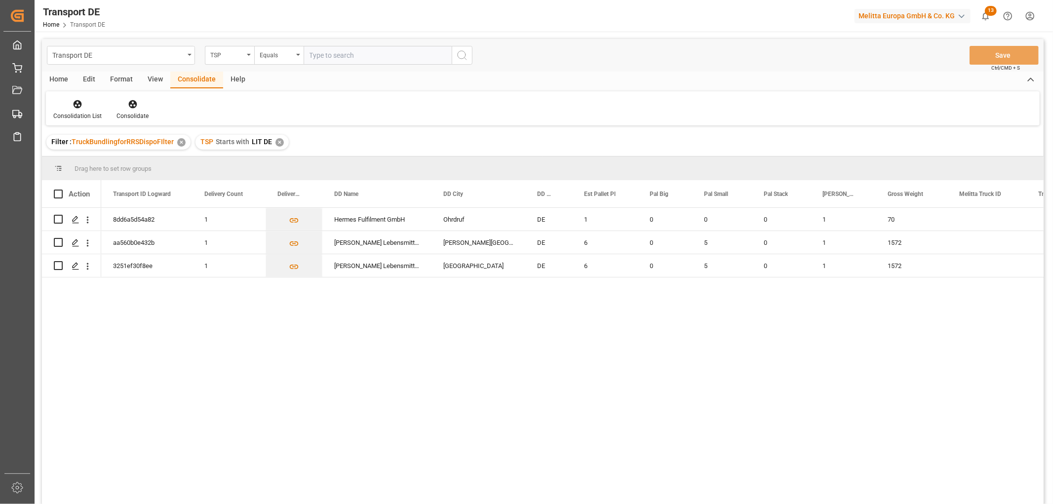
click at [277, 144] on div "✕" at bounding box center [279, 142] width 8 height 8
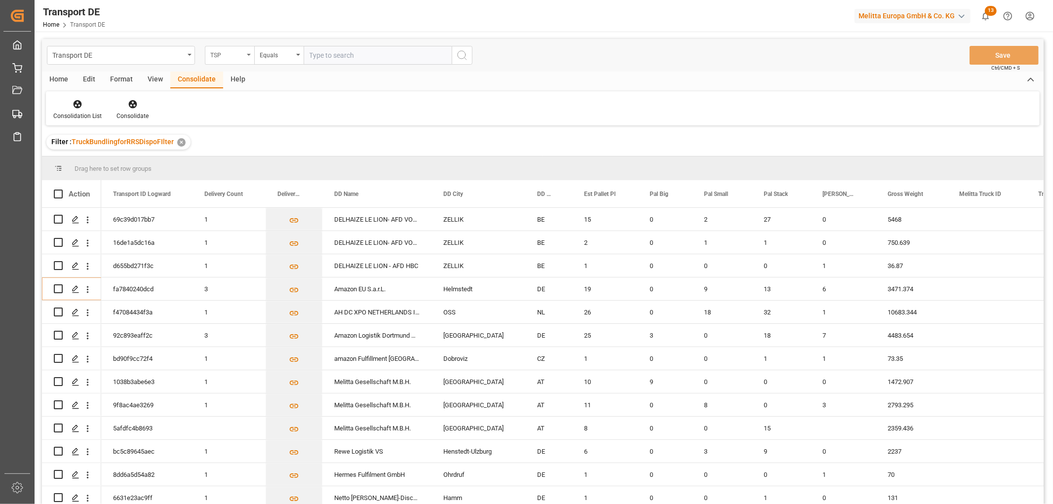
click at [228, 57] on div "TSP" at bounding box center [227, 53] width 34 height 11
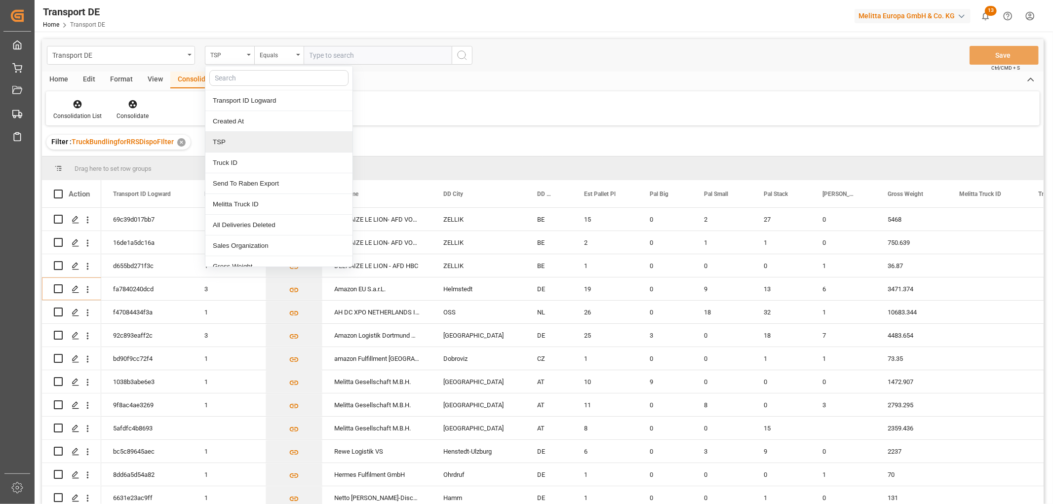
click at [232, 145] on div "TSP" at bounding box center [278, 142] width 147 height 21
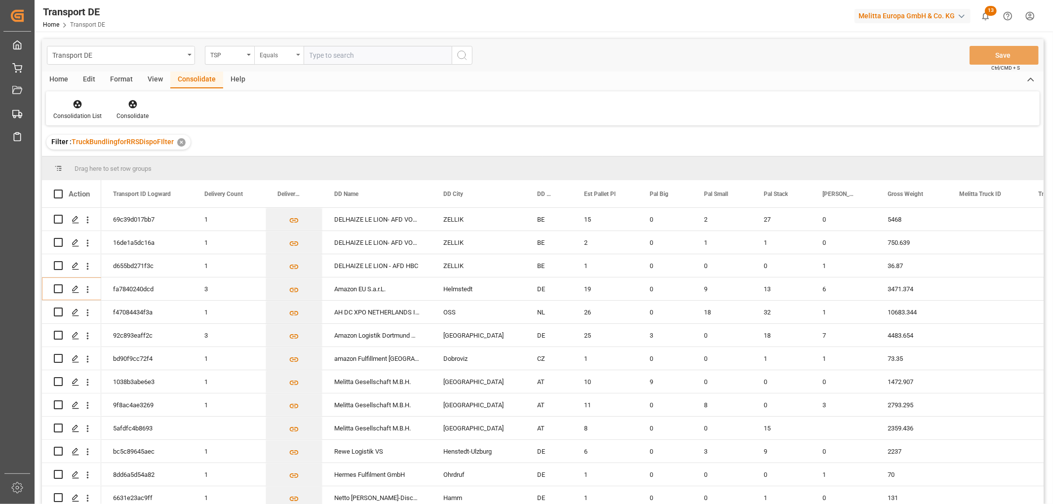
click at [275, 52] on div "Equals" at bounding box center [277, 53] width 34 height 11
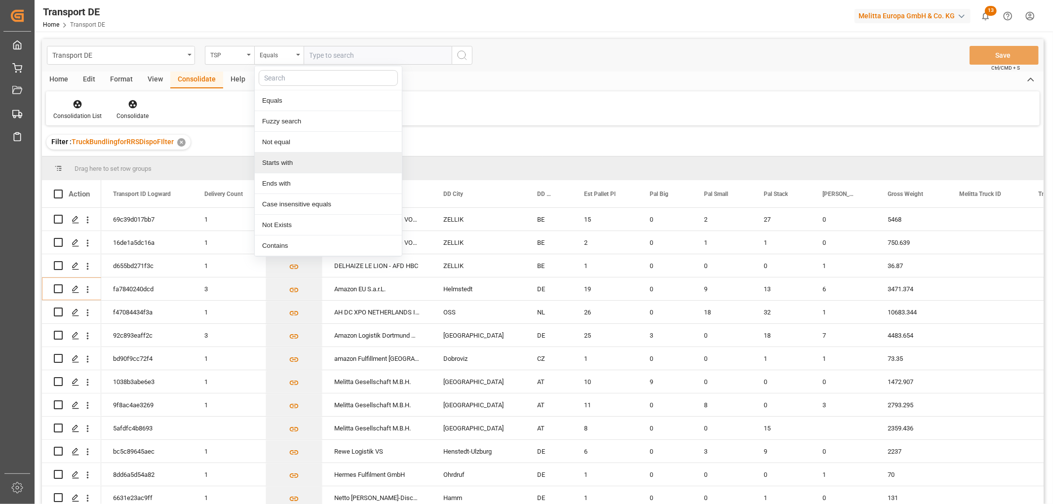
click at [298, 158] on div "Starts with" at bounding box center [328, 163] width 147 height 21
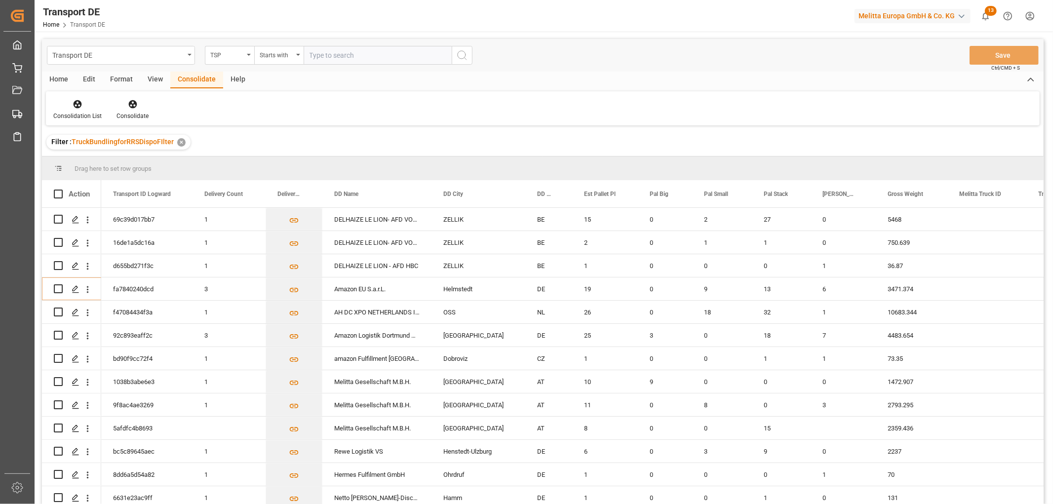
click at [318, 50] on input "text" at bounding box center [378, 55] width 148 height 19
click at [463, 52] on icon "search button" at bounding box center [462, 55] width 12 height 12
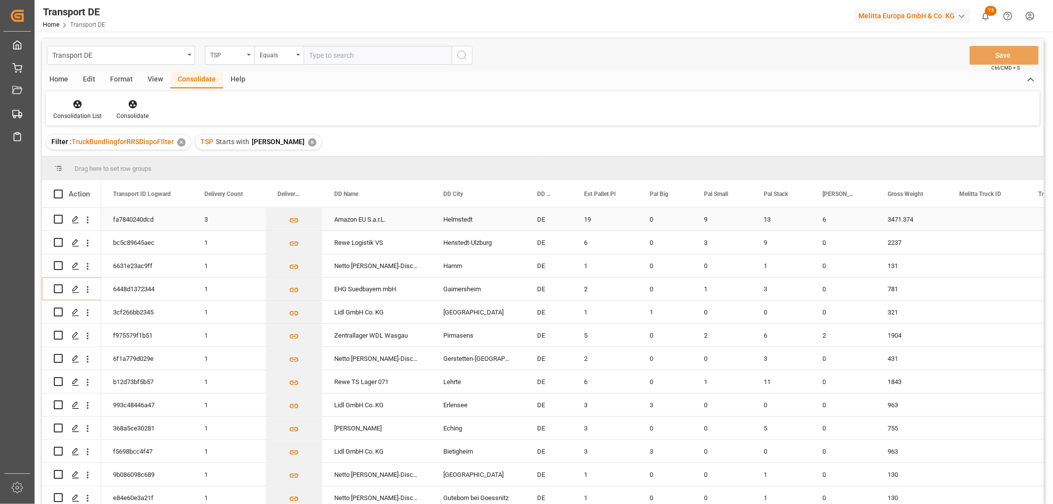
click at [60, 221] on input "Press Space to toggle row selection (unchecked)" at bounding box center [58, 219] width 9 height 9
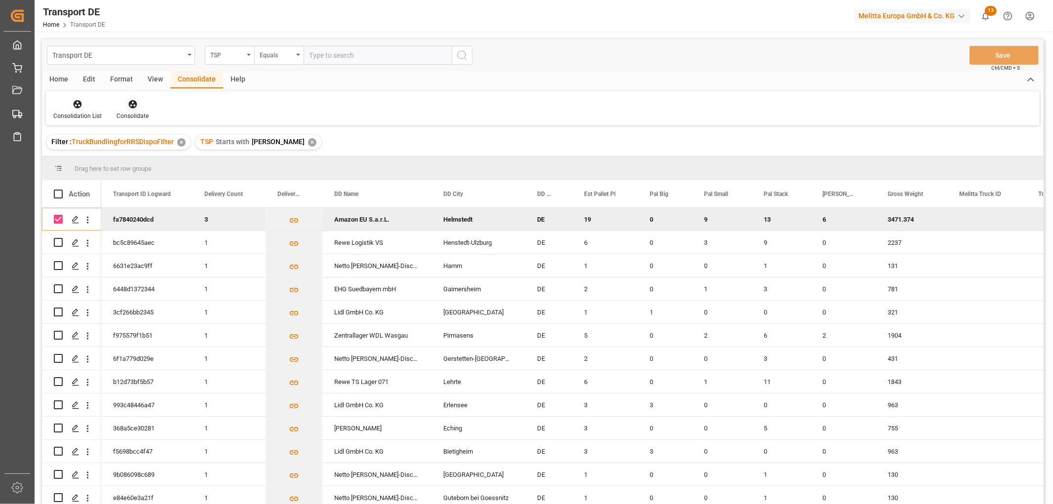
click at [131, 106] on icon at bounding box center [132, 104] width 8 height 8
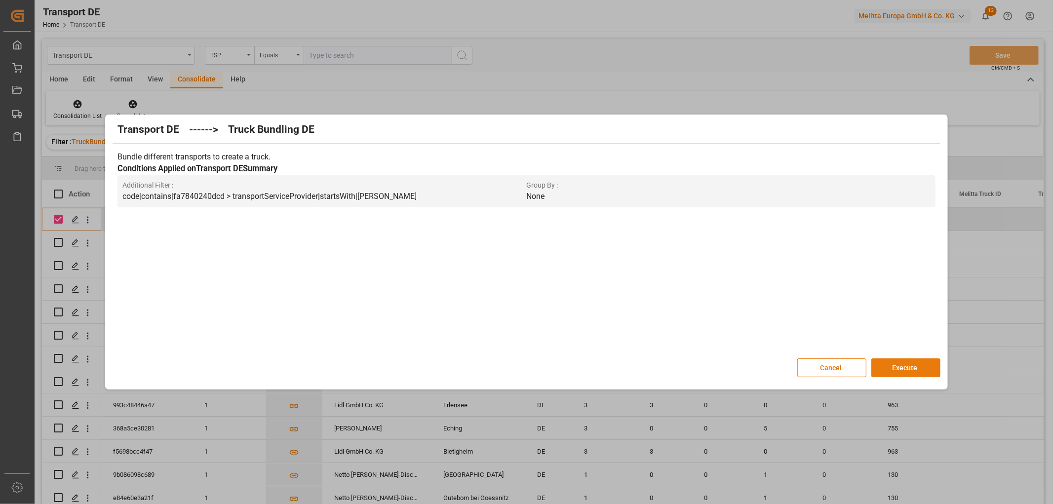
click at [906, 366] on button "Execute" at bounding box center [905, 367] width 69 height 19
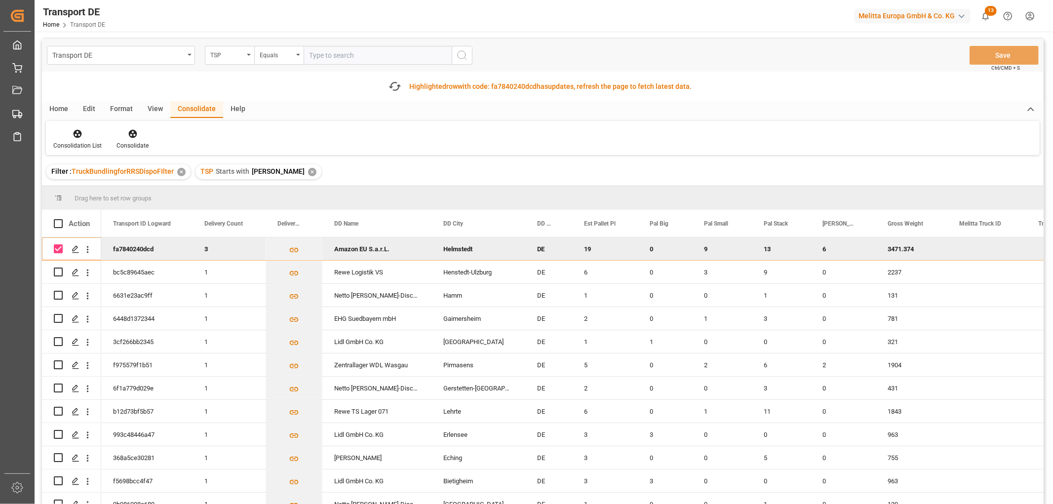
click at [61, 245] on input "Press Space to toggle row selection (checked)" at bounding box center [58, 248] width 9 height 9
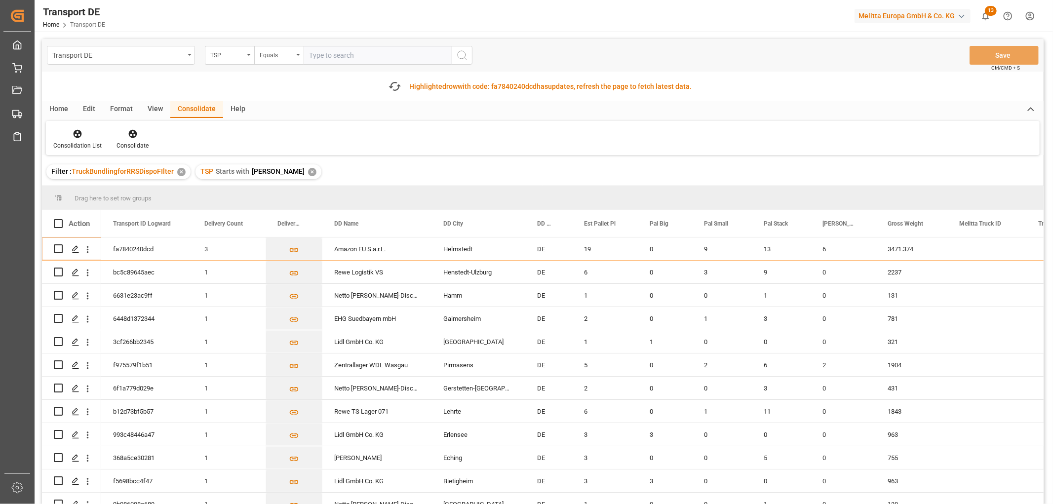
click at [308, 170] on div "✕" at bounding box center [312, 172] width 8 height 8
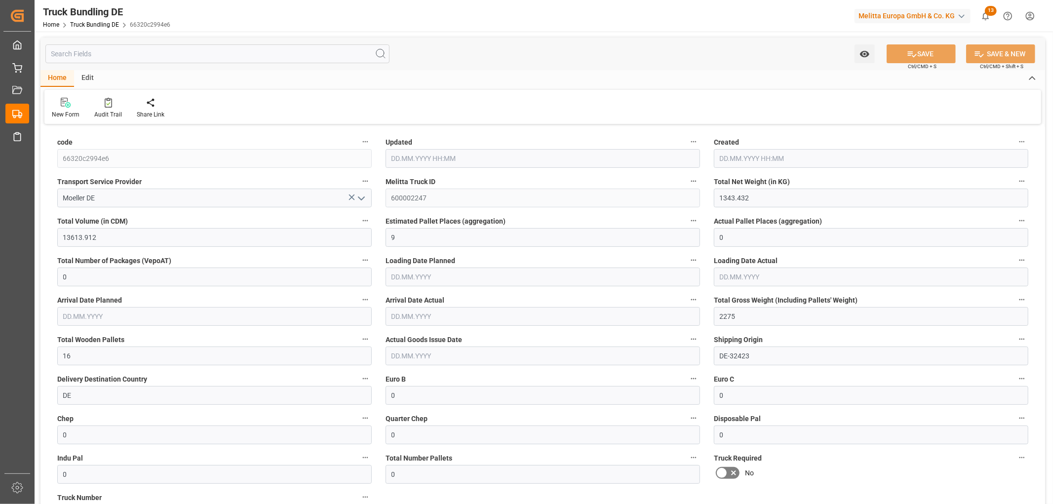
type input "1343.432"
type input "13613.912"
type input "9"
type input "0"
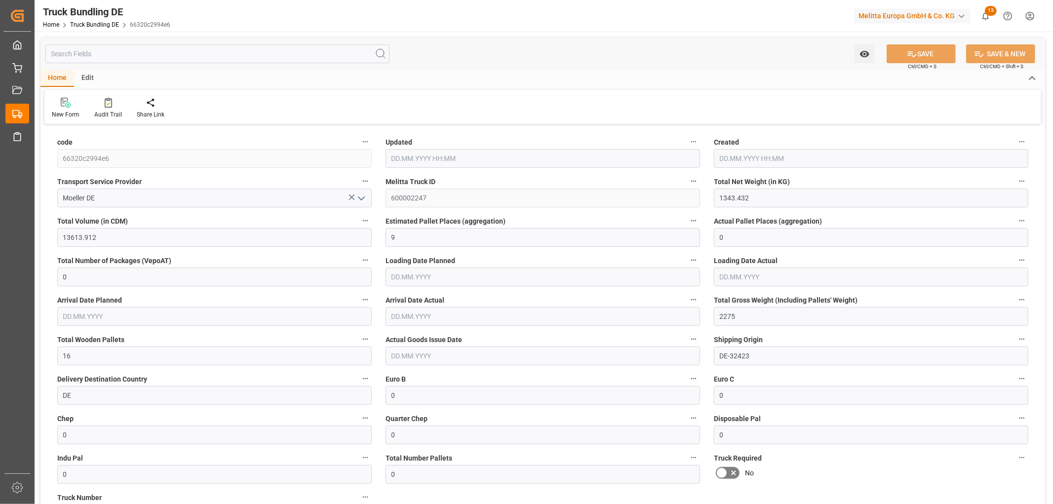
type input "2275"
type input "16"
type input "0"
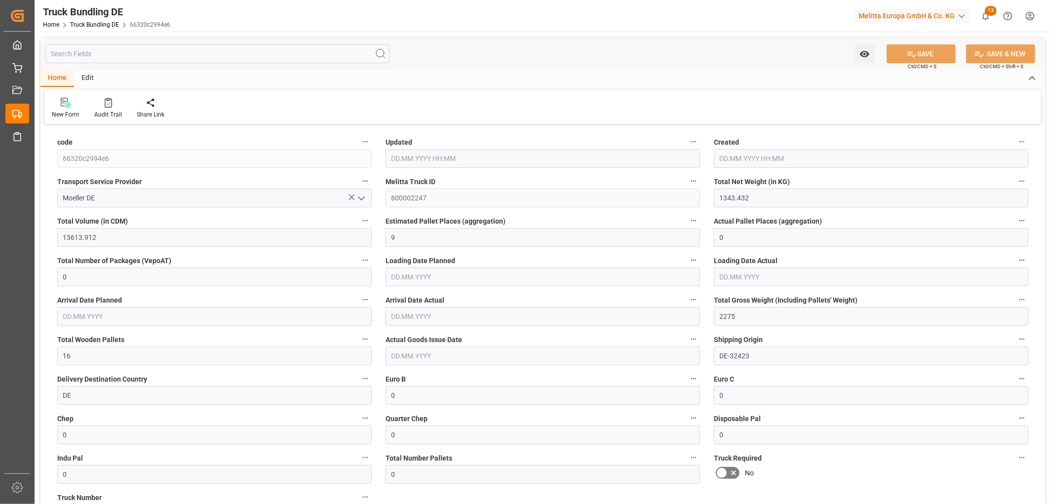
type input "0"
type input "03.09.2025 09:53"
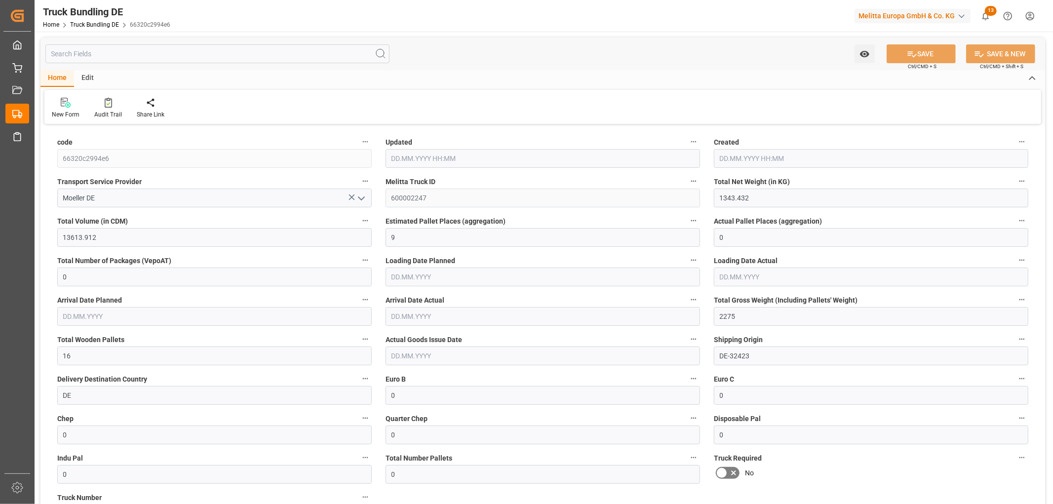
type input "03.09.2025 09:53"
type input "04.09.2025"
type input "[DATE]"
type input "912.15"
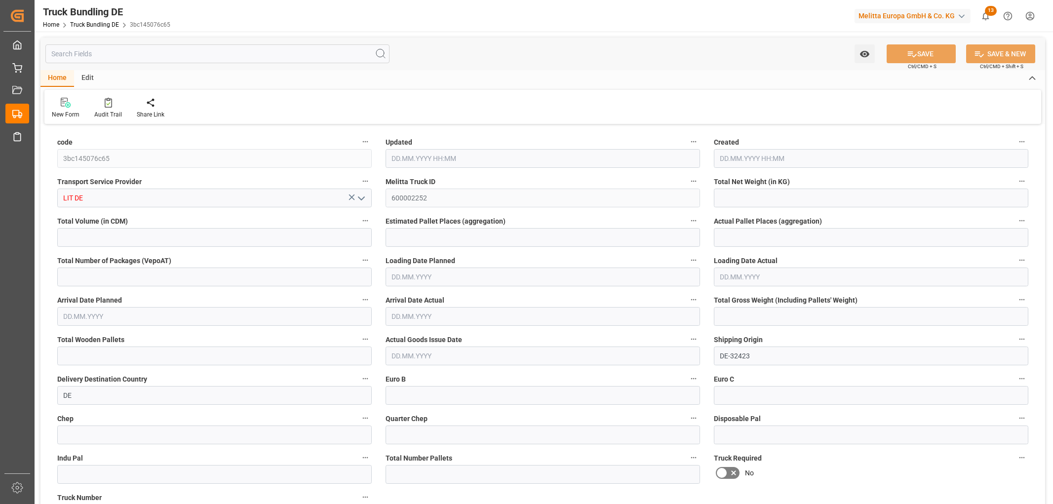
type input "5477.984"
type input "4"
type input "0"
type input "1164"
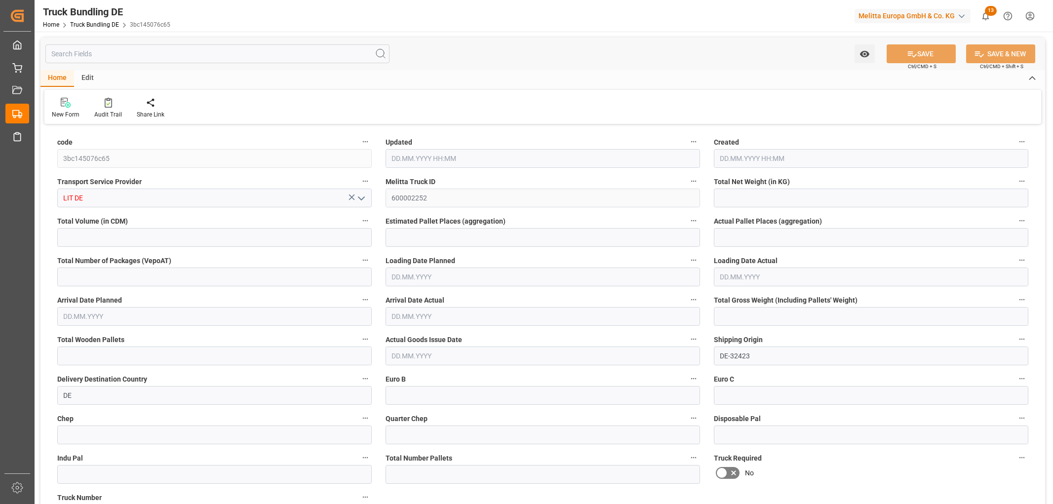
type input "4"
type input "0"
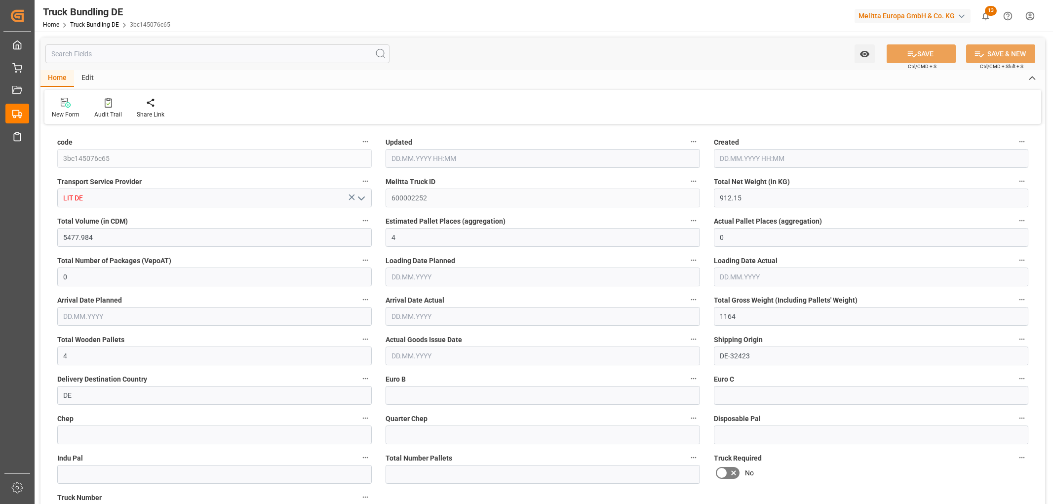
type input "0"
type input "03.09.2025 11:36"
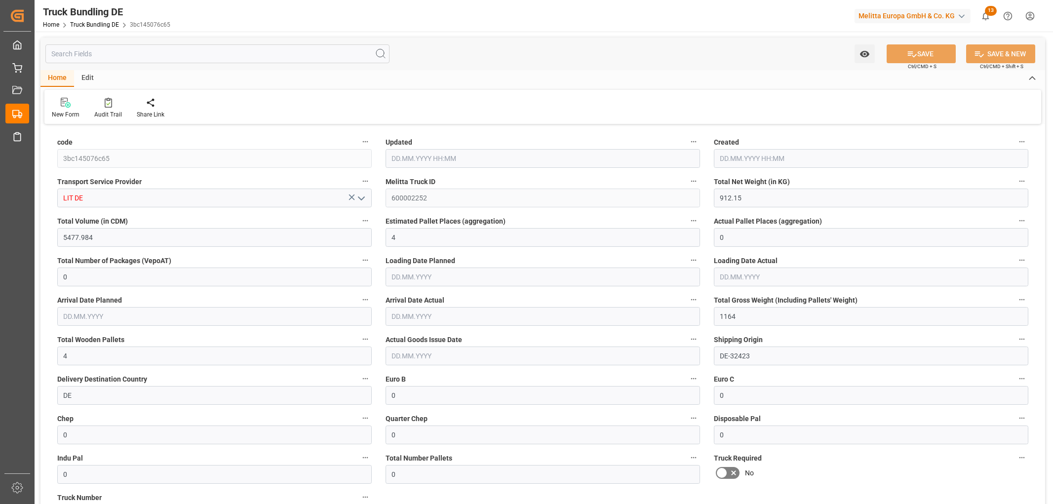
type input "[DATE]"
type input "2208.181"
type input "26764.525"
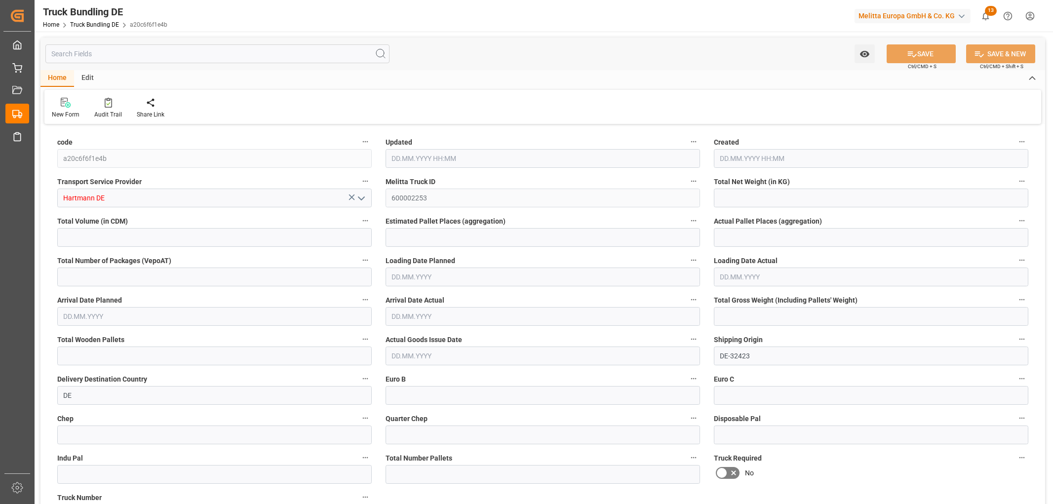
type input "19"
type input "0"
type input "3471.374"
type input "28"
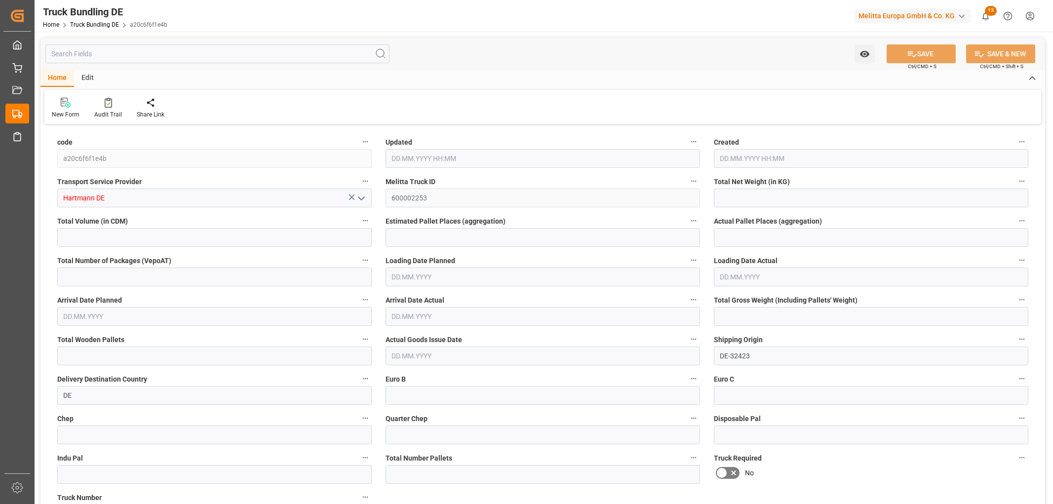
type input "0"
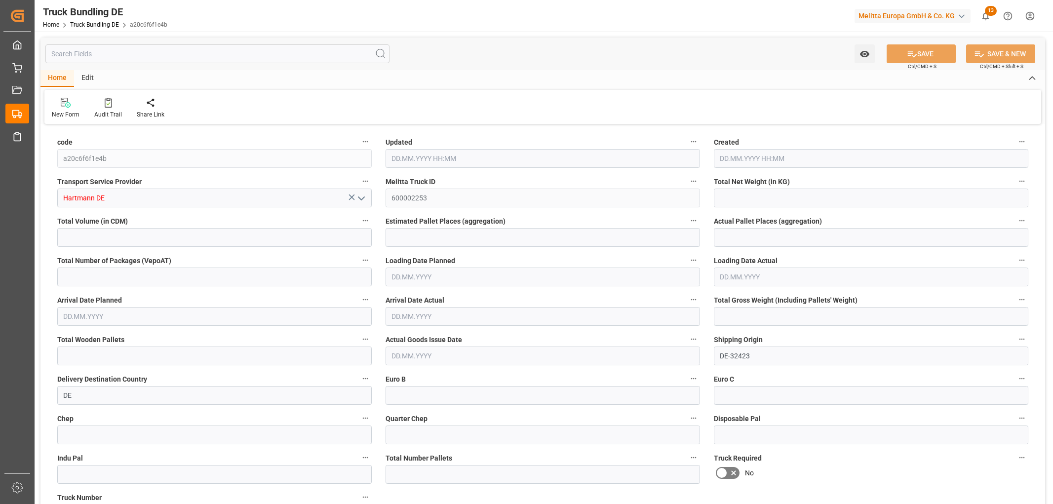
type input "0"
type input "03.09.2025 12:07"
type input "[DATE]"
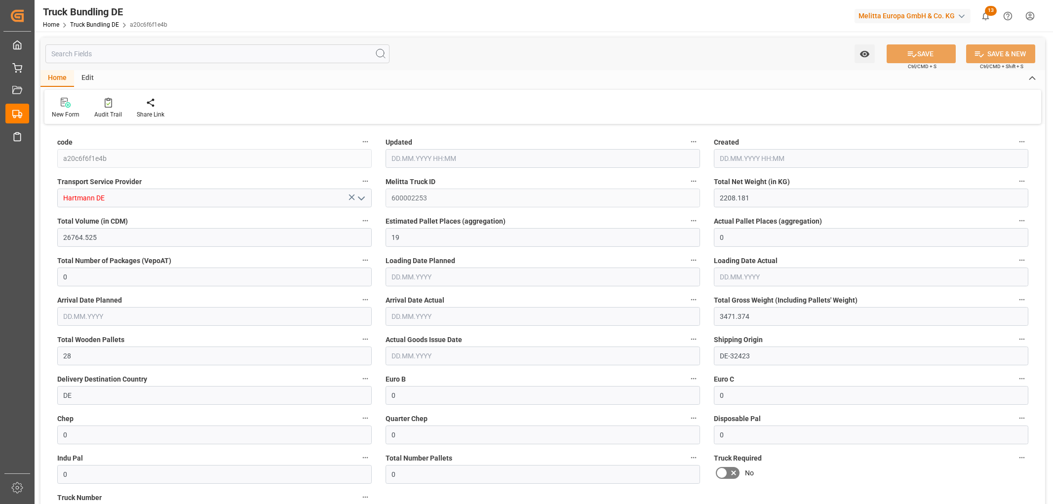
type input "[DATE]"
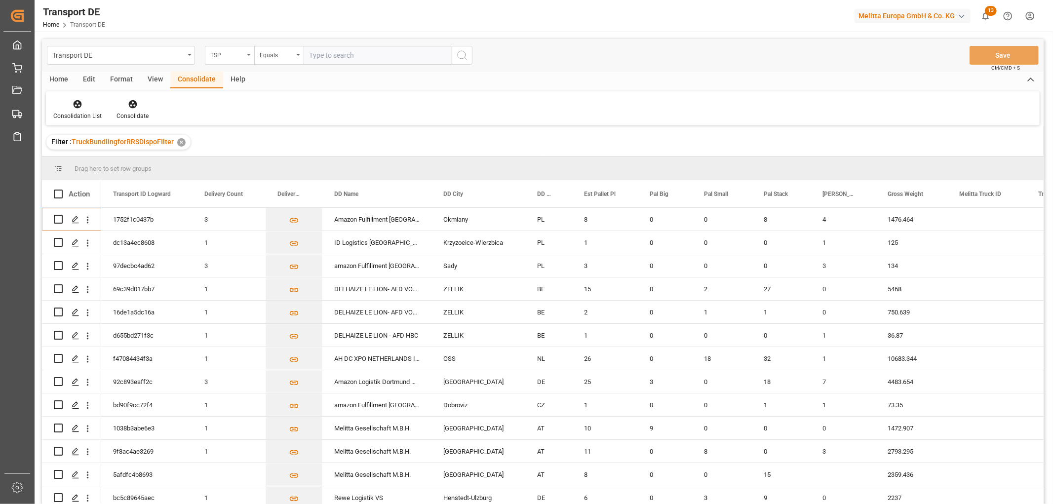
click at [220, 57] on div "TSP" at bounding box center [227, 53] width 34 height 11
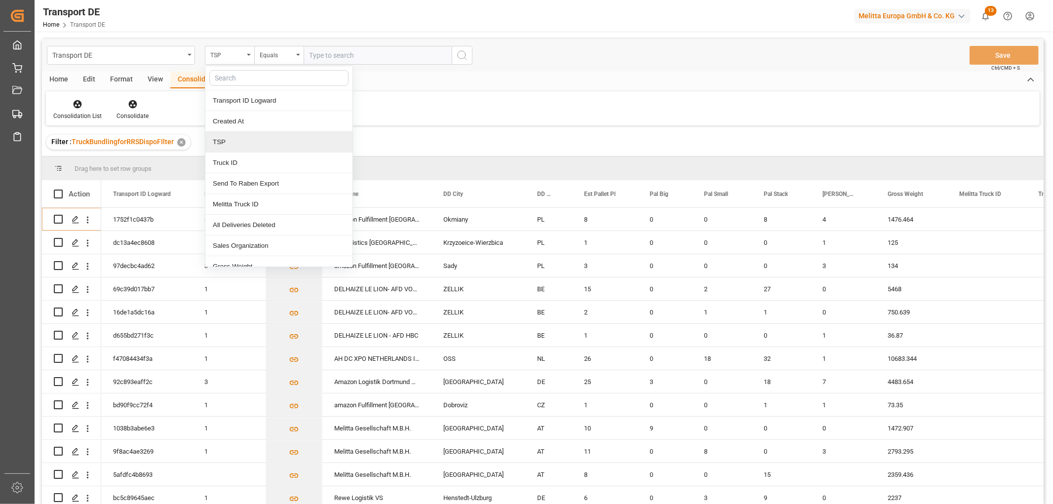
click at [231, 141] on div "TSP" at bounding box center [278, 142] width 147 height 21
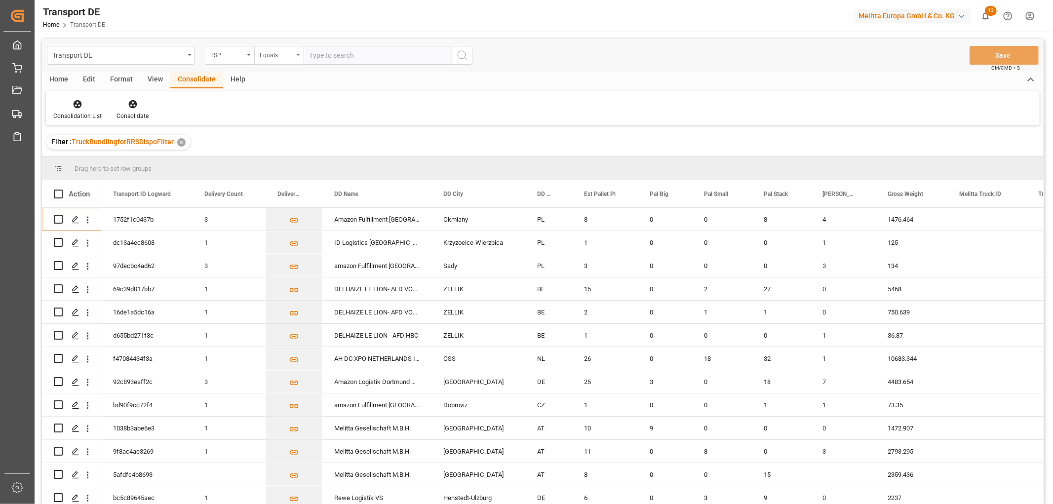
click at [269, 52] on div "Equals" at bounding box center [277, 53] width 34 height 11
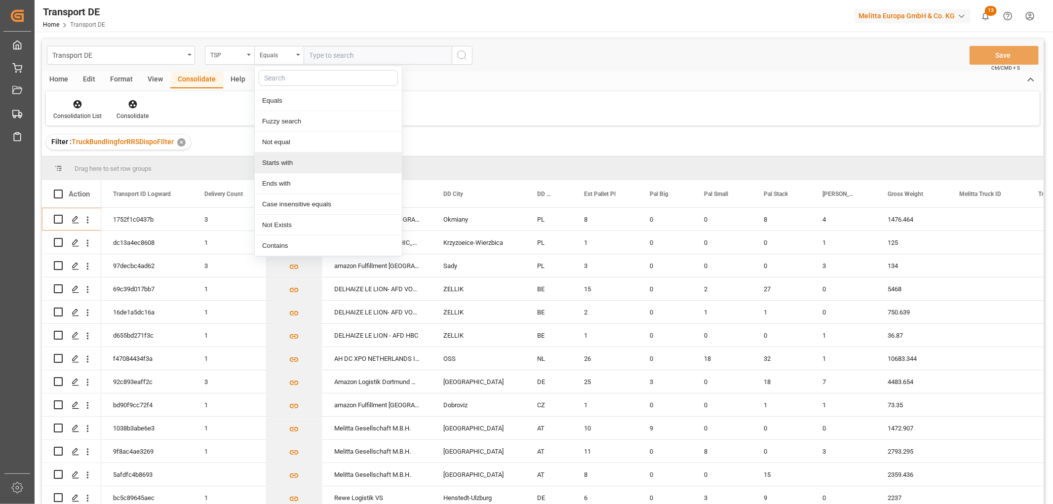
click at [275, 162] on div "Starts with" at bounding box center [328, 163] width 147 height 21
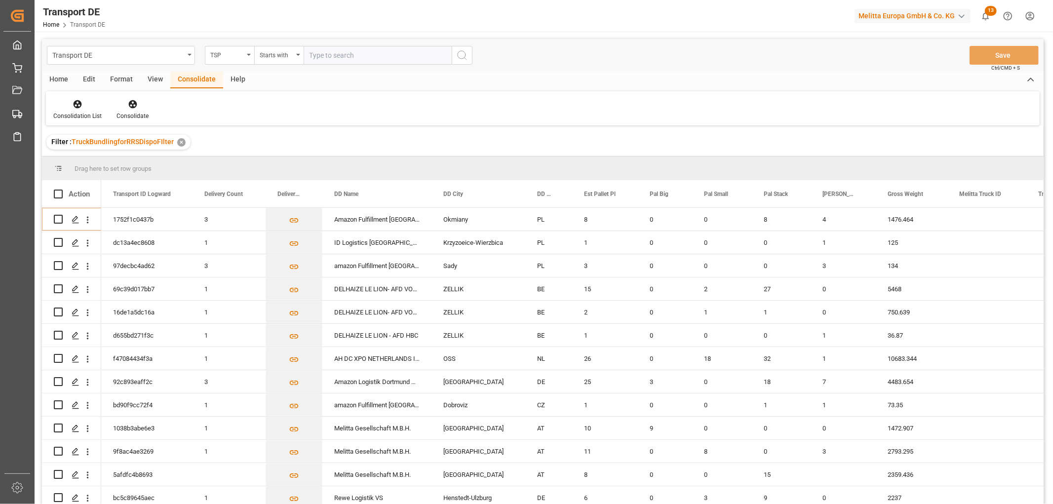
click at [327, 52] on input "text" at bounding box center [378, 55] width 148 height 19
type input "Moeller"
click at [460, 56] on icon "search button" at bounding box center [462, 55] width 12 height 12
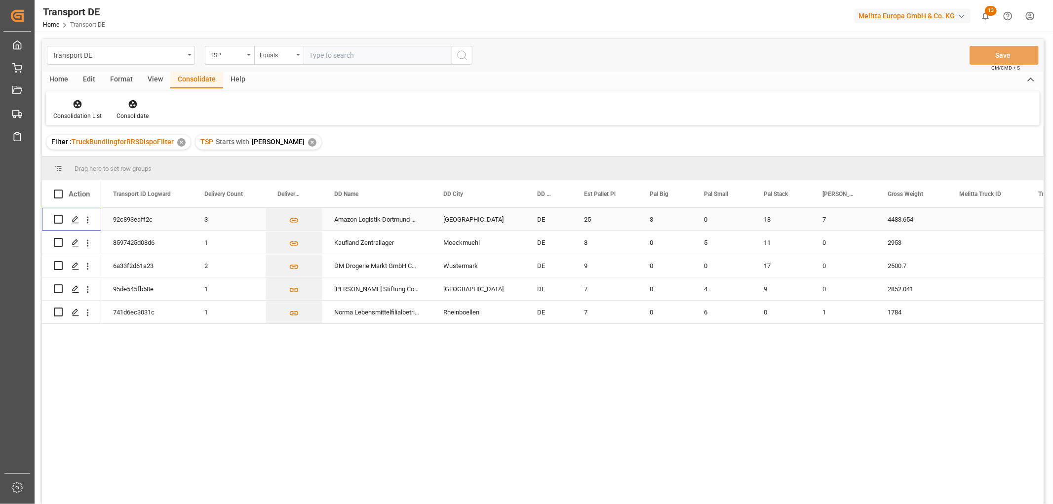
click at [60, 218] on input "Press Space to toggle row selection (unchecked)" at bounding box center [58, 219] width 9 height 9
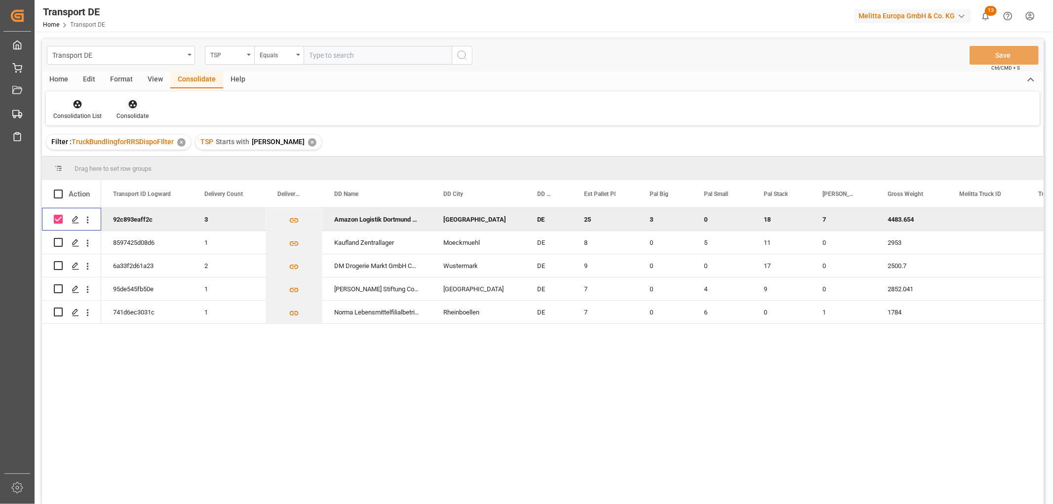
click at [131, 105] on icon at bounding box center [132, 104] width 8 height 8
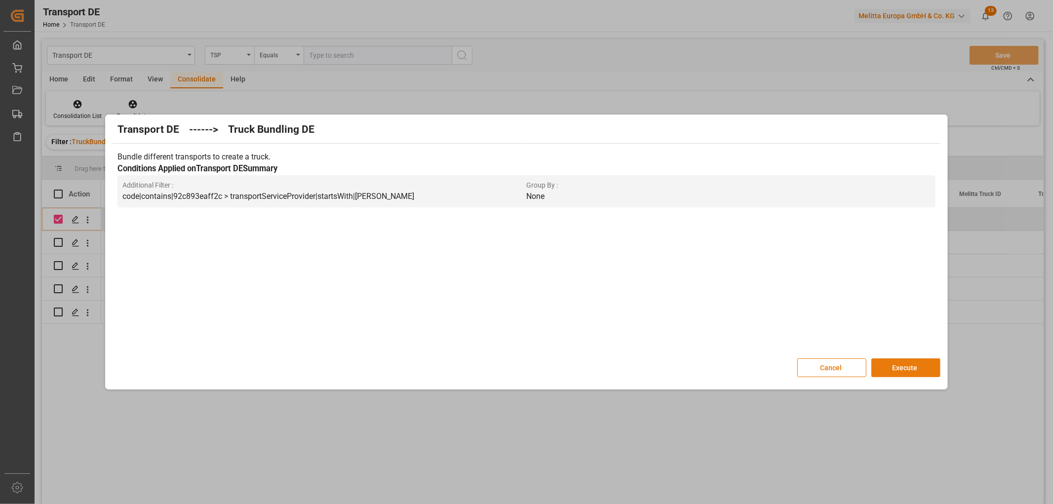
click at [914, 365] on button "Execute" at bounding box center [905, 367] width 69 height 19
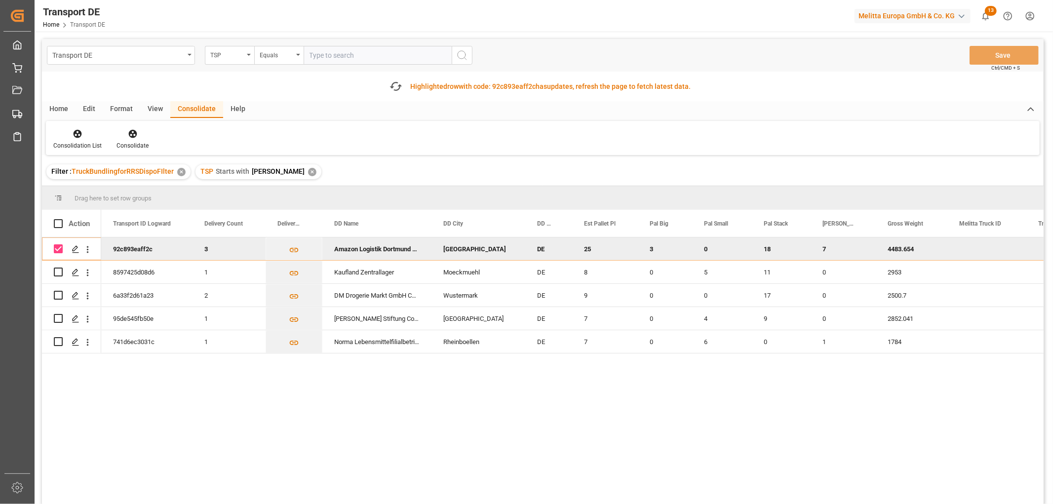
click at [60, 246] on input "Press Space to toggle row selection (checked)" at bounding box center [58, 248] width 9 height 9
checkbox input "false"
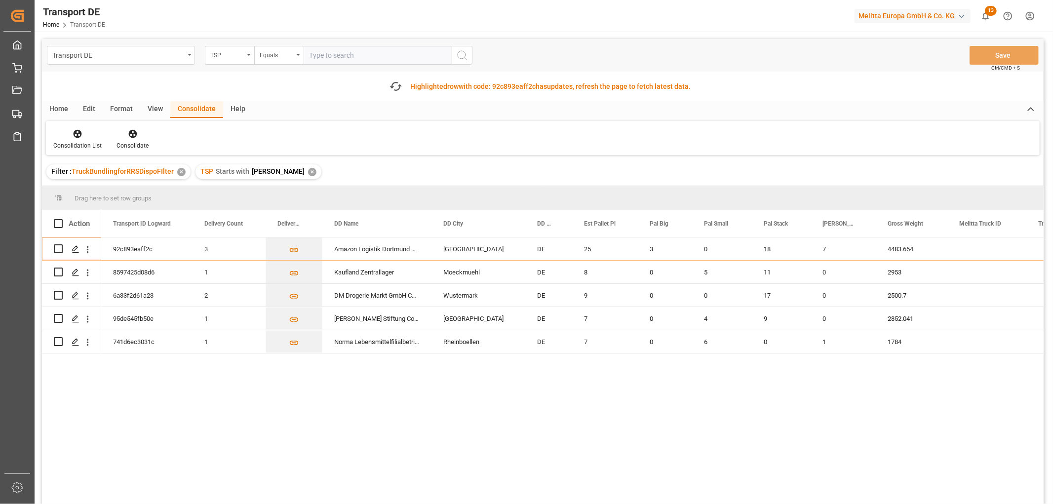
click at [308, 170] on div "✕" at bounding box center [312, 172] width 8 height 8
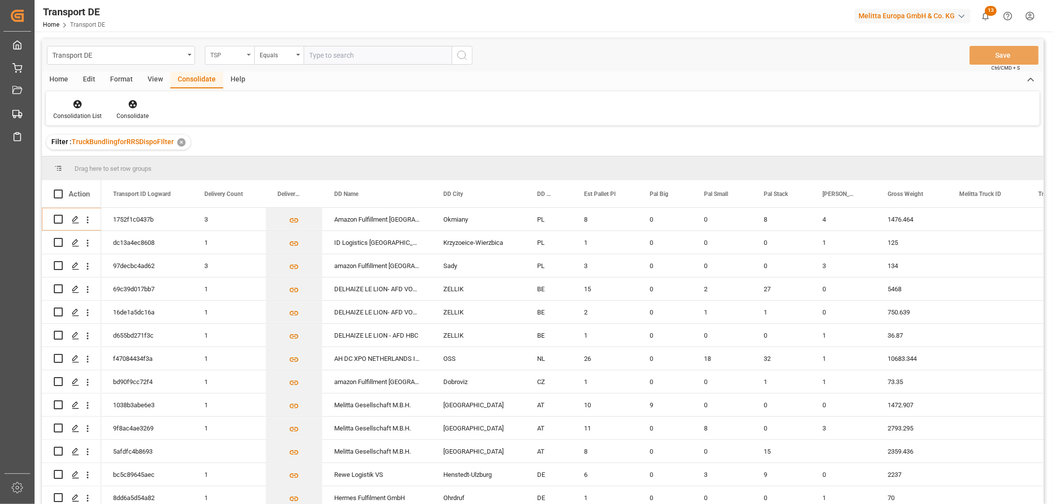
click at [226, 53] on div "TSP" at bounding box center [227, 53] width 34 height 11
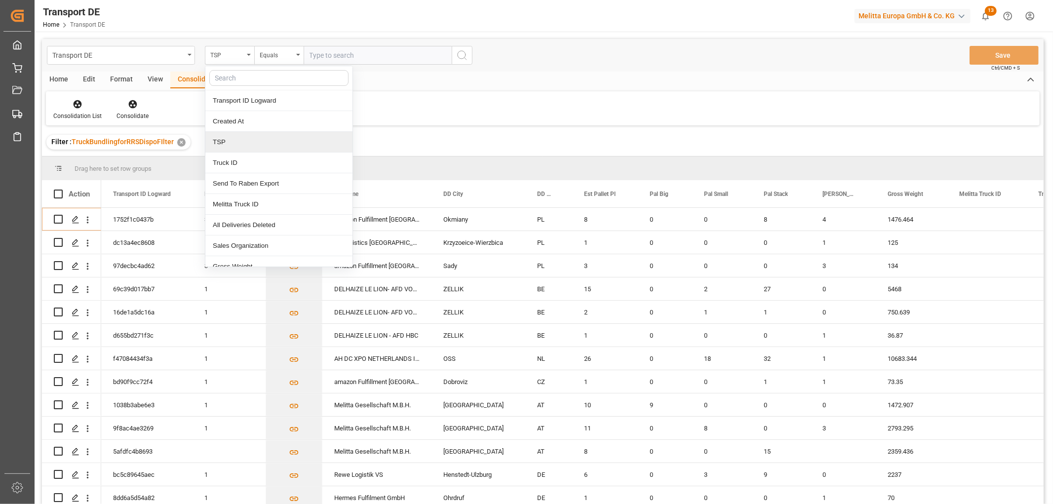
click at [218, 141] on div "TSP" at bounding box center [278, 142] width 147 height 21
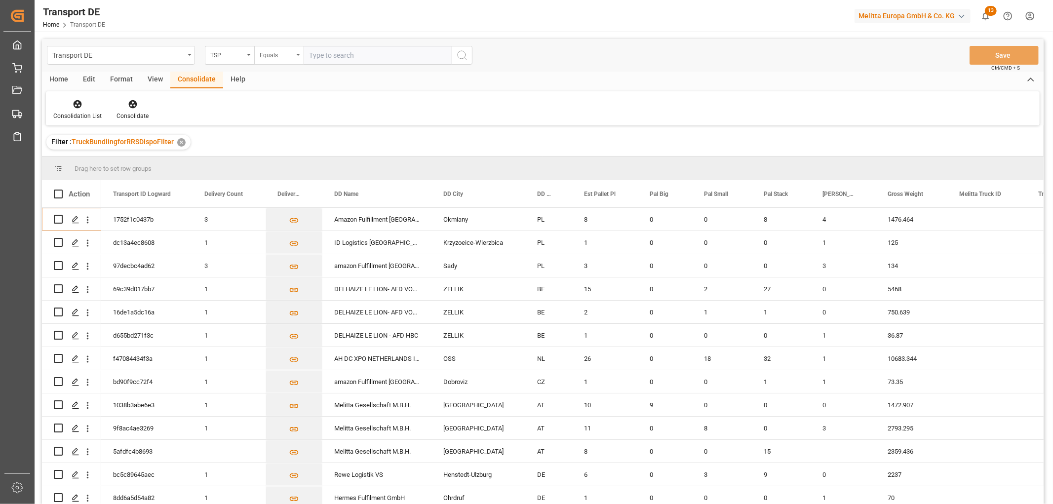
click at [273, 56] on div "Equals" at bounding box center [277, 53] width 34 height 11
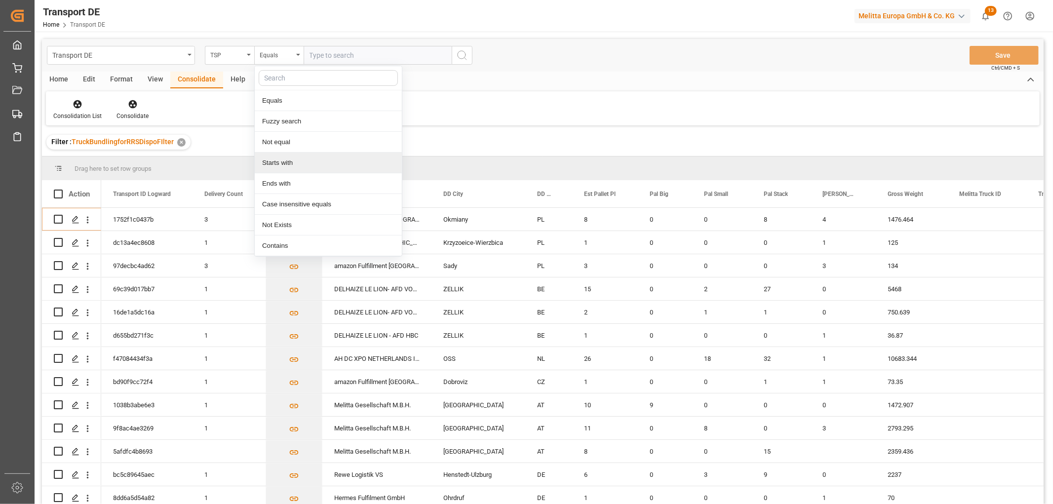
click at [277, 163] on div "Starts with" at bounding box center [328, 163] width 147 height 21
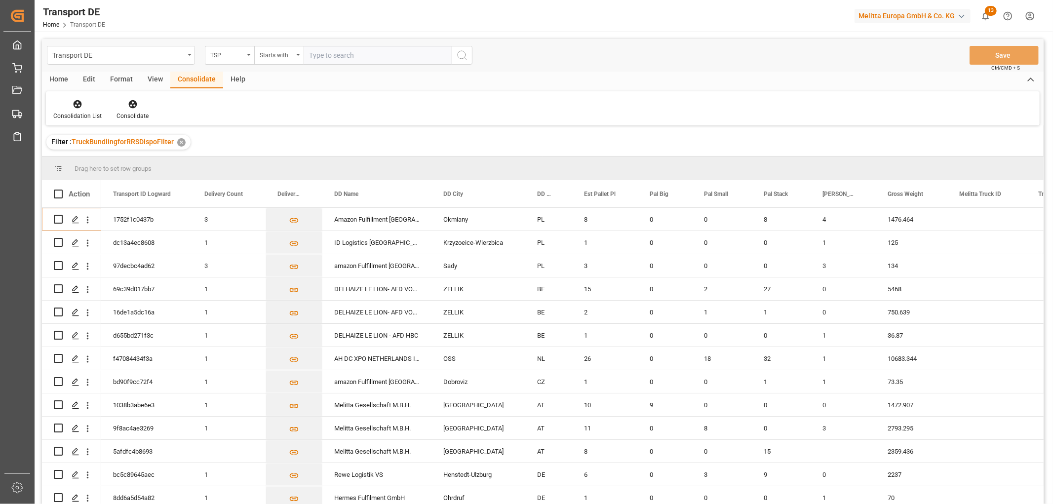
click at [355, 53] on input "text" at bounding box center [378, 55] width 148 height 19
type input "Raben PL"
click at [462, 56] on icon "search button" at bounding box center [462, 55] width 12 height 12
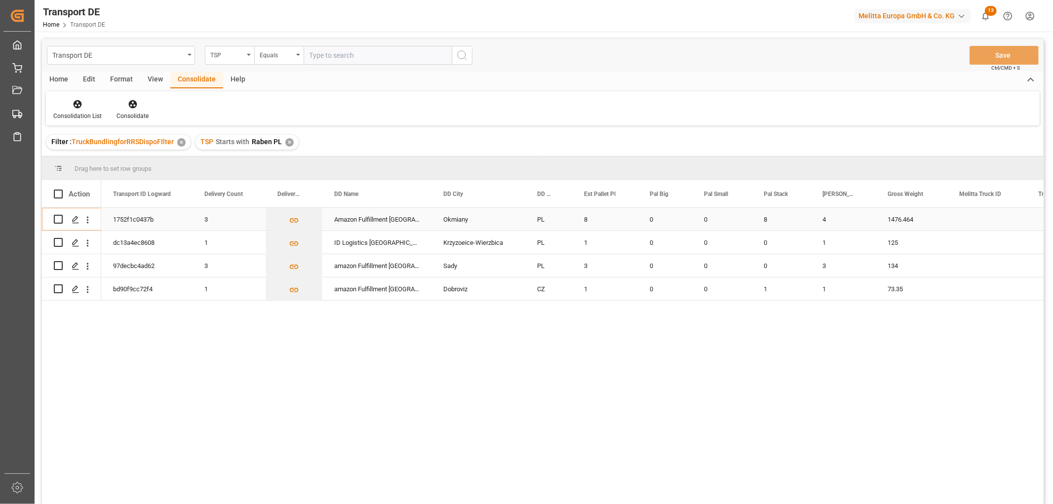
click at [58, 219] on input "Press Space to toggle row selection (unchecked)" at bounding box center [58, 219] width 9 height 9
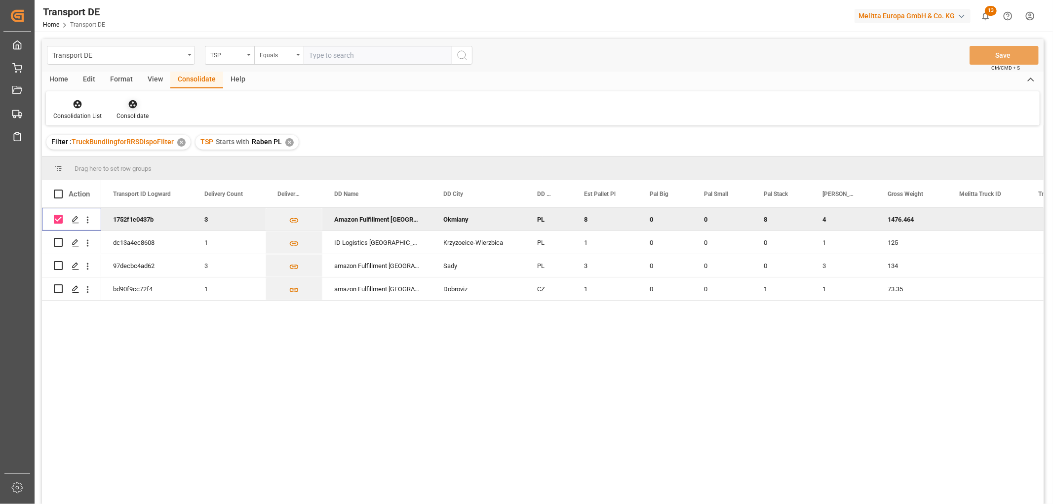
click at [134, 104] on icon at bounding box center [132, 104] width 8 height 8
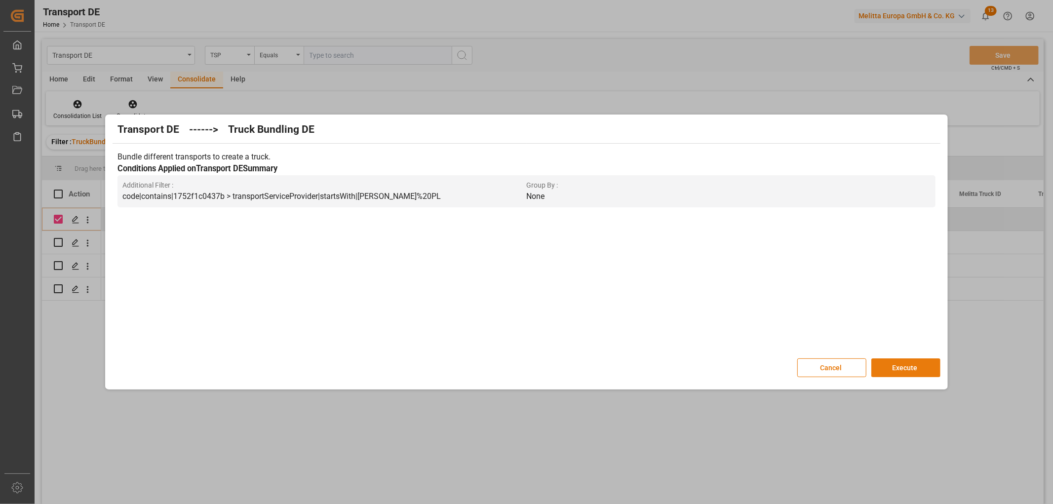
click at [904, 366] on button "Execute" at bounding box center [905, 367] width 69 height 19
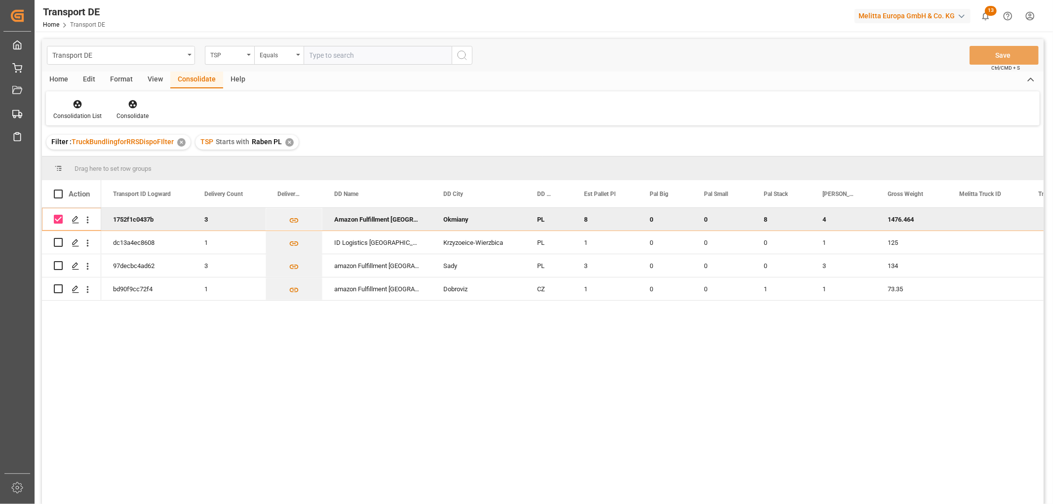
click at [61, 217] on input "Press Space to toggle row selection (checked)" at bounding box center [58, 219] width 9 height 9
checkbox input "false"
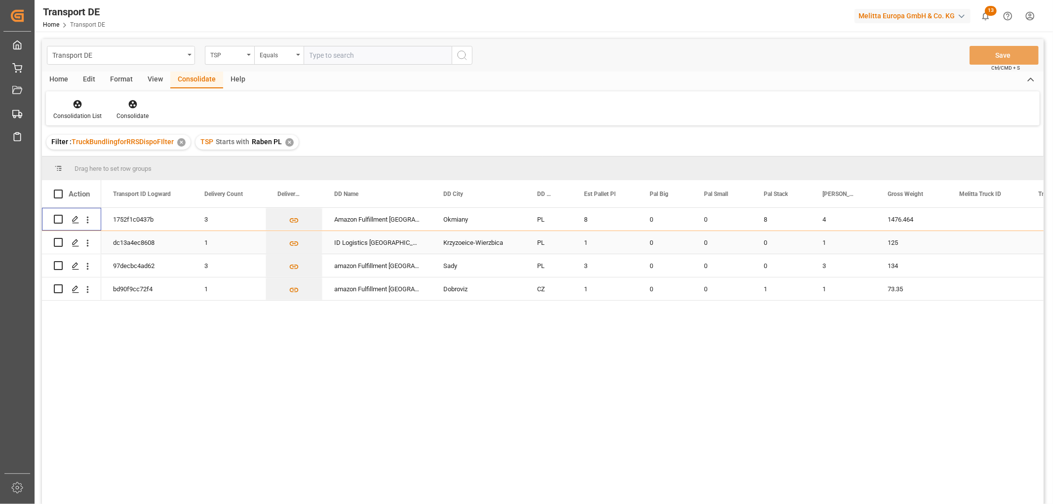
click at [59, 243] on input "Press Space to toggle row selection (unchecked)" at bounding box center [58, 242] width 9 height 9
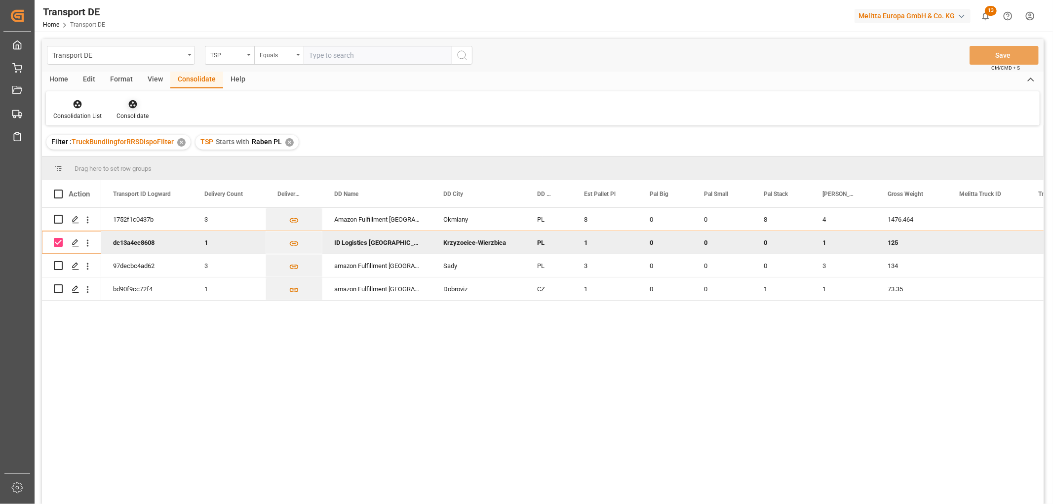
click at [132, 106] on icon at bounding box center [133, 104] width 10 height 10
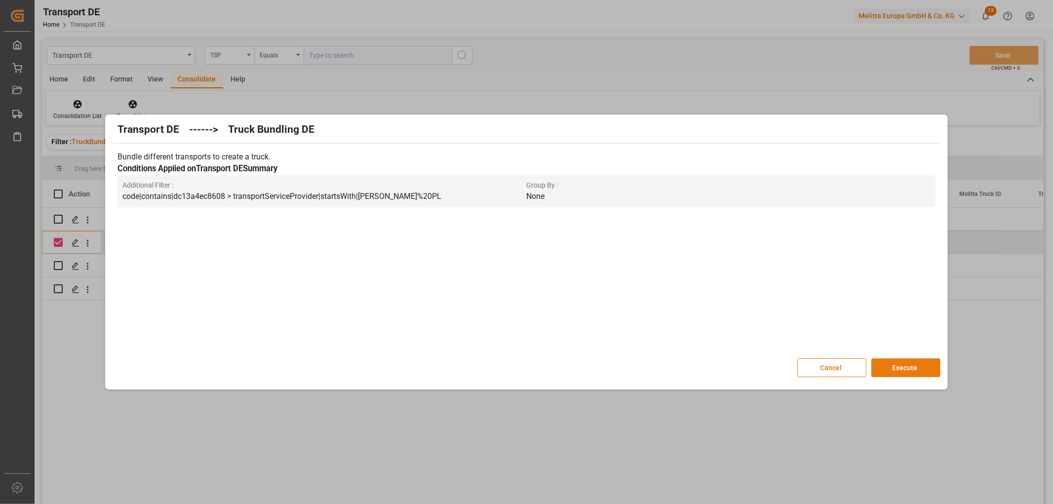
click at [897, 366] on button "Execute" at bounding box center [905, 367] width 69 height 19
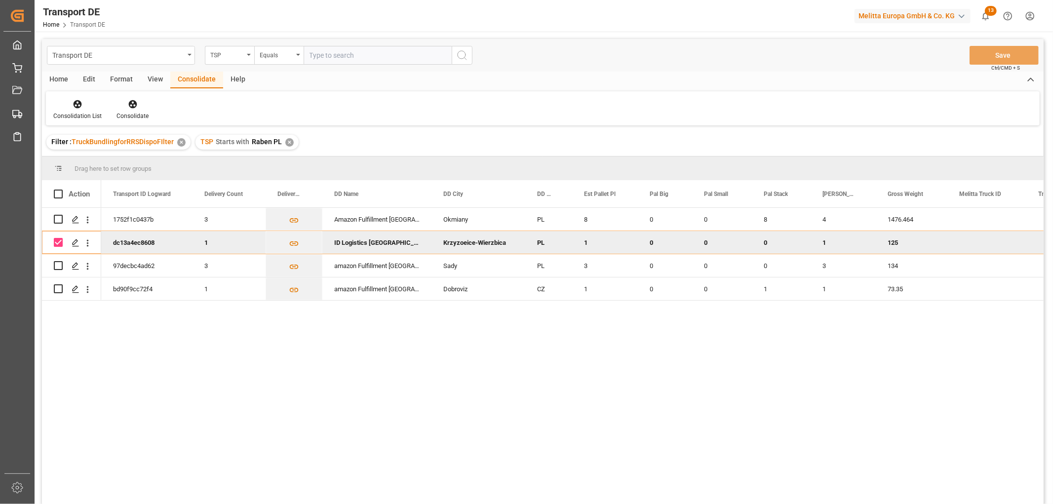
click at [59, 243] on input "Press Space to toggle row selection (checked)" at bounding box center [58, 242] width 9 height 9
checkbox input "false"
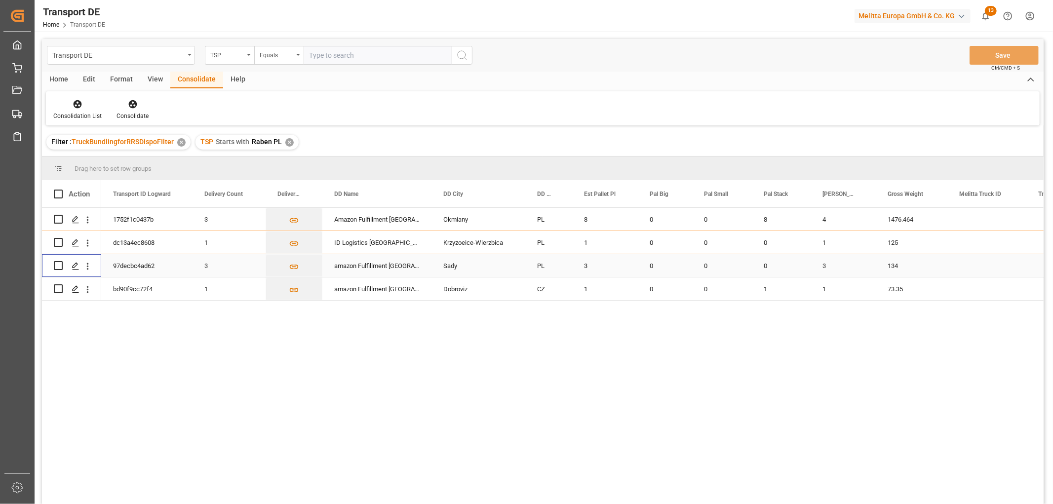
click at [59, 268] on input "Press Space to toggle row selection (unchecked)" at bounding box center [58, 265] width 9 height 9
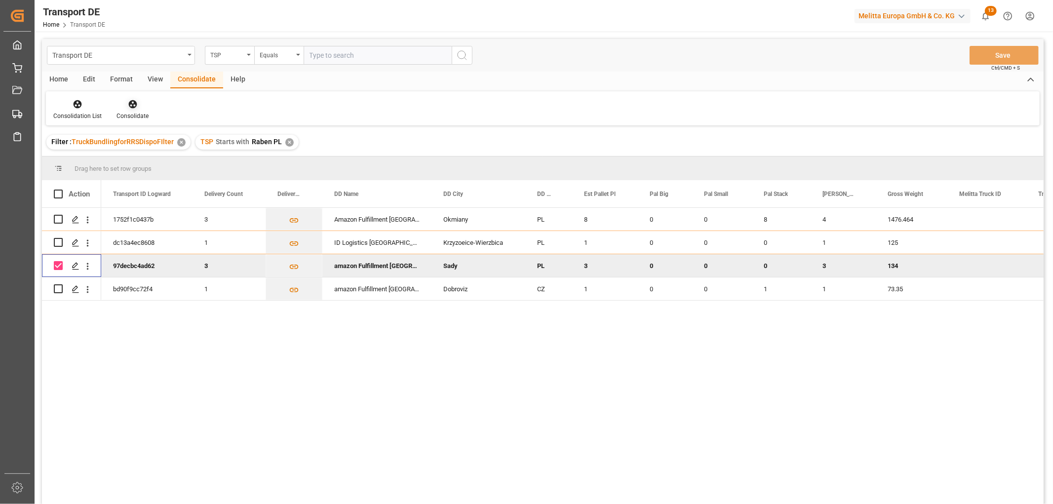
click at [130, 105] on icon at bounding box center [133, 104] width 10 height 10
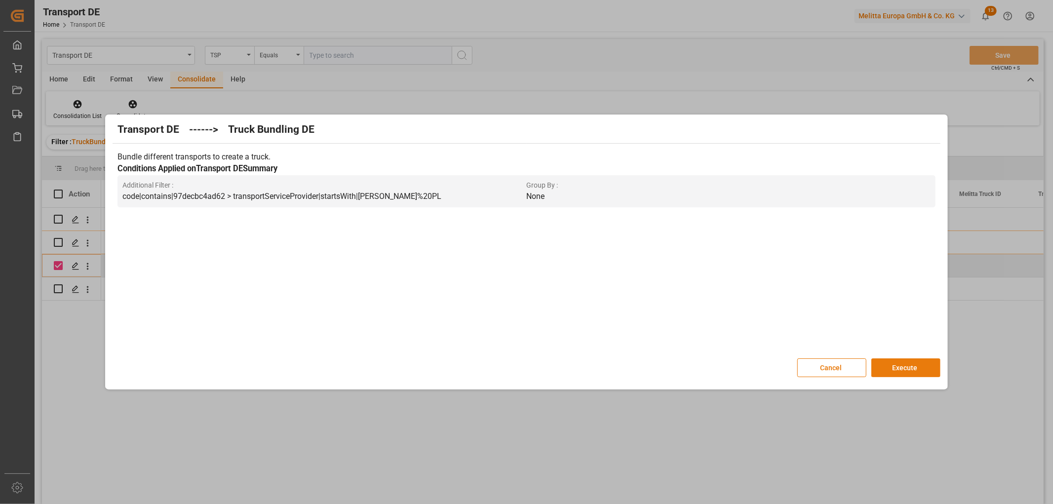
click at [907, 366] on button "Execute" at bounding box center [905, 367] width 69 height 19
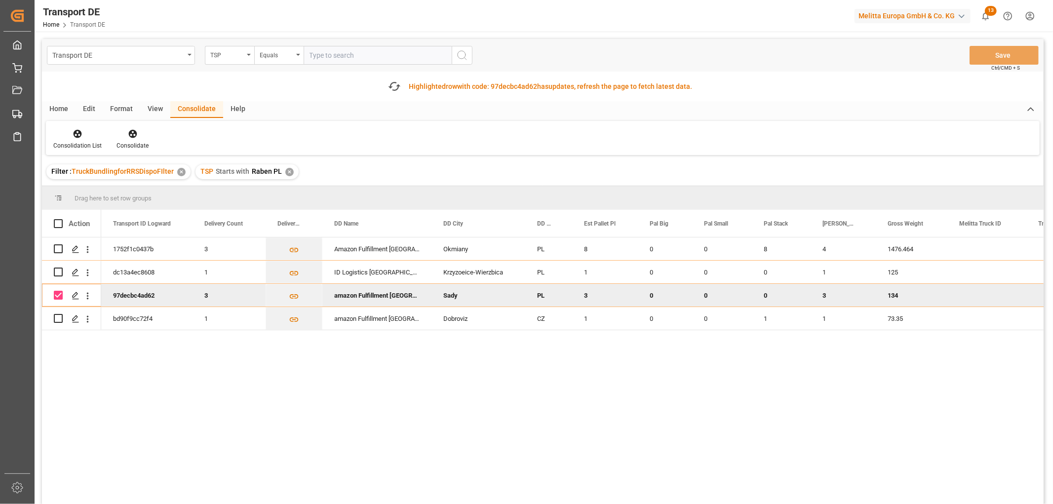
click at [60, 296] on input "Press Space to toggle row selection (checked)" at bounding box center [58, 295] width 9 height 9
checkbox input "false"
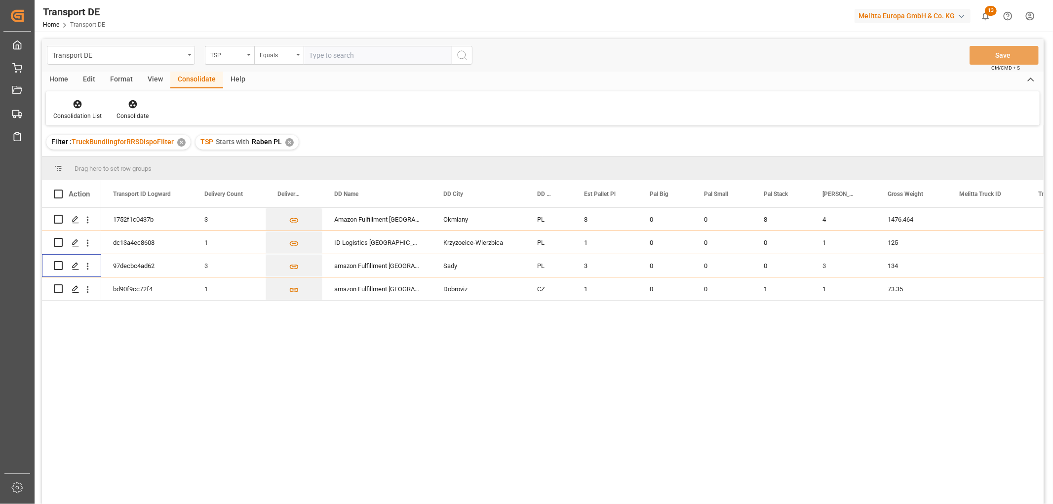
click at [58, 319] on div "1752f1c0437b 3 Amazon Fulfillment Poland Okmiany PL 8 0 0 8 4 1476.464 dc13a4ec…" at bounding box center [543, 357] width 1002 height 299
click at [63, 290] on div "Press SPACE to select this row." at bounding box center [72, 289] width 36 height 22
click at [60, 288] on input "Press Space to toggle row selection (unchecked)" at bounding box center [58, 288] width 9 height 9
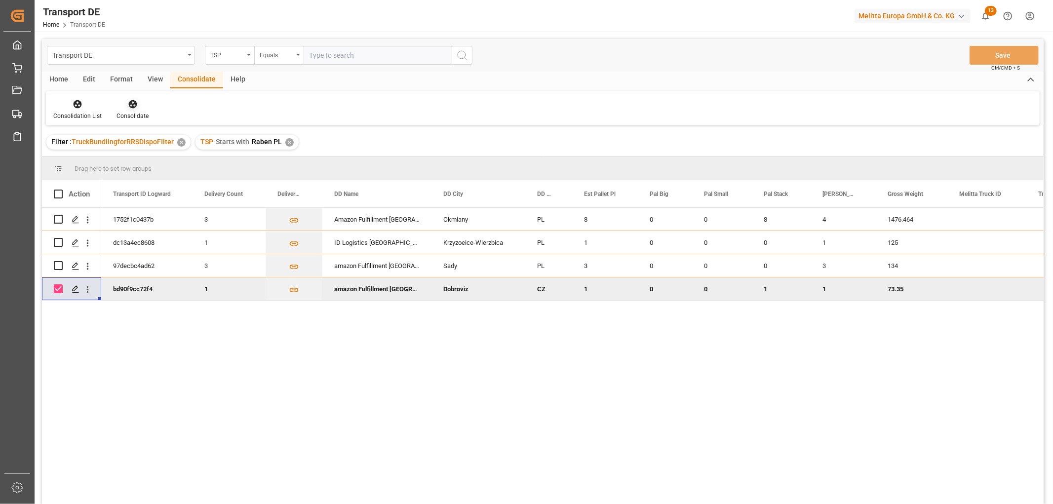
click at [129, 103] on icon at bounding box center [132, 104] width 8 height 8
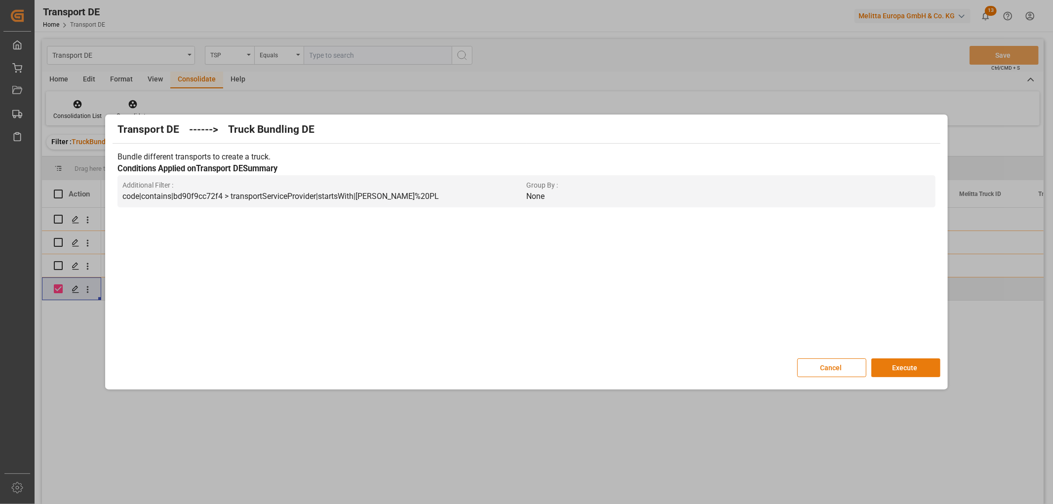
click at [905, 367] on button "Execute" at bounding box center [905, 367] width 69 height 19
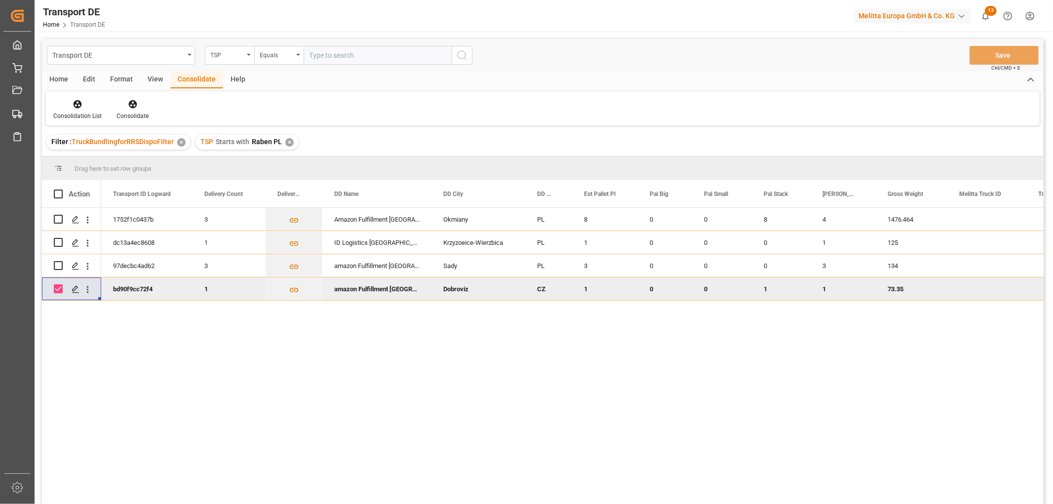
click at [59, 289] on input "Press Space to toggle row selection (checked)" at bounding box center [58, 288] width 9 height 9
checkbox input "false"
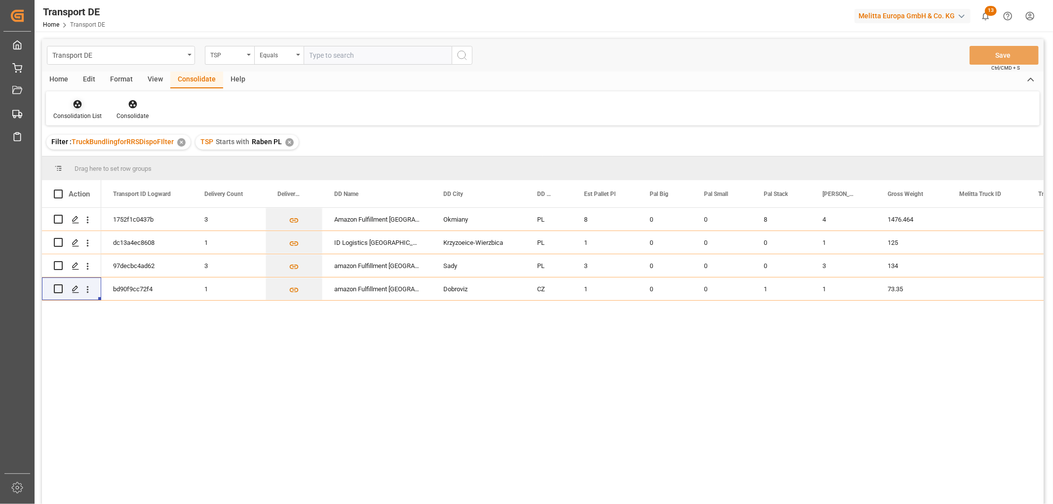
click at [78, 107] on icon at bounding box center [78, 104] width 8 height 8
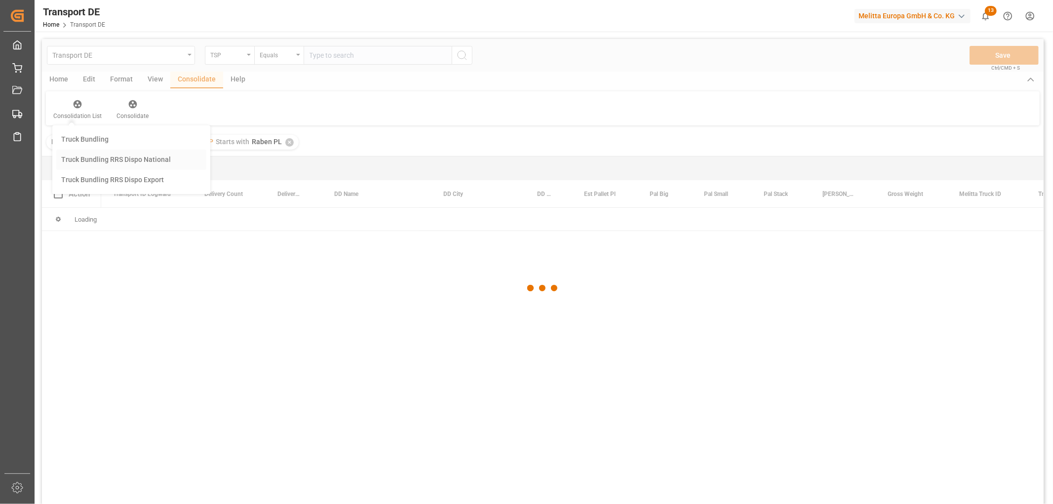
click at [91, 157] on div "Transport DE TSP Equals Save Ctrl/CMD + S Home Edit Format View Consolidate Hel…" at bounding box center [543, 284] width 1002 height 491
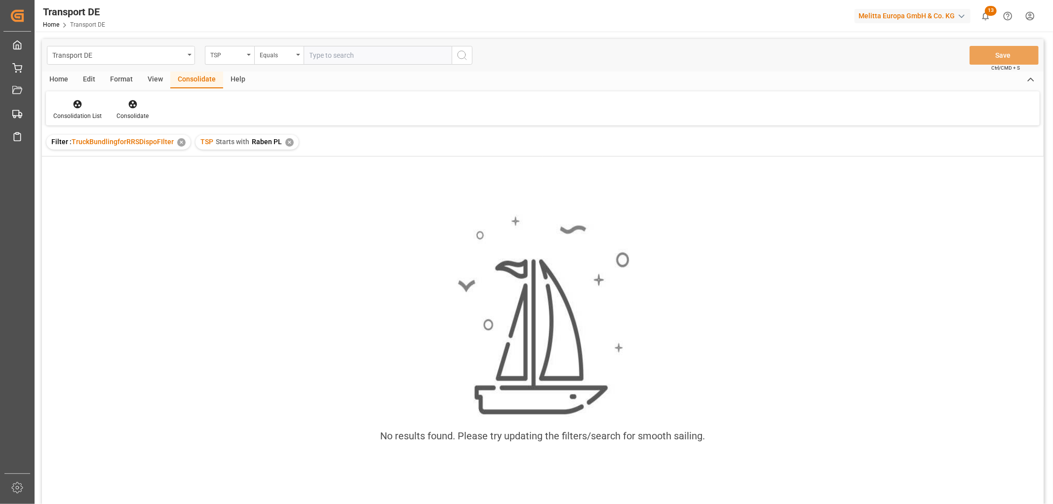
click at [288, 141] on div "✕" at bounding box center [289, 142] width 8 height 8
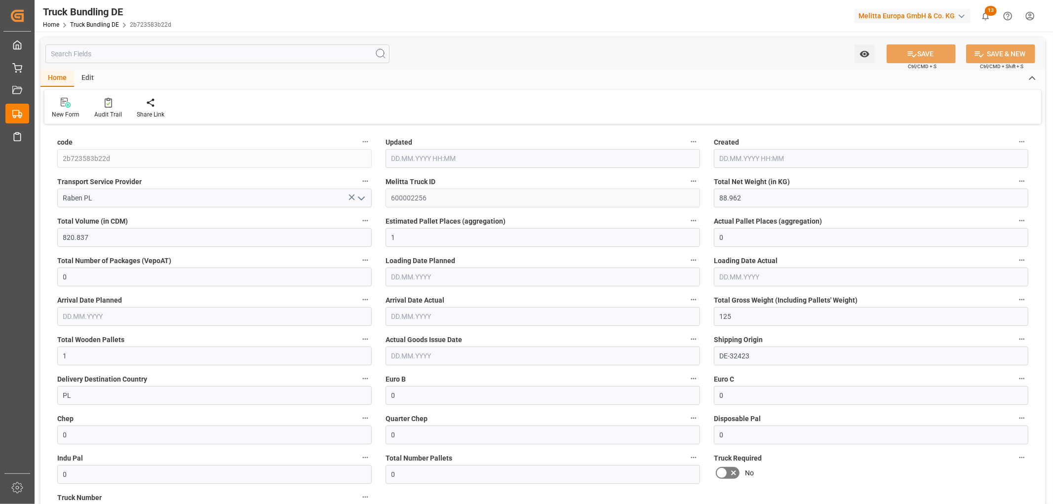
type input "88.962"
type input "820.837"
type input "1"
type input "0"
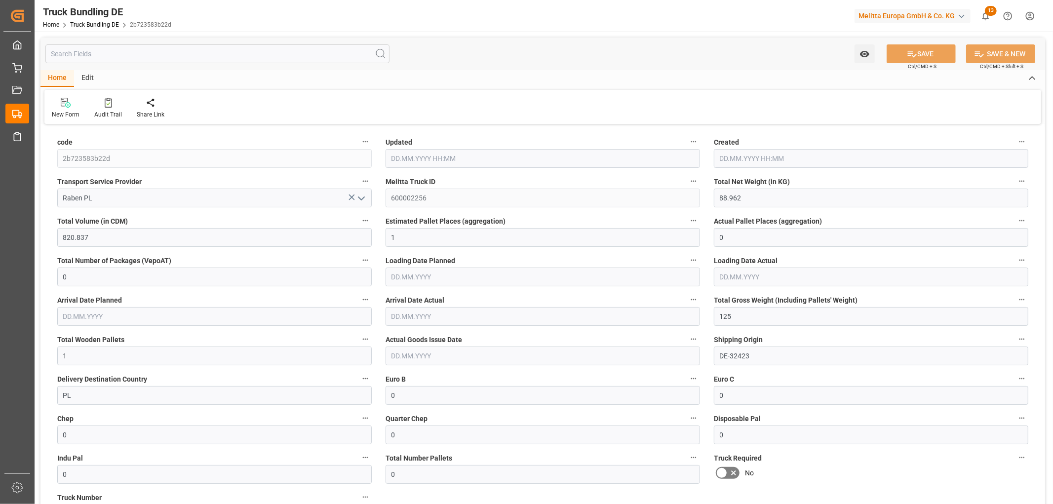
type input "125"
type input "1"
type input "0"
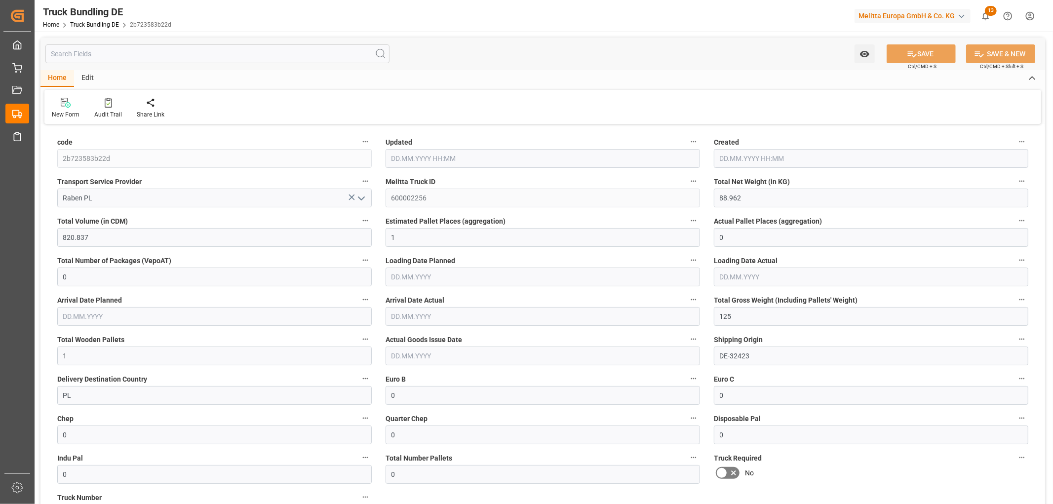
type input "0"
type input "[DATE] 12:09"
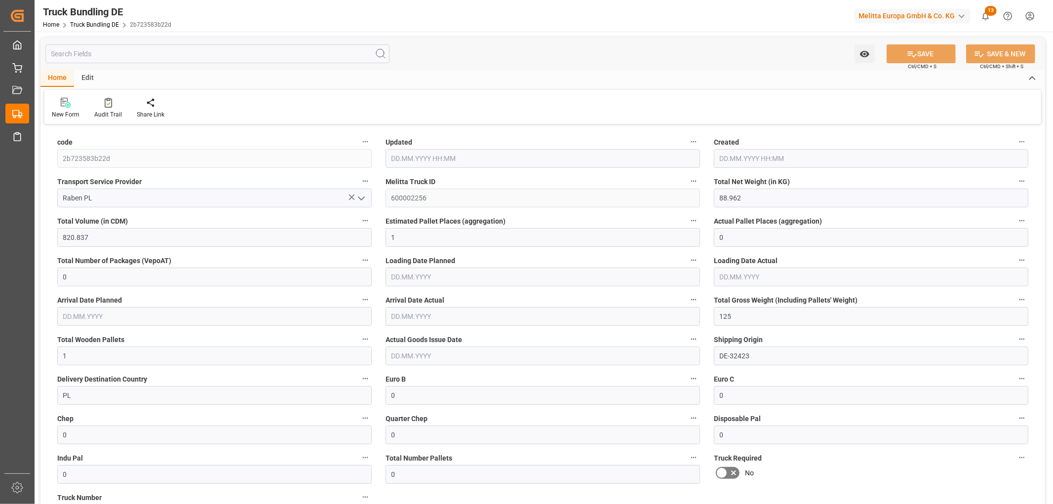
type input "[DATE] 12:09"
type input "[DATE]"
type input "38.849"
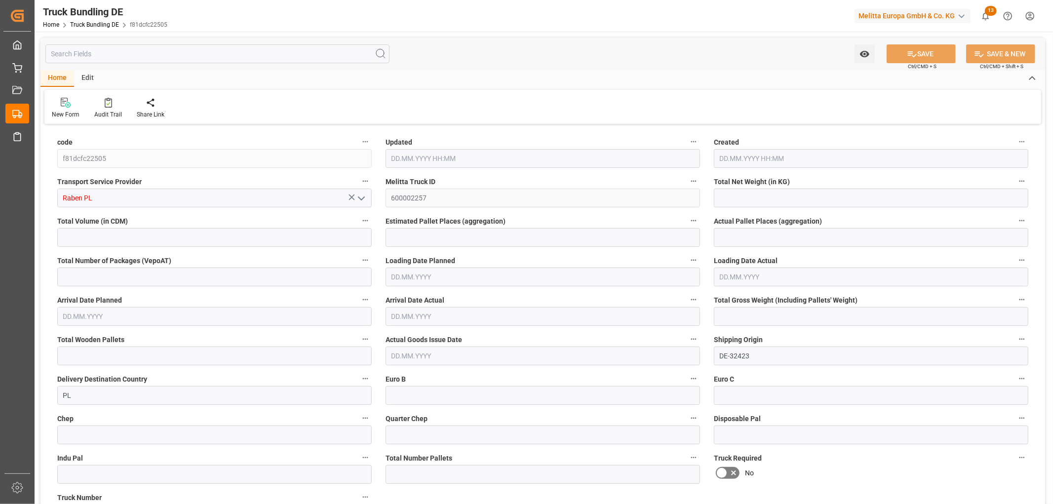
type input "830.52"
type input "3"
type input "0"
type input "134"
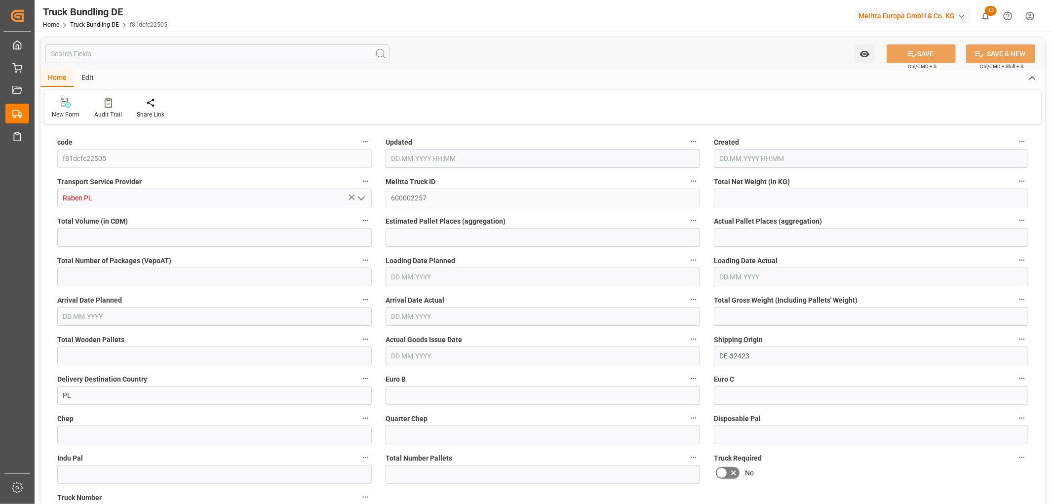
type input "3"
type input "0"
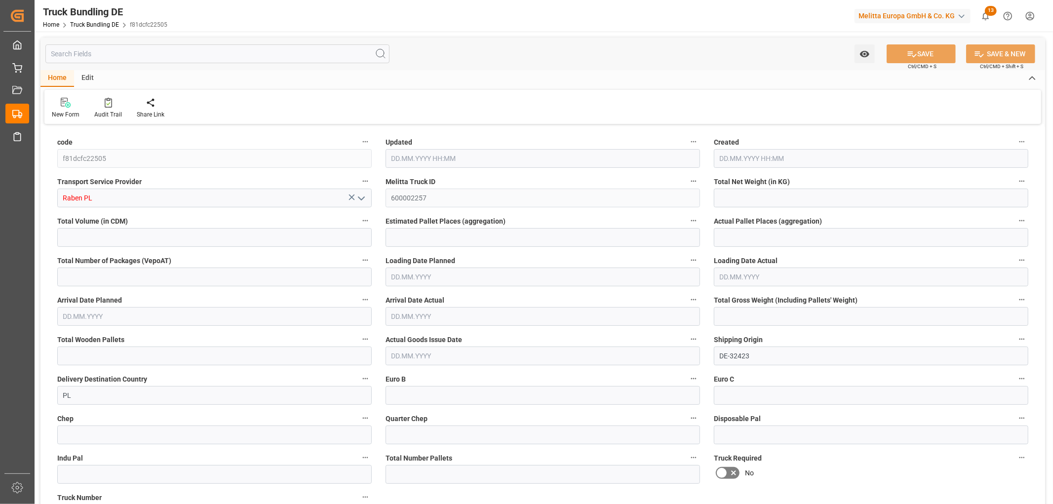
type input "0"
type input "[DATE] 12:09"
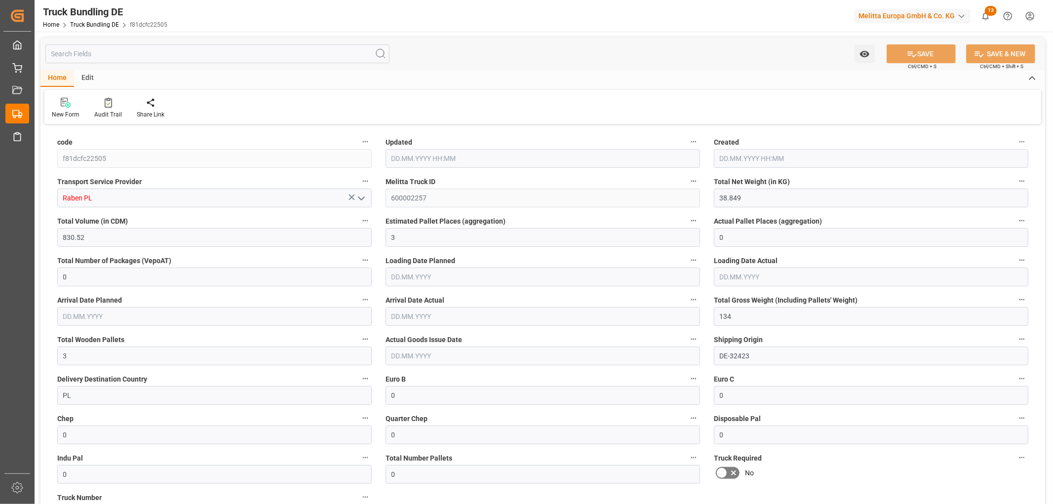
type input "[DATE]"
type input "[DATE] 12:10"
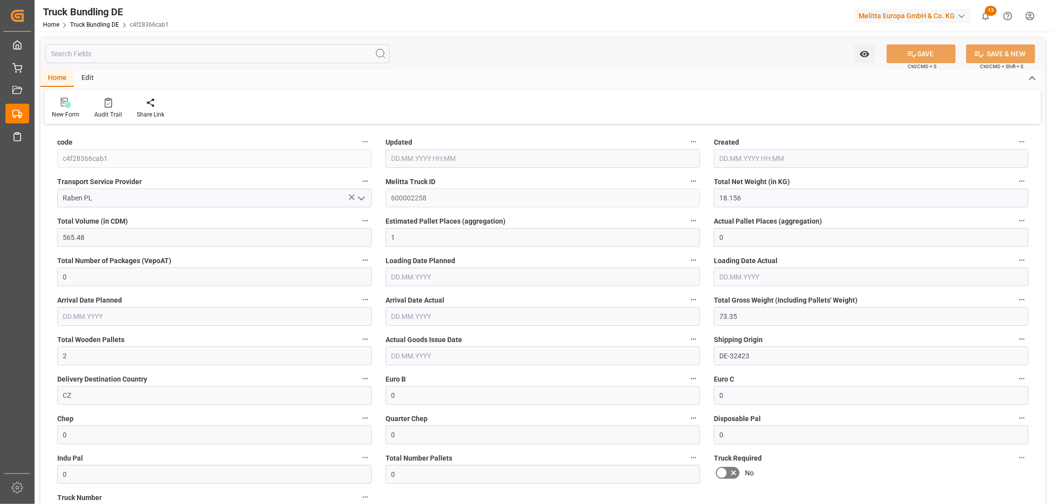
type input "[DATE]"
